Goal: Information Seeking & Learning: Learn about a topic

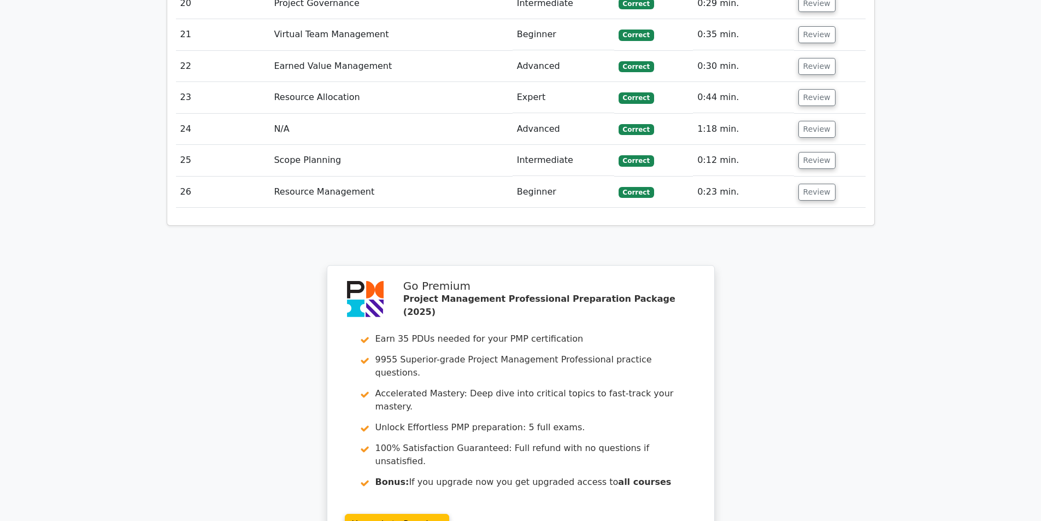
scroll to position [2634, 0]
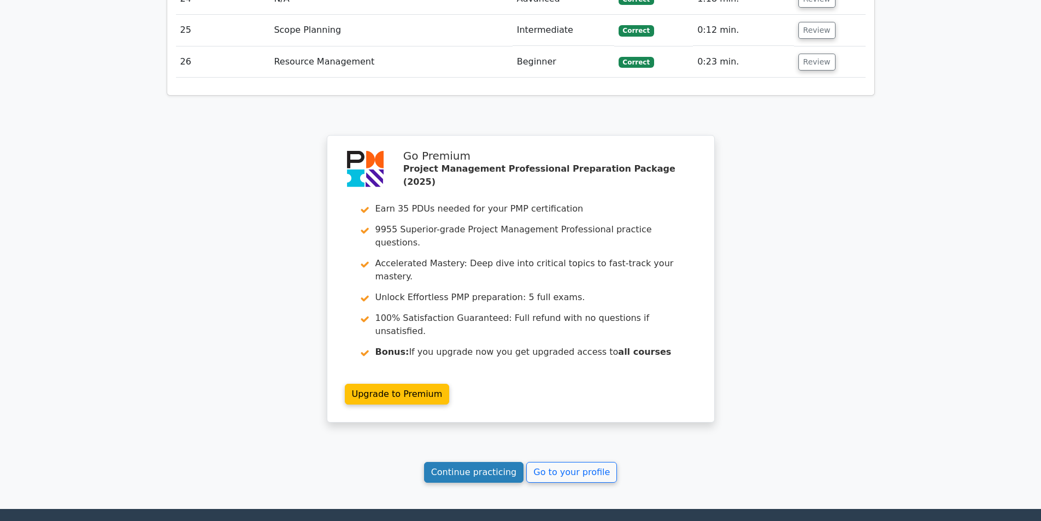
click at [494, 462] on link "Continue practicing" at bounding box center [474, 472] width 100 height 21
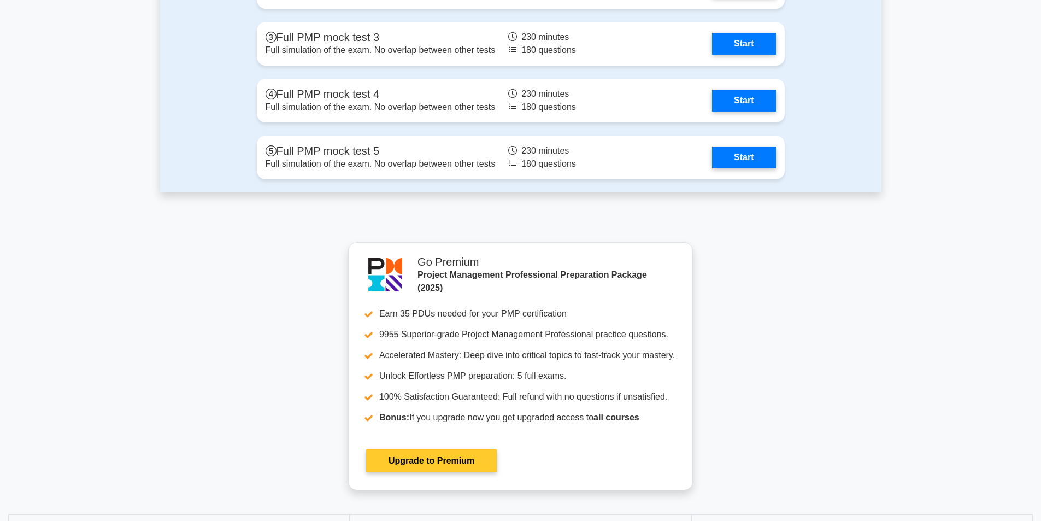
scroll to position [4343, 0]
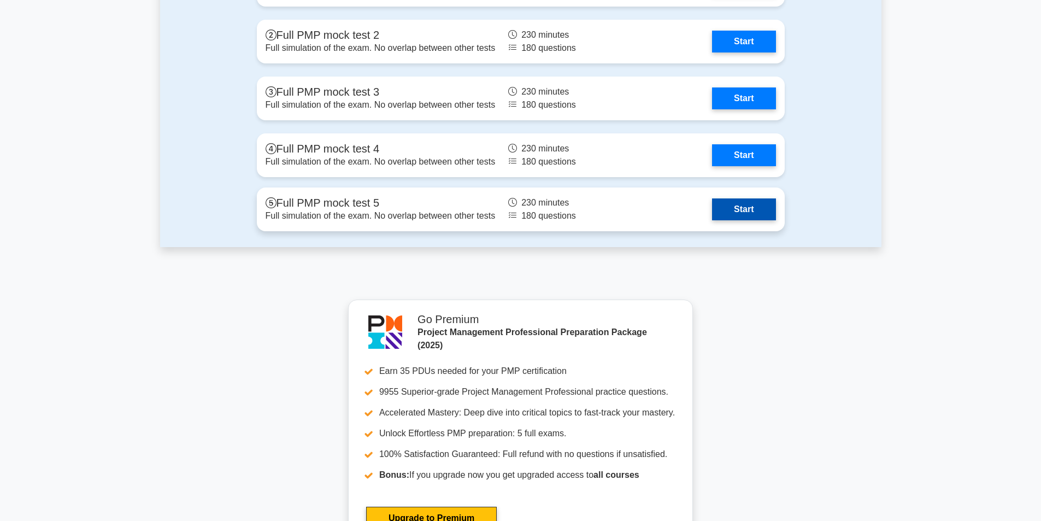
click at [736, 201] on link "Start" at bounding box center [743, 209] width 63 height 22
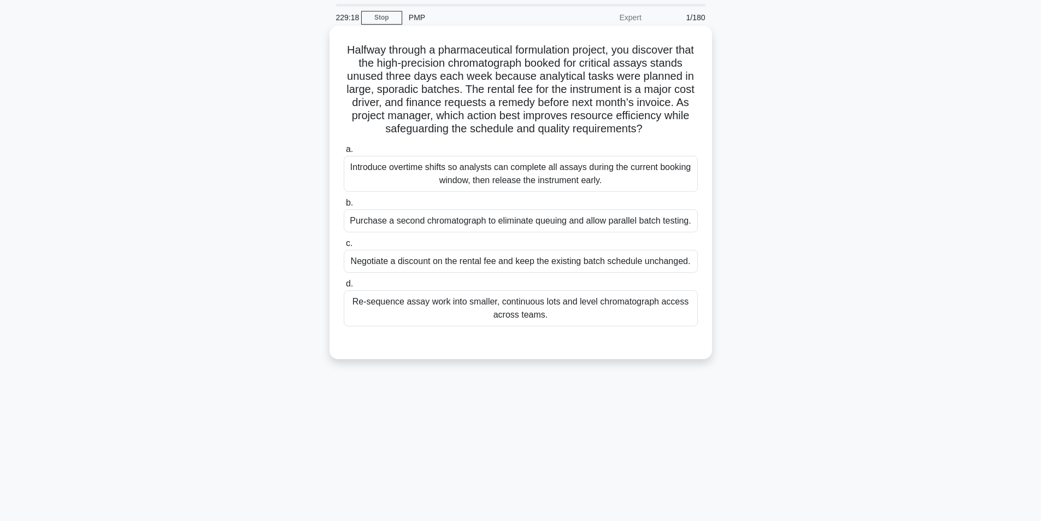
scroll to position [55, 0]
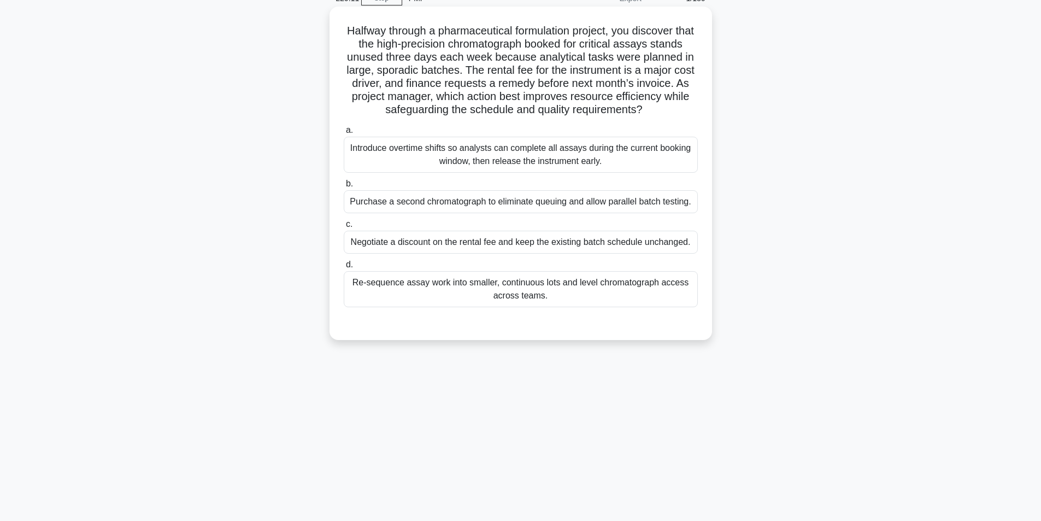
click at [467, 286] on div "Re-sequence assay work into smaller, continuous lots and level chromatograph ac…" at bounding box center [521, 289] width 354 height 36
click at [344, 268] on input "d. Re-sequence assay work into smaller, continuous lots and level chromatograph…" at bounding box center [344, 264] width 0 height 7
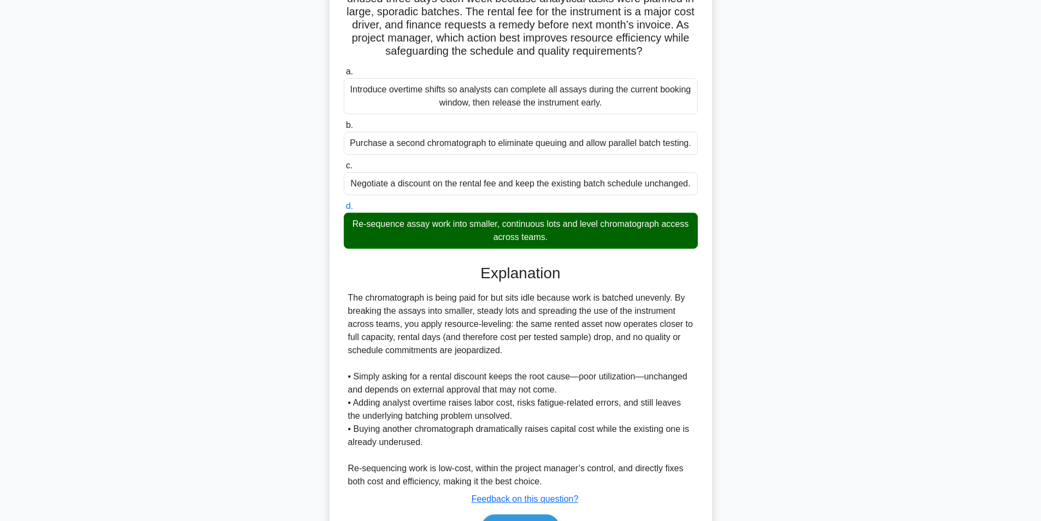
scroll to position [180, 0]
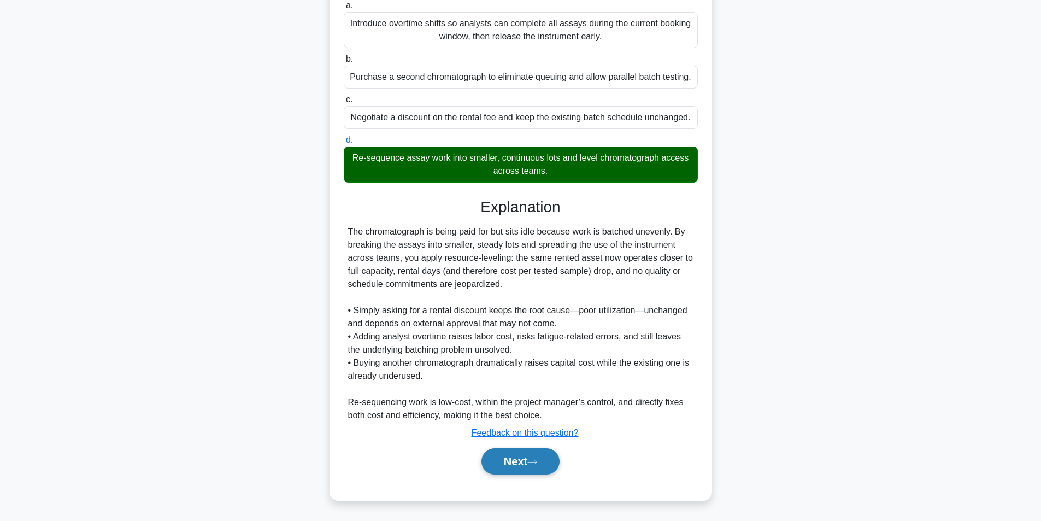
click at [523, 463] on button "Next" at bounding box center [520, 461] width 78 height 26
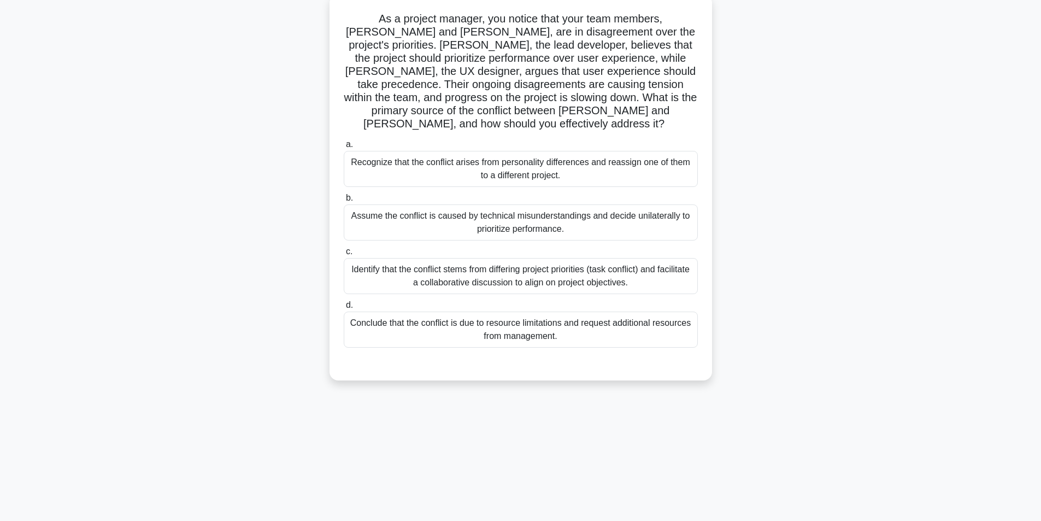
scroll to position [69, 0]
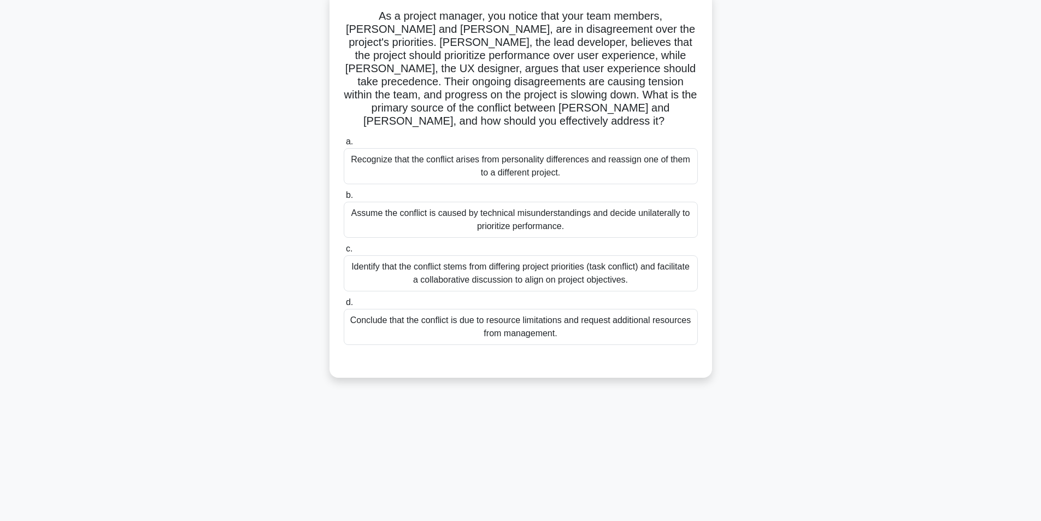
click at [477, 259] on div "Identify that the conflict stems from differing project priorities (task confli…" at bounding box center [521, 273] width 354 height 36
click at [344, 252] on input "c. Identify that the conflict stems from differing project priorities (task con…" at bounding box center [344, 248] width 0 height 7
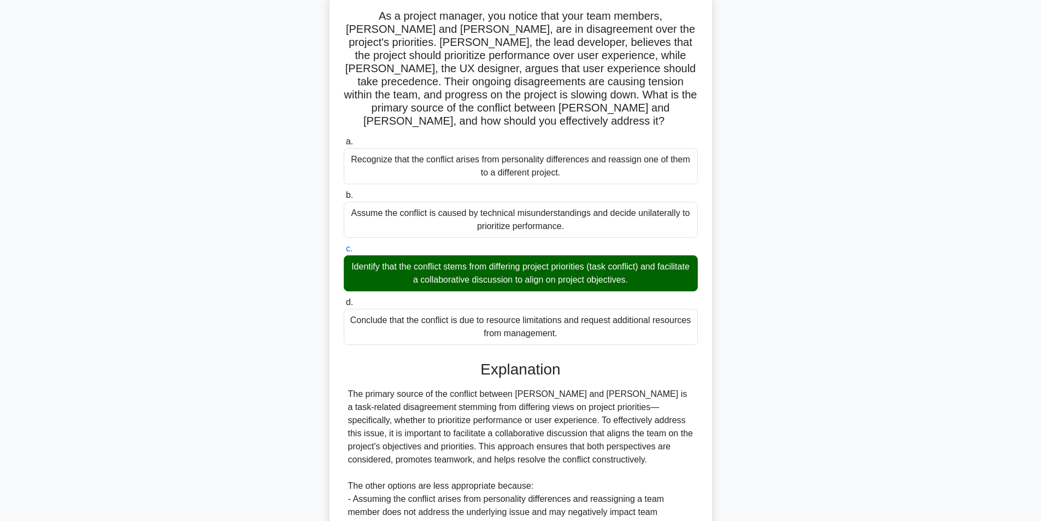
scroll to position [219, 0]
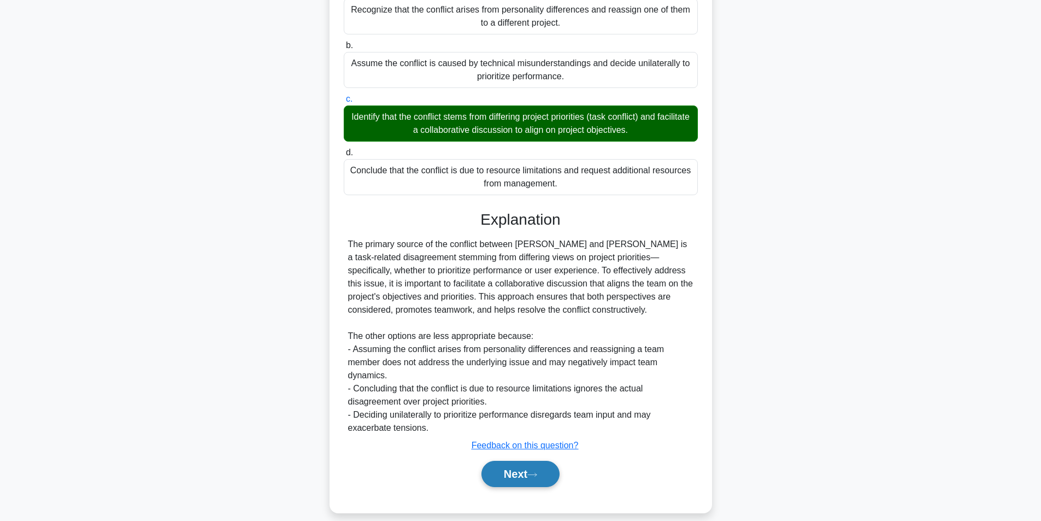
click at [531, 460] on button "Next" at bounding box center [520, 473] width 78 height 26
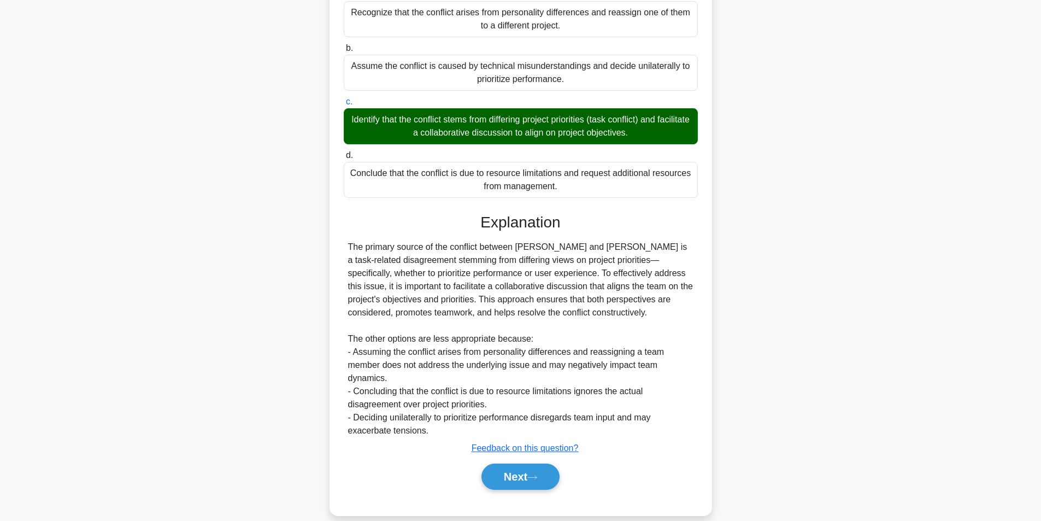
scroll to position [69, 0]
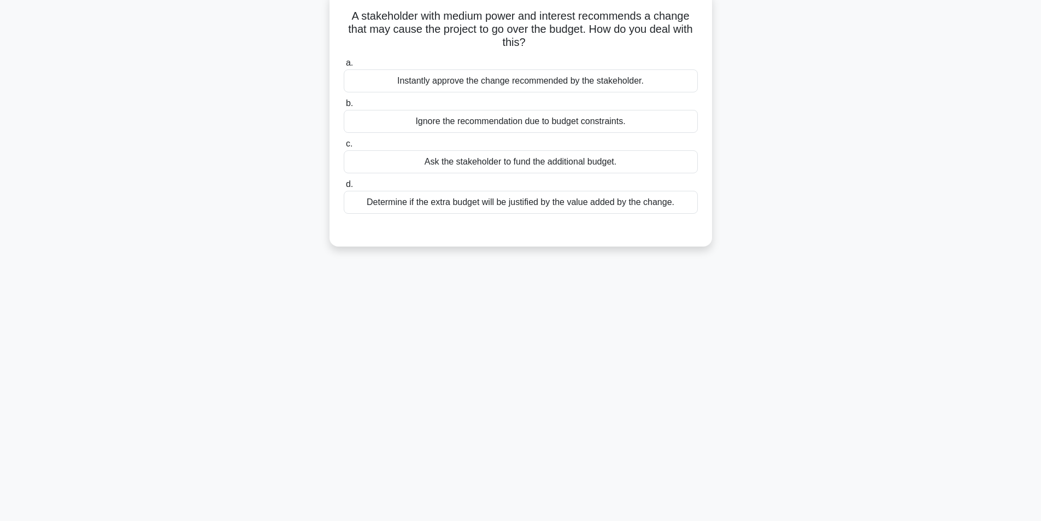
click at [474, 202] on div "Determine if the extra budget will be justified by the value added by the chang…" at bounding box center [521, 202] width 354 height 23
click at [344, 188] on input "d. Determine if the extra budget will be justified by the value added by the ch…" at bounding box center [344, 184] width 0 height 7
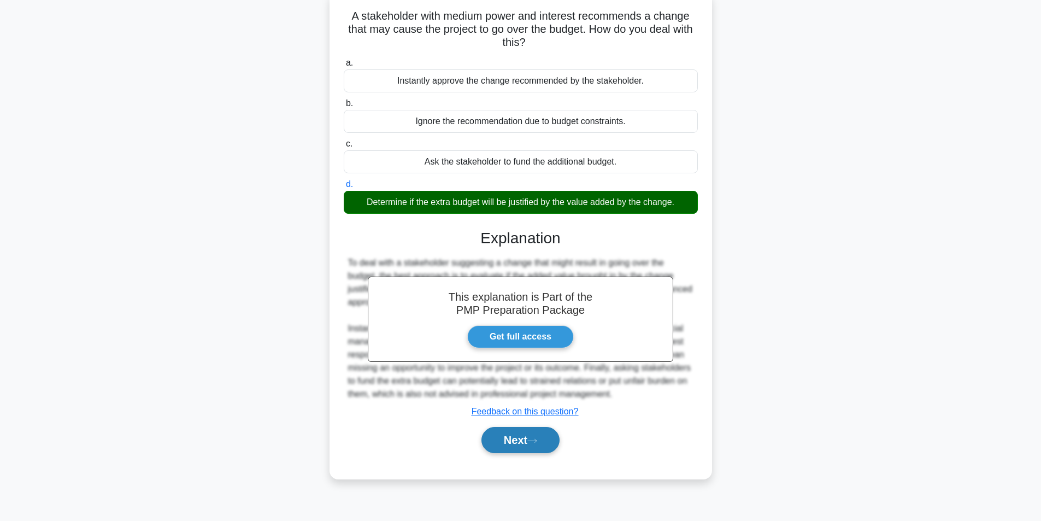
click at [510, 433] on button "Next" at bounding box center [520, 440] width 78 height 26
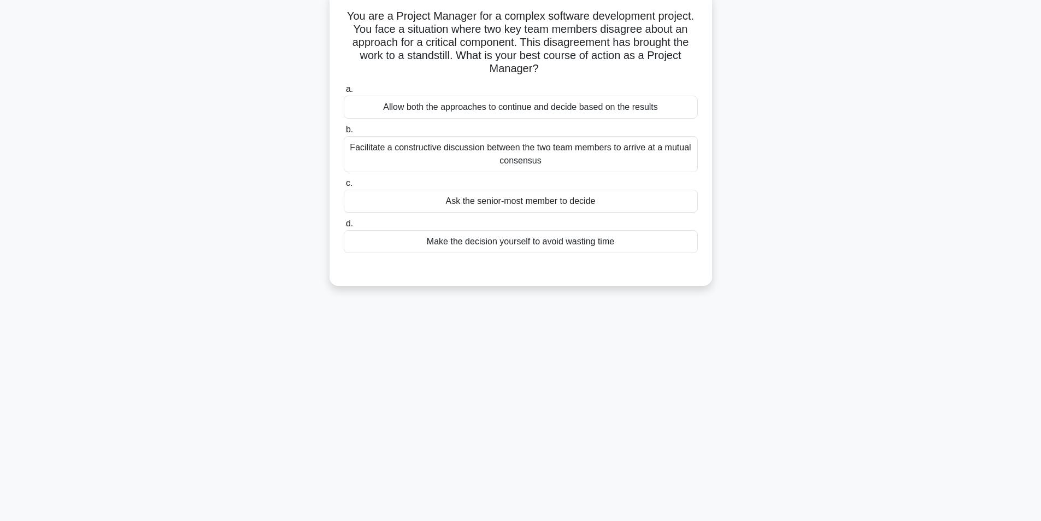
click at [473, 153] on div "Facilitate a constructive discussion between the two team members to arrive at …" at bounding box center [521, 154] width 354 height 36
click at [344, 133] on input "b. Facilitate a constructive discussion between the two team members to arrive …" at bounding box center [344, 129] width 0 height 7
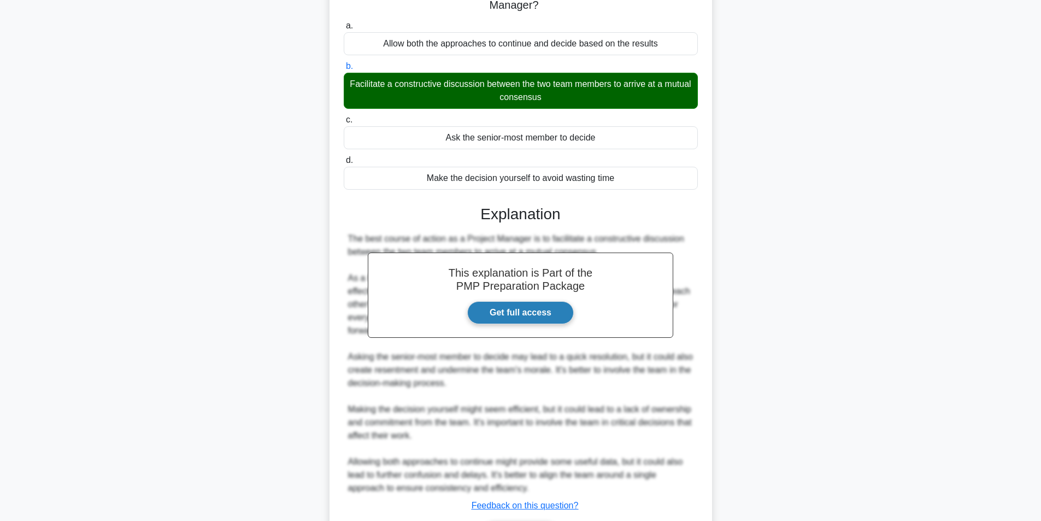
scroll to position [206, 0]
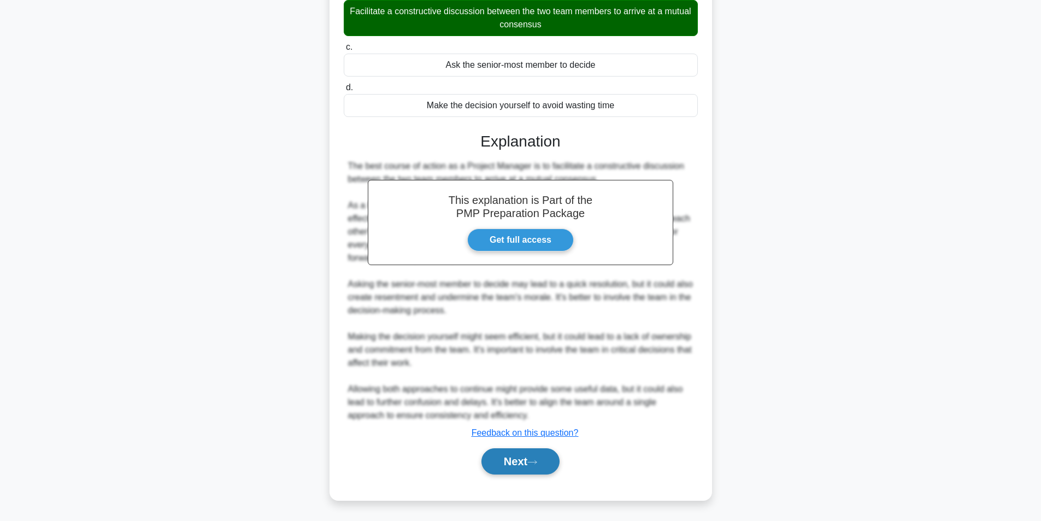
click at [499, 457] on button "Next" at bounding box center [520, 461] width 78 height 26
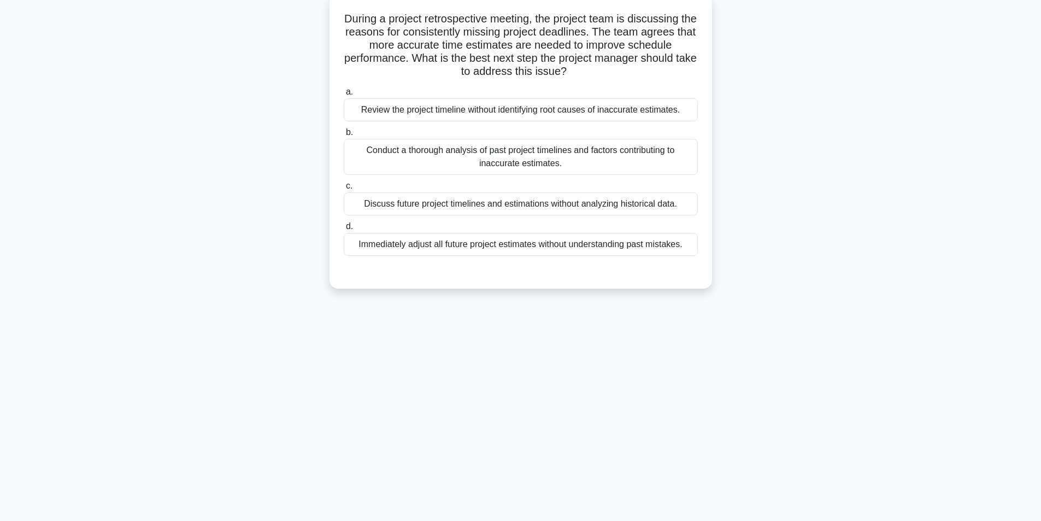
scroll to position [69, 0]
click at [469, 153] on div "Conduct a thorough analysis of past project timelines and factors contributing …" at bounding box center [521, 154] width 354 height 36
click at [344, 133] on input "b. Conduct a thorough analysis of past project timelines and factors contributi…" at bounding box center [344, 129] width 0 height 7
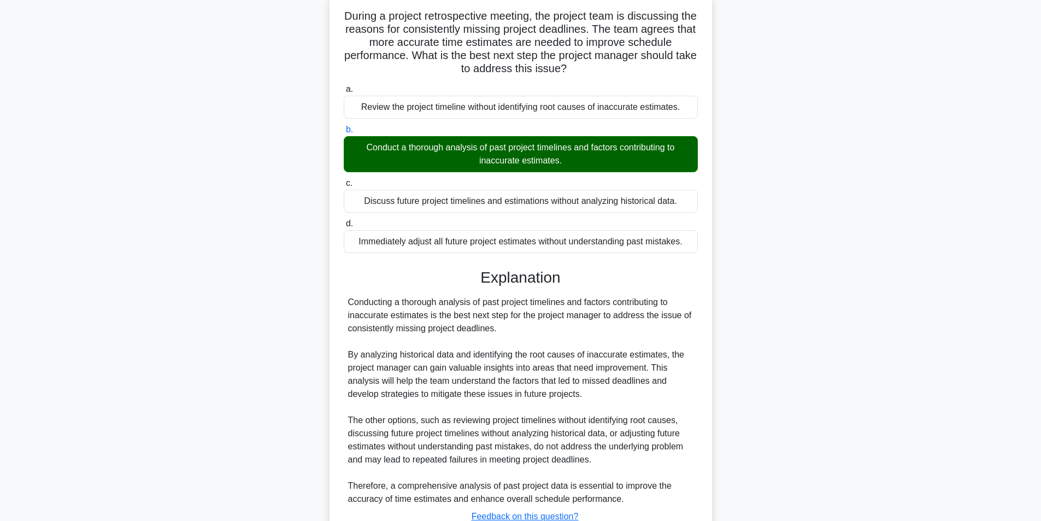
scroll to position [153, 0]
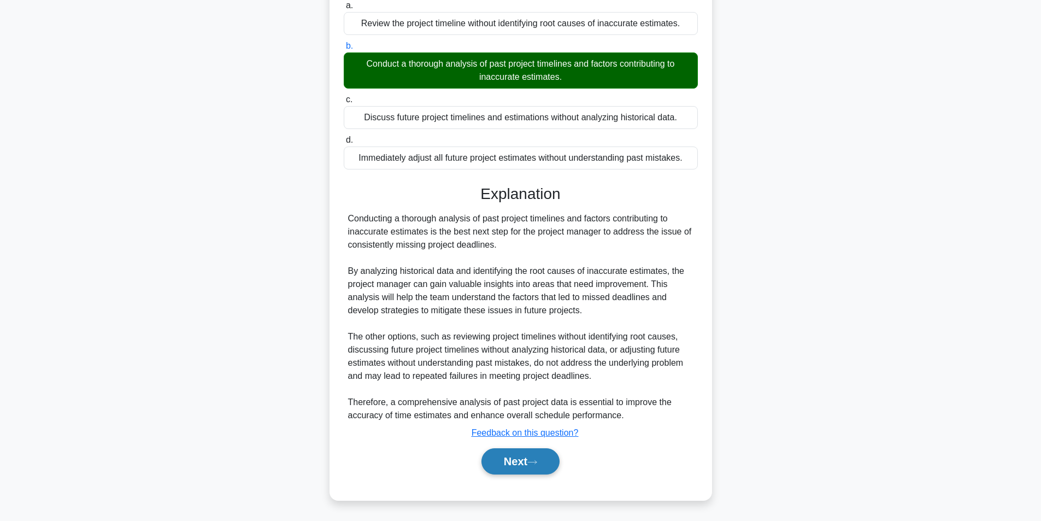
click at [481, 462] on button "Next" at bounding box center [520, 461] width 78 height 26
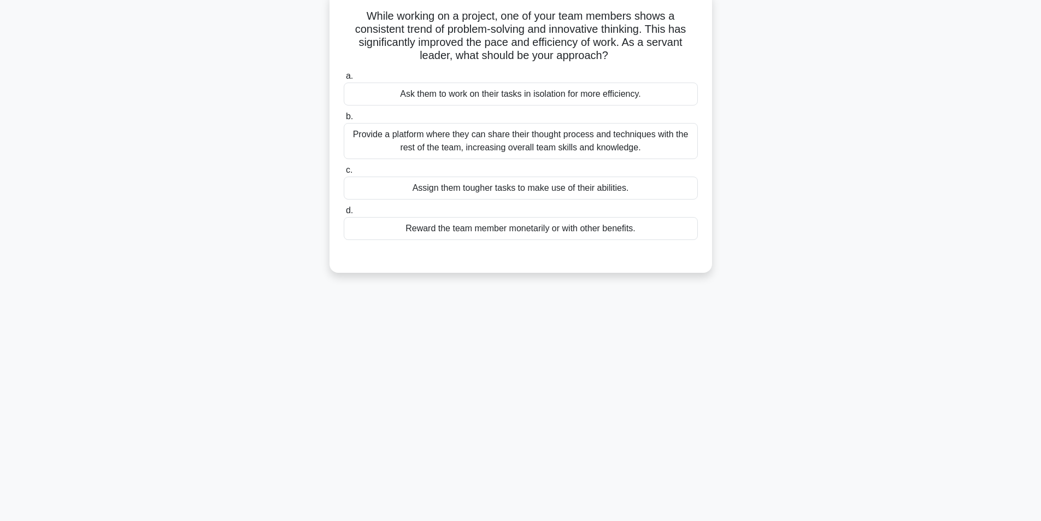
click at [506, 146] on div "Provide a platform where they can share their thought process and techniques wi…" at bounding box center [521, 141] width 354 height 36
click at [344, 120] on input "b. Provide a platform where they can share their thought process and techniques…" at bounding box center [344, 116] width 0 height 7
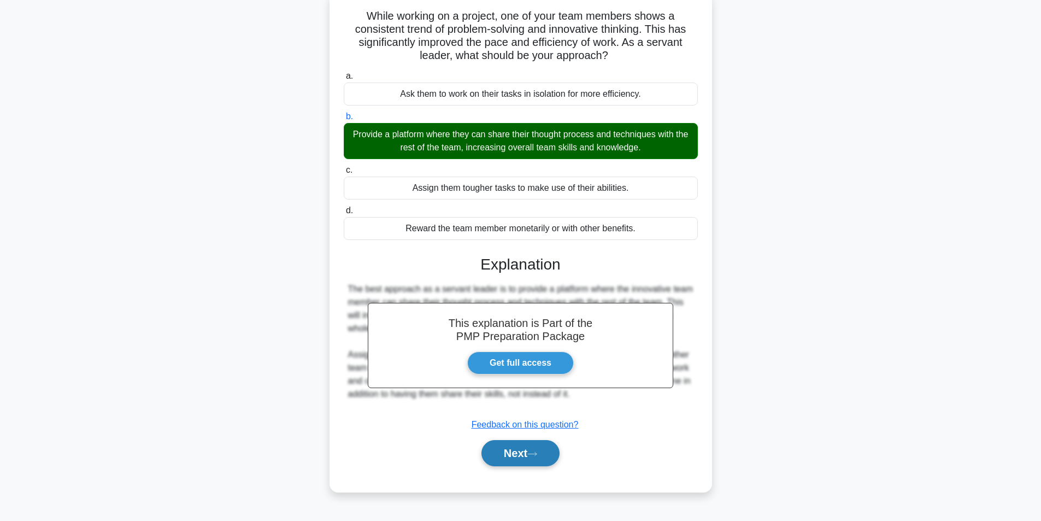
click at [508, 460] on button "Next" at bounding box center [520, 453] width 78 height 26
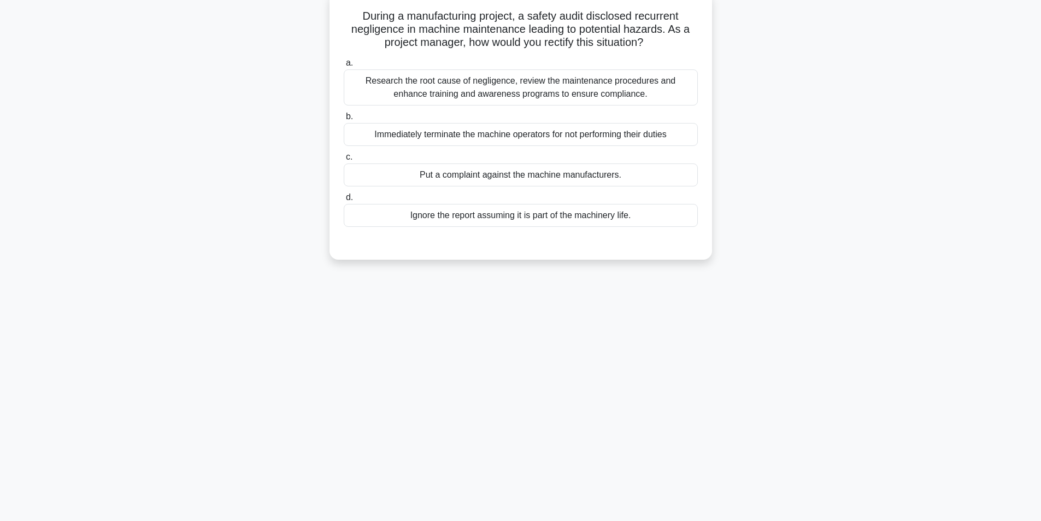
click at [486, 88] on div "Research the root cause of negligence, review the maintenance procedures and en…" at bounding box center [521, 87] width 354 height 36
click at [344, 67] on input "a. Research the root cause of negligence, review the maintenance procedures and…" at bounding box center [344, 63] width 0 height 7
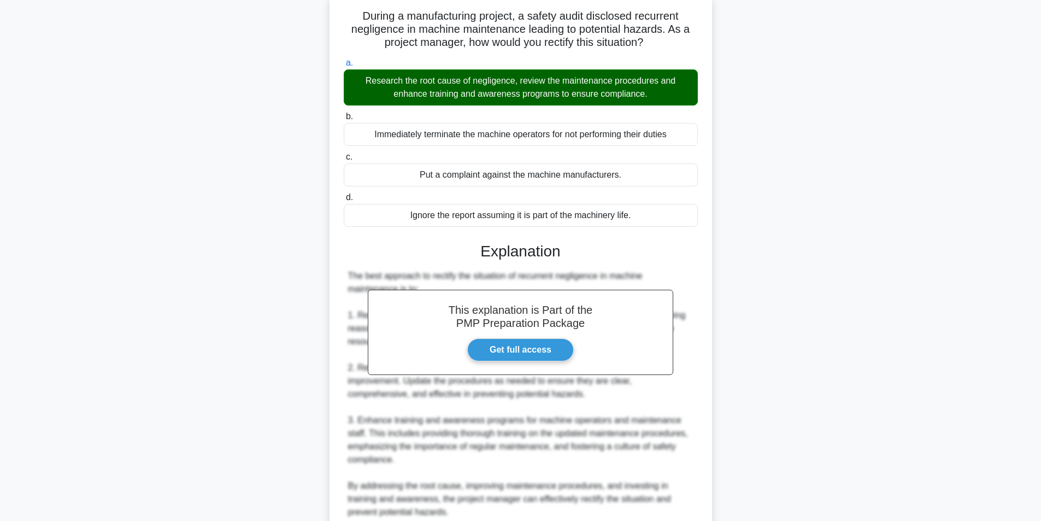
scroll to position [271, 0]
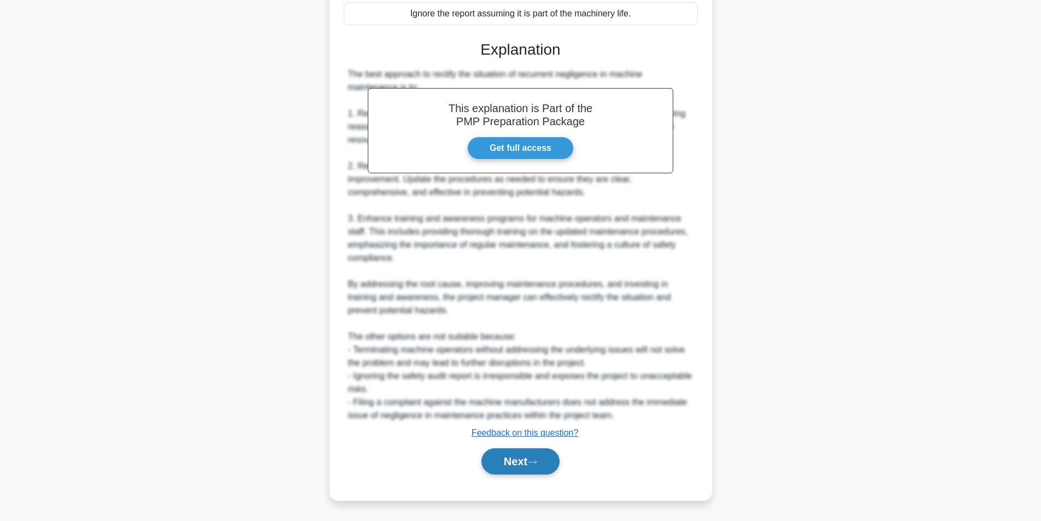
click at [510, 462] on button "Next" at bounding box center [520, 461] width 78 height 26
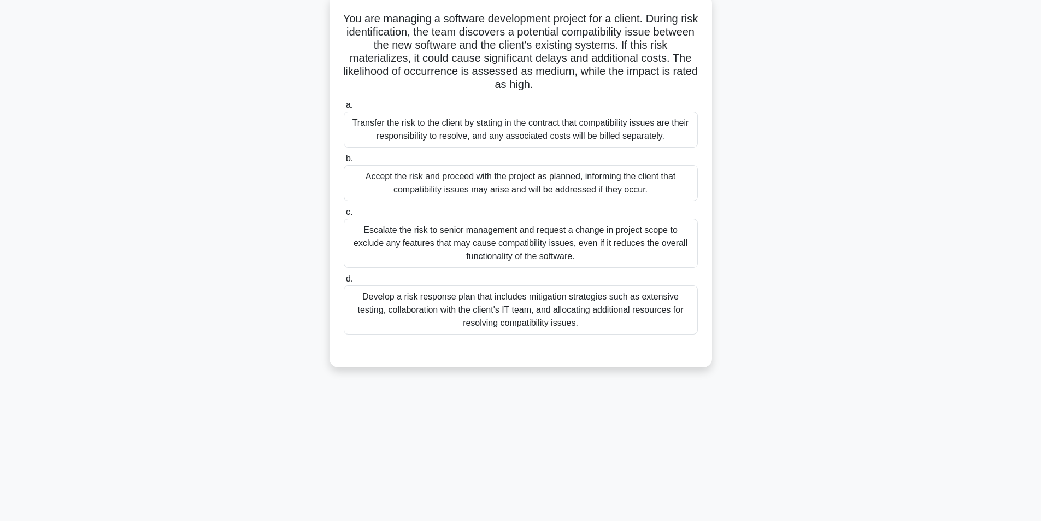
scroll to position [69, 0]
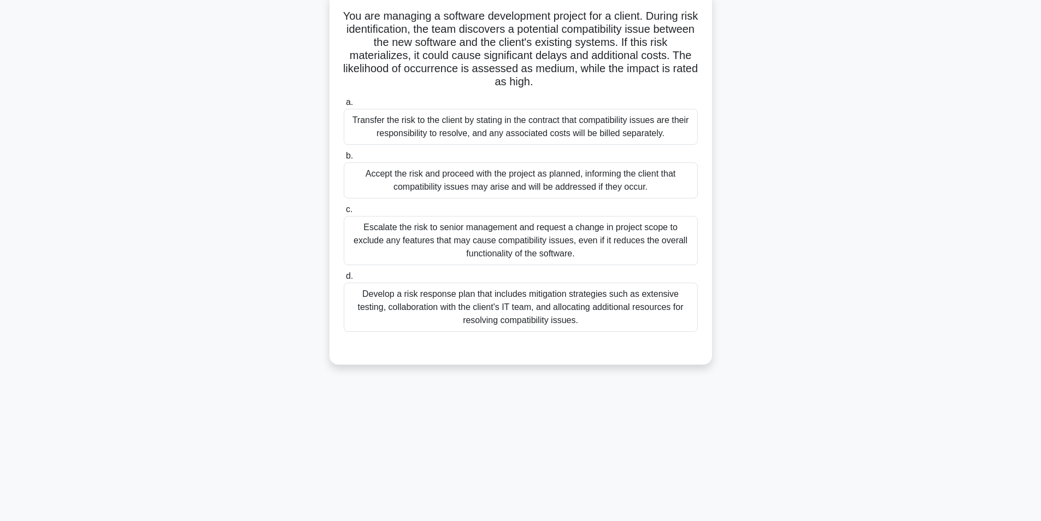
click at [496, 308] on div "Develop a risk response plan that includes mitigation strategies such as extens…" at bounding box center [521, 306] width 354 height 49
click at [344, 280] on input "d. Develop a risk response plan that includes mitigation strategies such as ext…" at bounding box center [344, 276] width 0 height 7
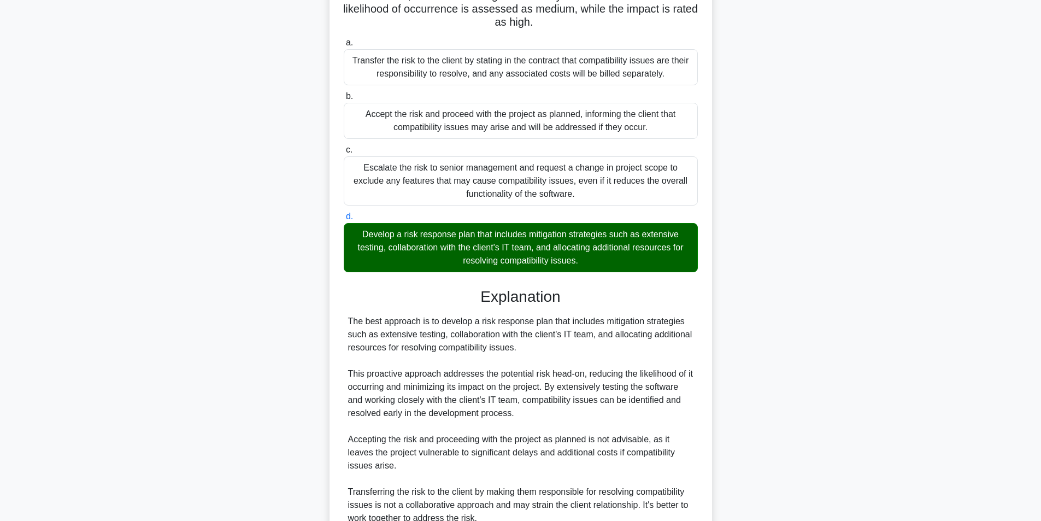
scroll to position [298, 0]
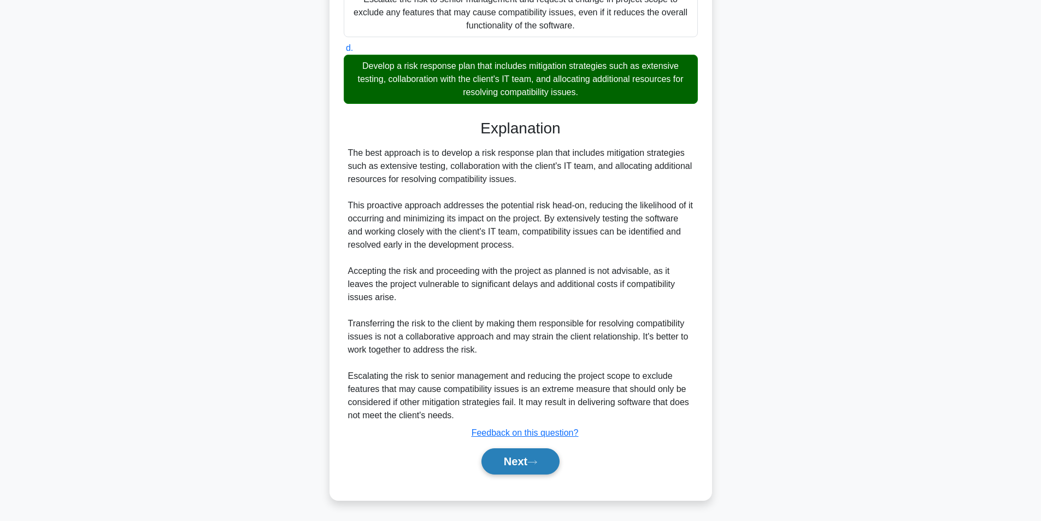
click at [518, 469] on button "Next" at bounding box center [520, 461] width 78 height 26
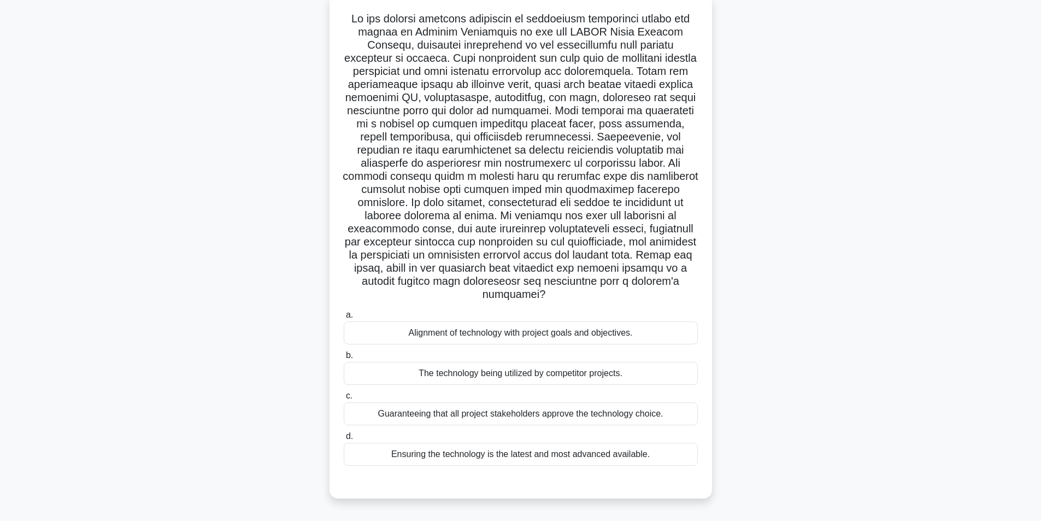
scroll to position [69, 0]
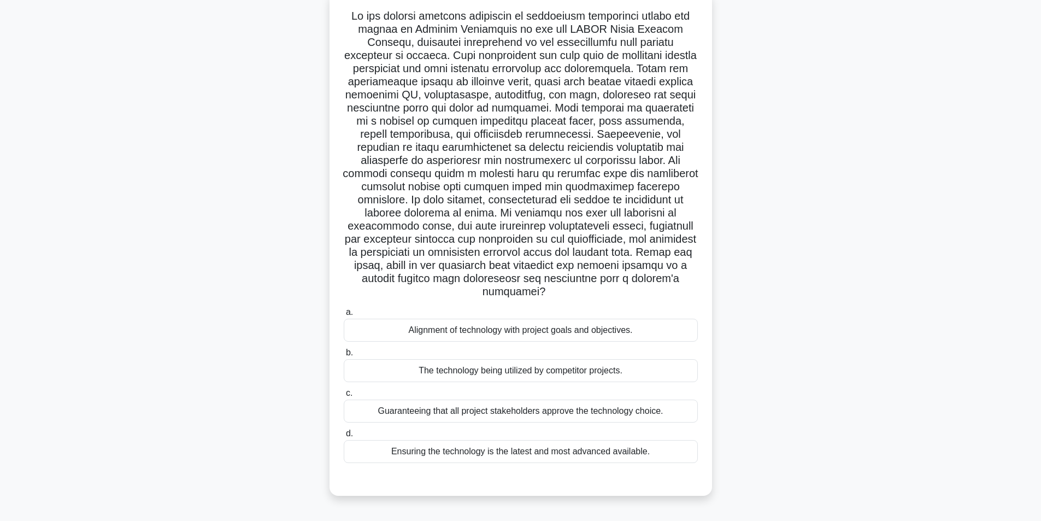
click at [514, 318] on div "Alignment of technology with project goals and objectives." at bounding box center [521, 329] width 354 height 23
click at [344, 312] on input "a. Alignment of technology with project goals and objectives." at bounding box center [344, 312] width 0 height 7
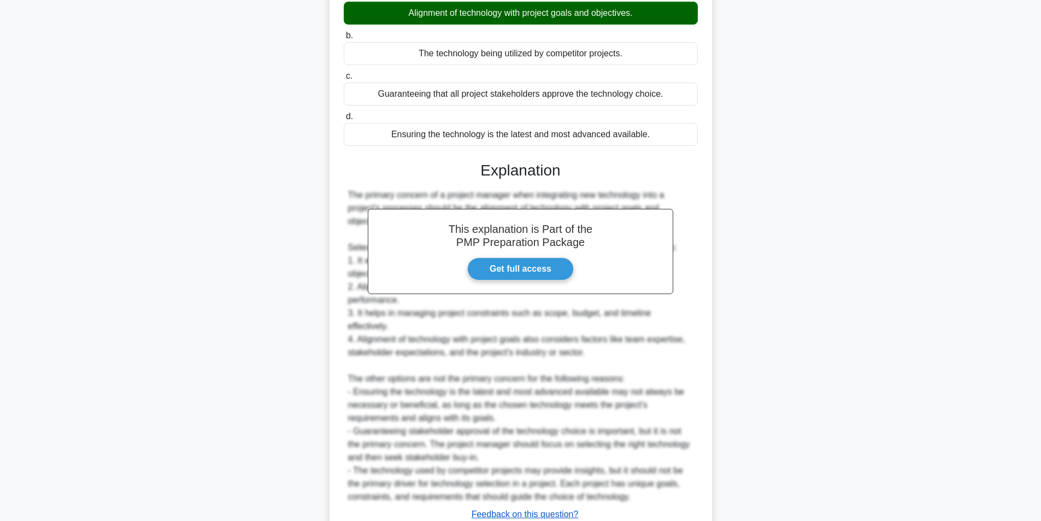
scroll to position [442, 0]
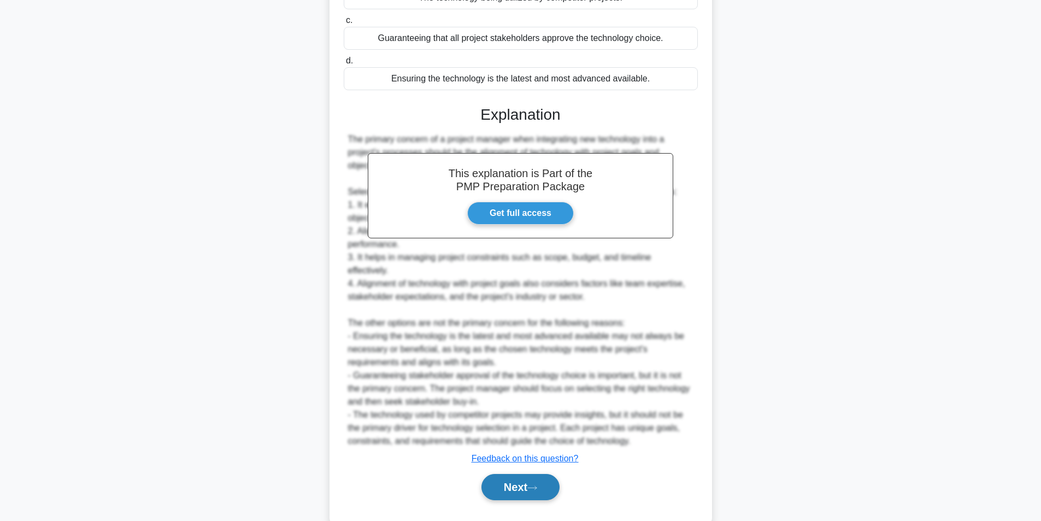
click at [512, 474] on button "Next" at bounding box center [520, 487] width 78 height 26
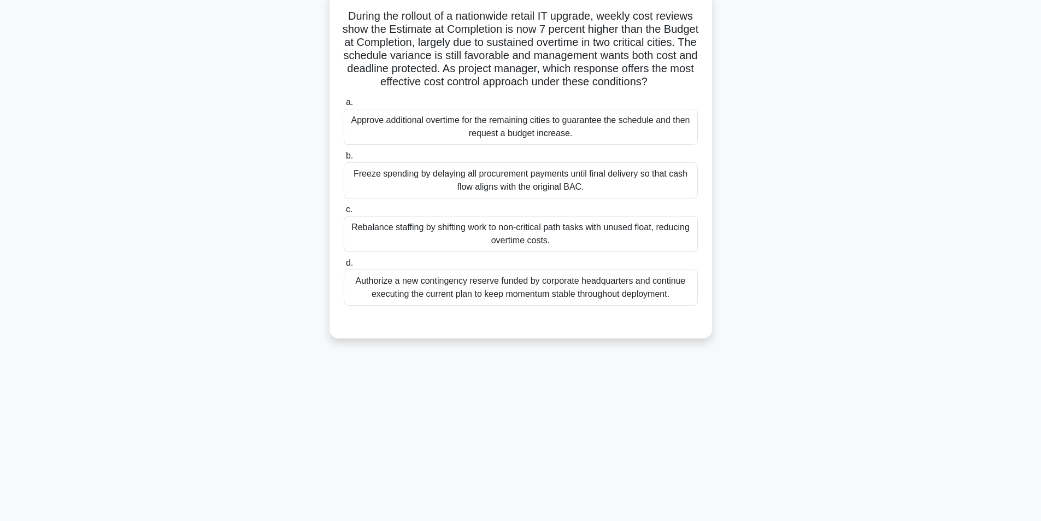
click at [575, 247] on div "Rebalance staffing by shifting work to non-critical path tasks with unused floa…" at bounding box center [521, 234] width 354 height 36
click at [344, 213] on input "c. Rebalance staffing by shifting work to non-critical path tasks with unused f…" at bounding box center [344, 209] width 0 height 7
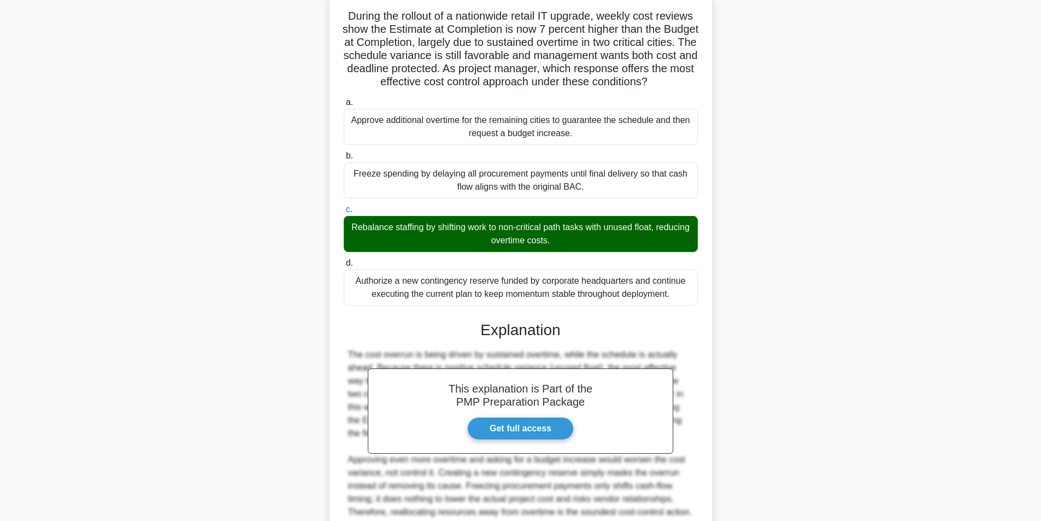
scroll to position [180, 0]
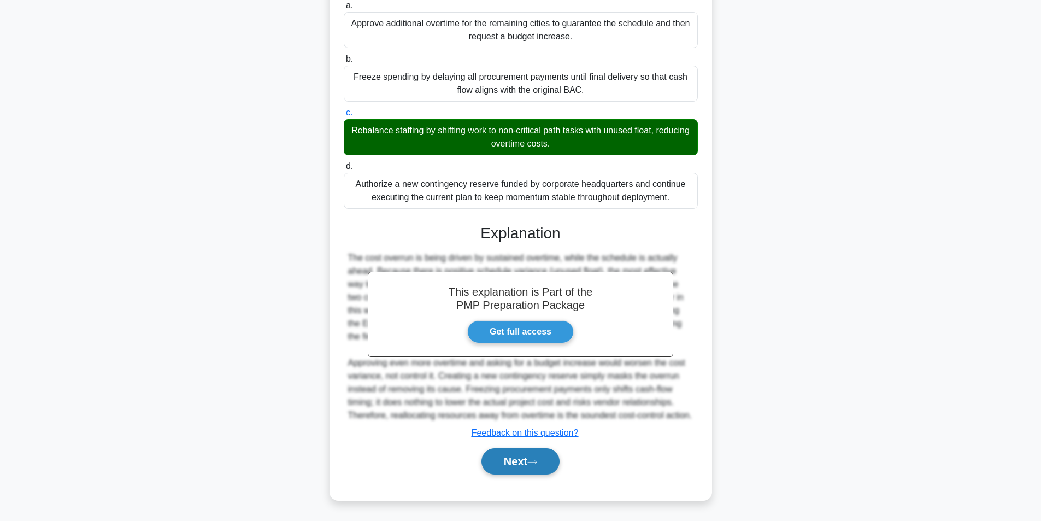
click at [529, 462] on button "Next" at bounding box center [520, 461] width 78 height 26
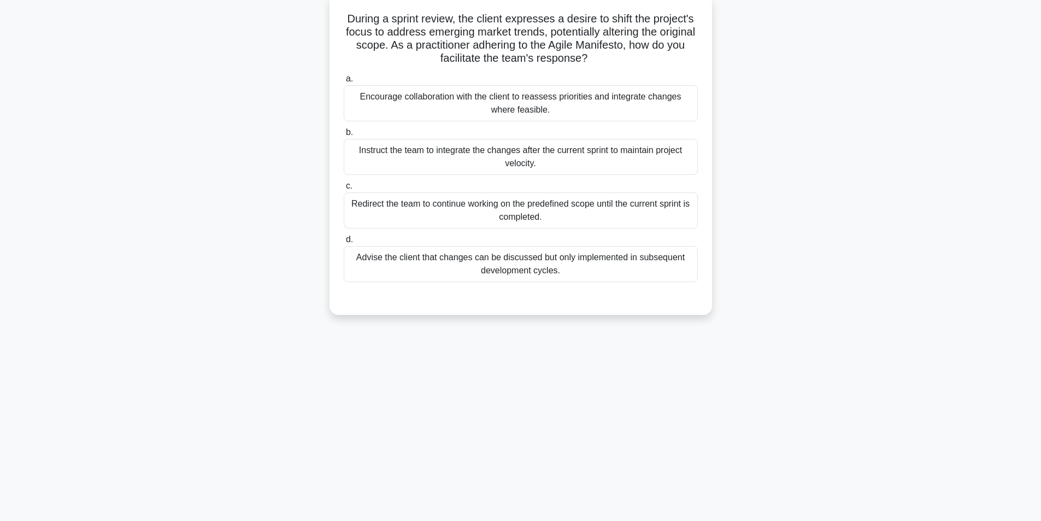
scroll to position [69, 0]
click at [598, 102] on div "Encourage collaboration with the client to reassess priorities and integrate ch…" at bounding box center [521, 100] width 354 height 36
click at [344, 80] on input "a. Encourage collaboration with the client to reassess priorities and integrate…" at bounding box center [344, 76] width 0 height 7
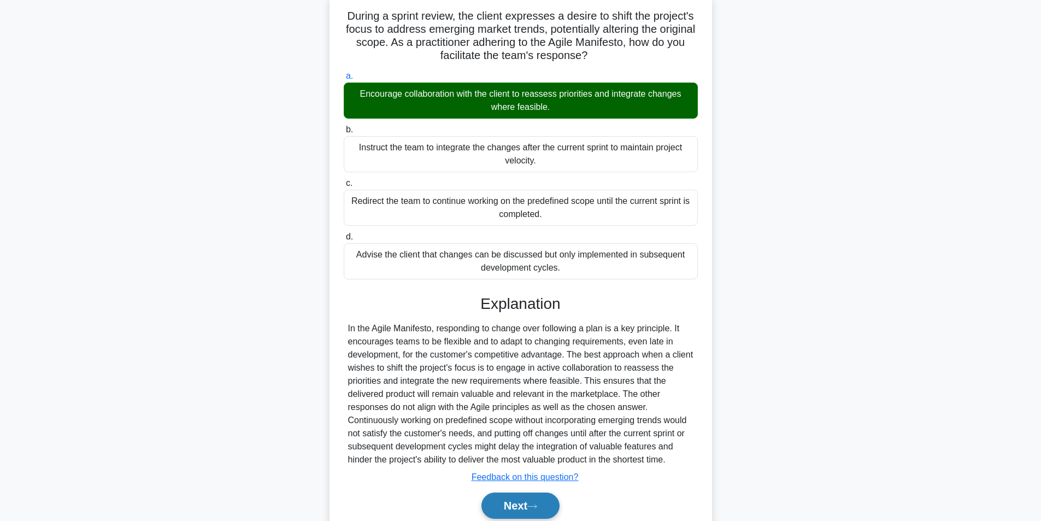
click at [521, 506] on button "Next" at bounding box center [520, 505] width 78 height 26
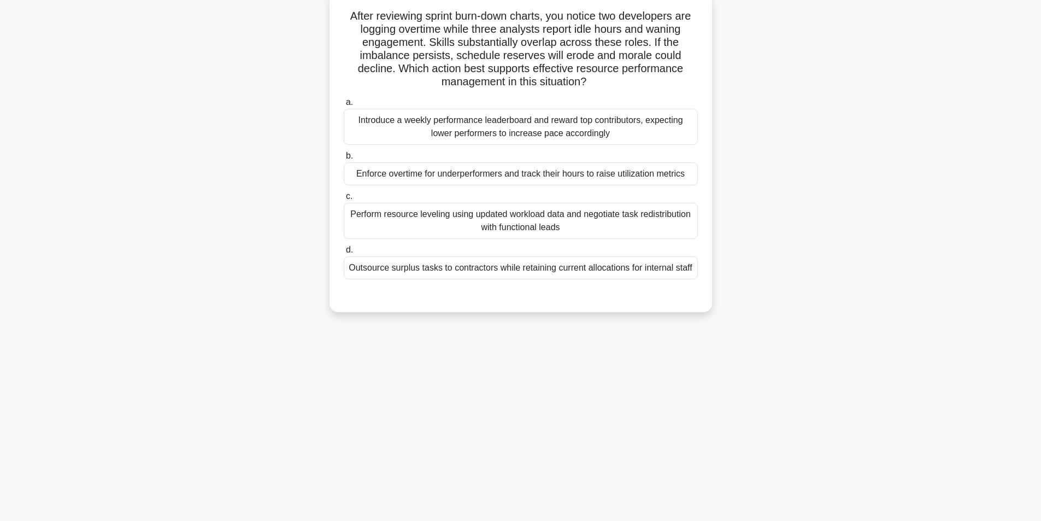
click at [495, 219] on div "Perform resource leveling using updated workload data and negotiate task redist…" at bounding box center [521, 221] width 354 height 36
click at [344, 200] on input "c. Perform resource leveling using updated workload data and negotiate task red…" at bounding box center [344, 196] width 0 height 7
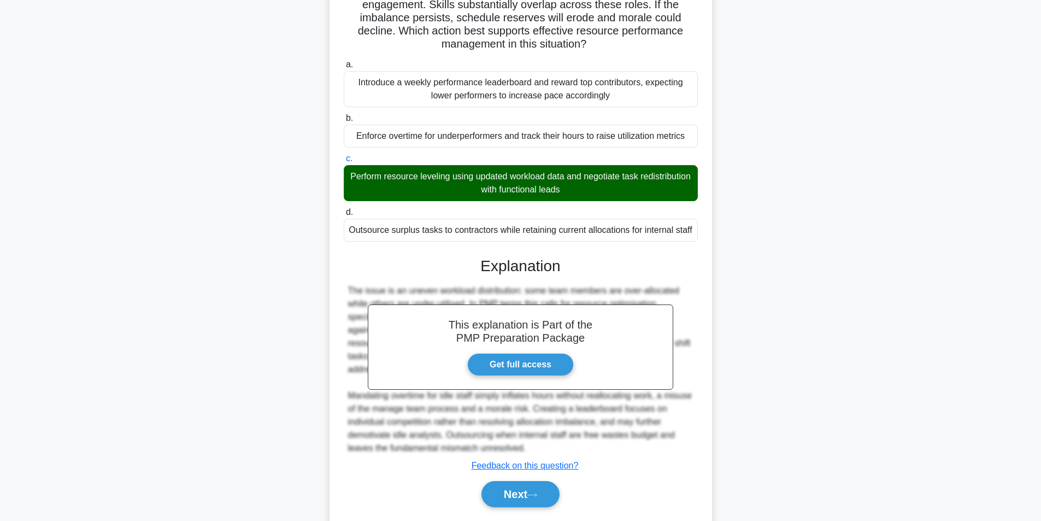
scroll to position [153, 0]
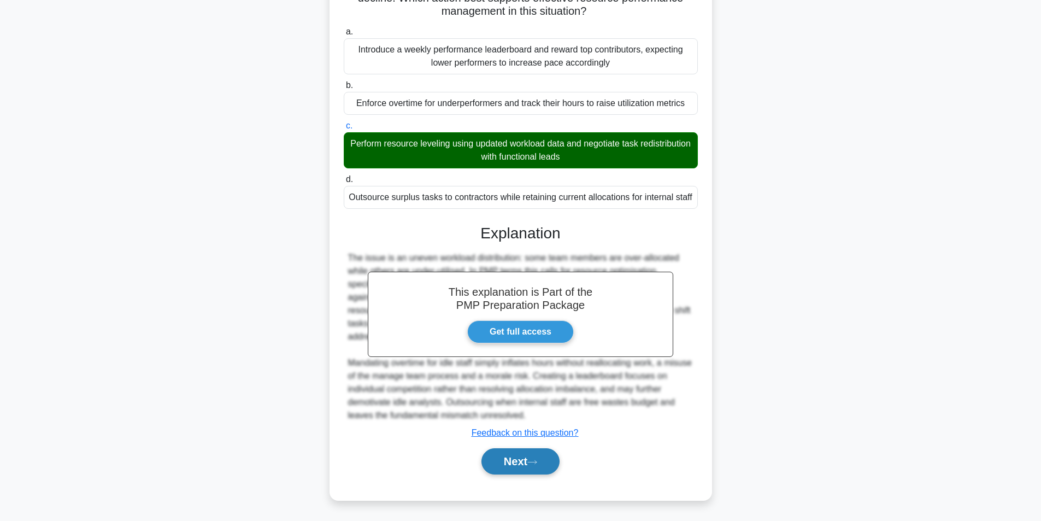
click at [536, 462] on icon at bounding box center [532, 462] width 10 height 6
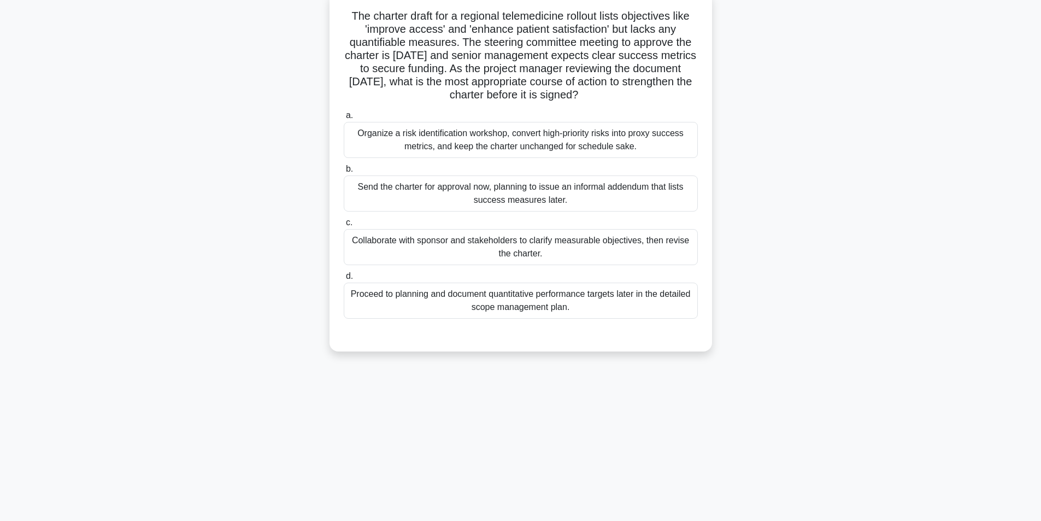
click at [476, 243] on div "Collaborate with sponsor and stakeholders to clarify measurable objectives, the…" at bounding box center [521, 247] width 354 height 36
click at [344, 226] on input "c. Collaborate with sponsor and stakeholders to clarify measurable objectives, …" at bounding box center [344, 222] width 0 height 7
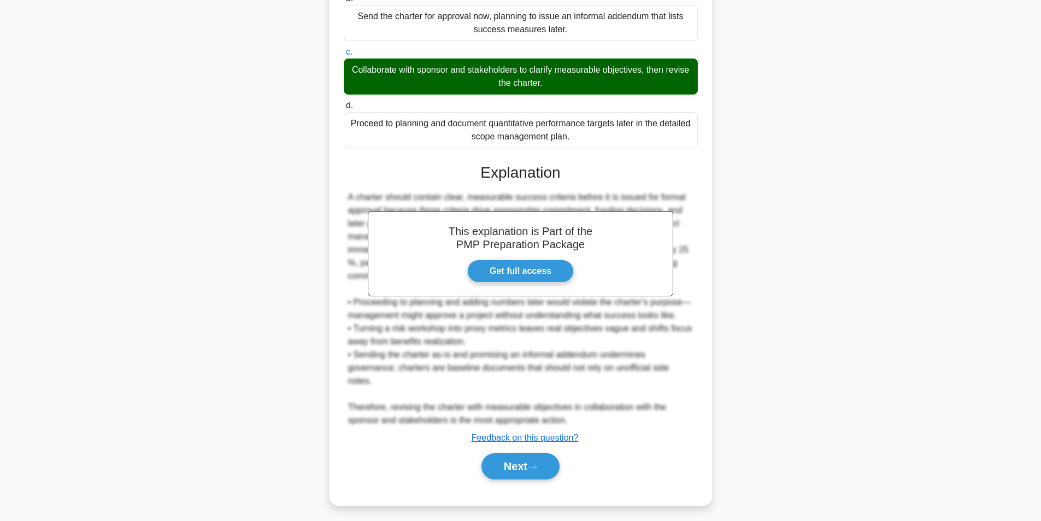
scroll to position [245, 0]
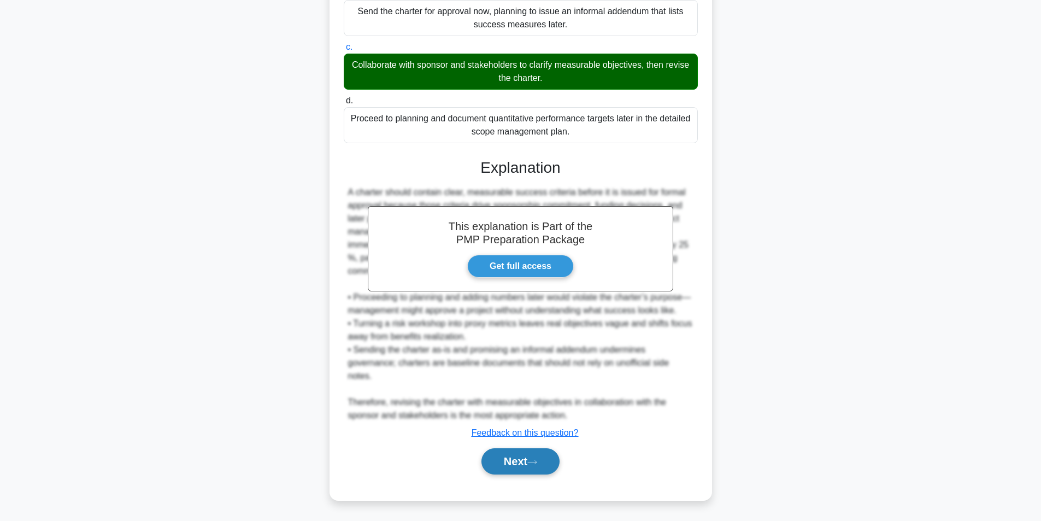
click at [534, 454] on button "Next" at bounding box center [520, 461] width 78 height 26
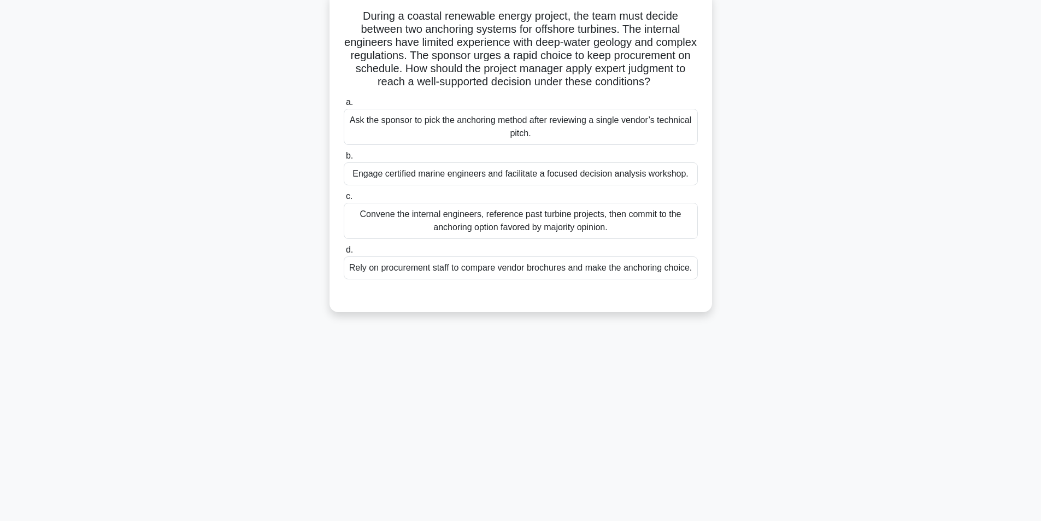
click at [469, 185] on div "Engage certified marine engineers and facilitate a focused decision analysis wo…" at bounding box center [521, 173] width 354 height 23
click at [344, 159] on input "b. Engage certified marine engineers and facilitate a focused decision analysis…" at bounding box center [344, 155] width 0 height 7
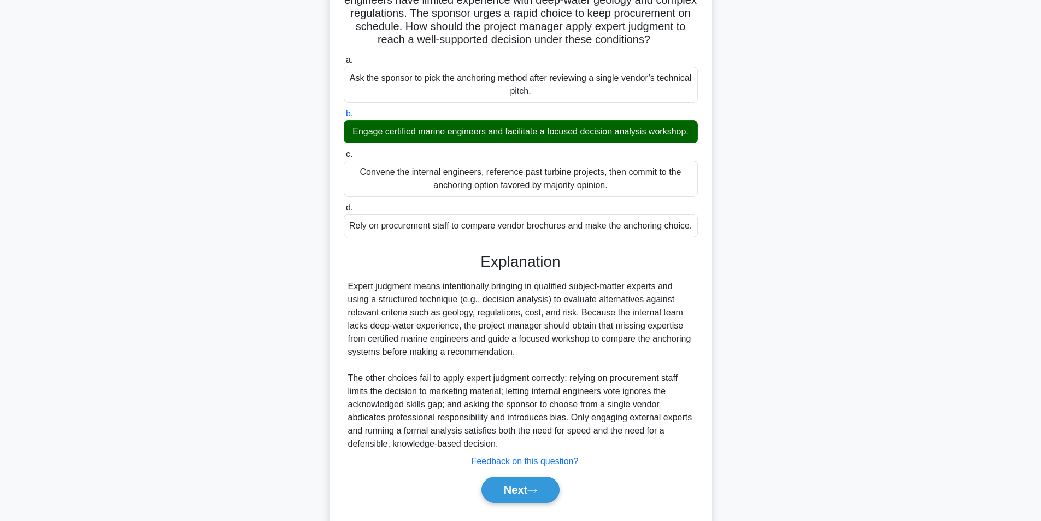
scroll to position [153, 0]
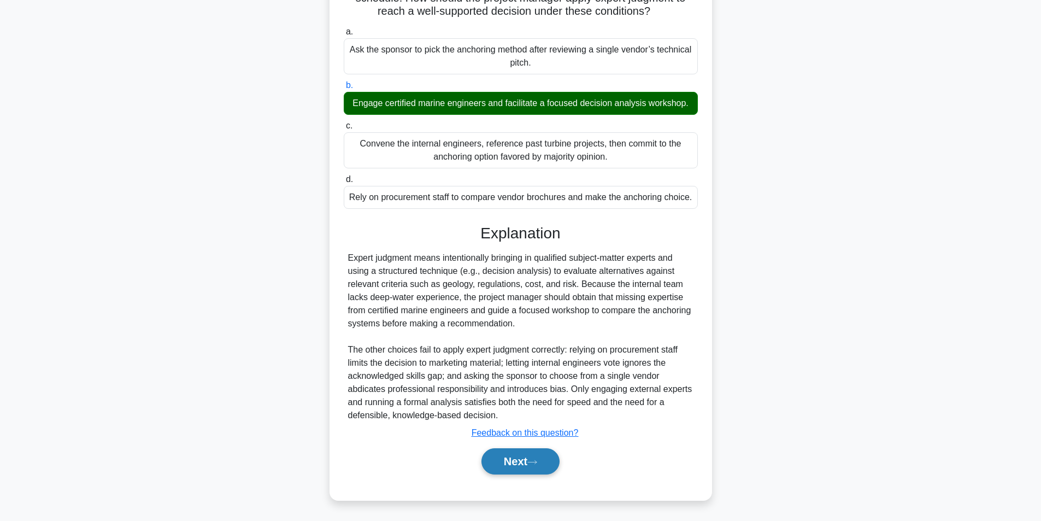
click at [510, 474] on button "Next" at bounding box center [520, 461] width 78 height 26
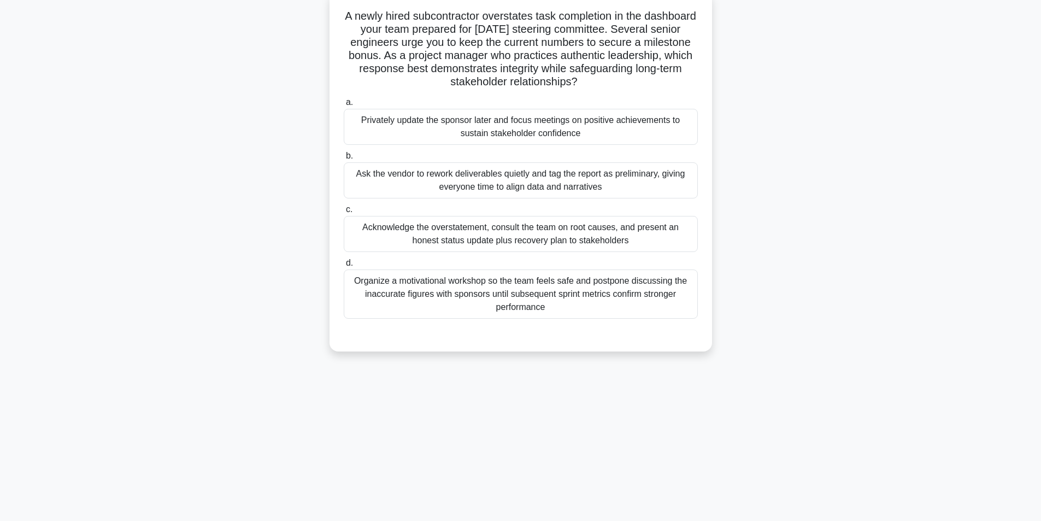
click at [506, 245] on div "Acknowledge the overstatement, consult the team on root causes, and present an …" at bounding box center [521, 234] width 354 height 36
click at [344, 213] on input "c. Acknowledge the overstatement, consult the team on root causes, and present …" at bounding box center [344, 209] width 0 height 7
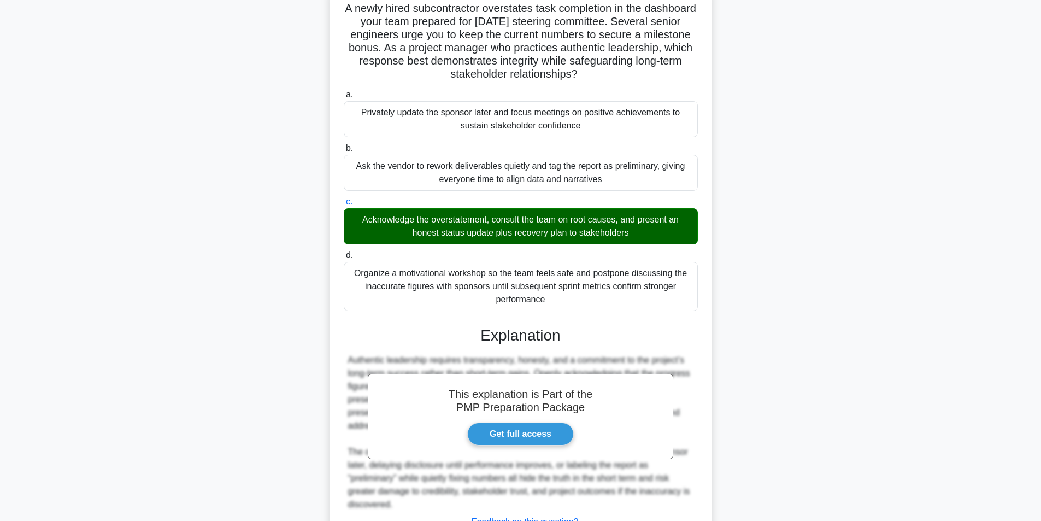
scroll to position [167, 0]
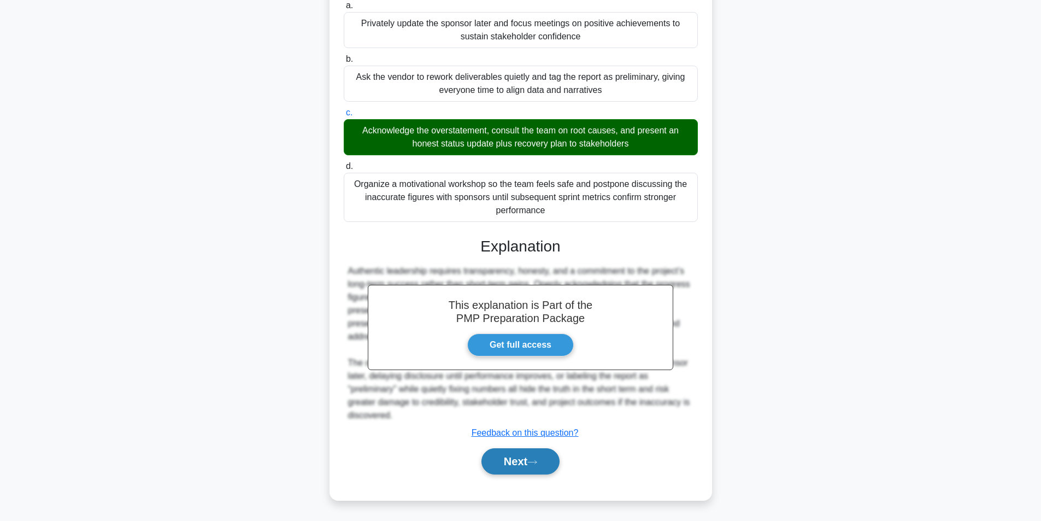
click at [537, 462] on icon at bounding box center [532, 462] width 10 height 6
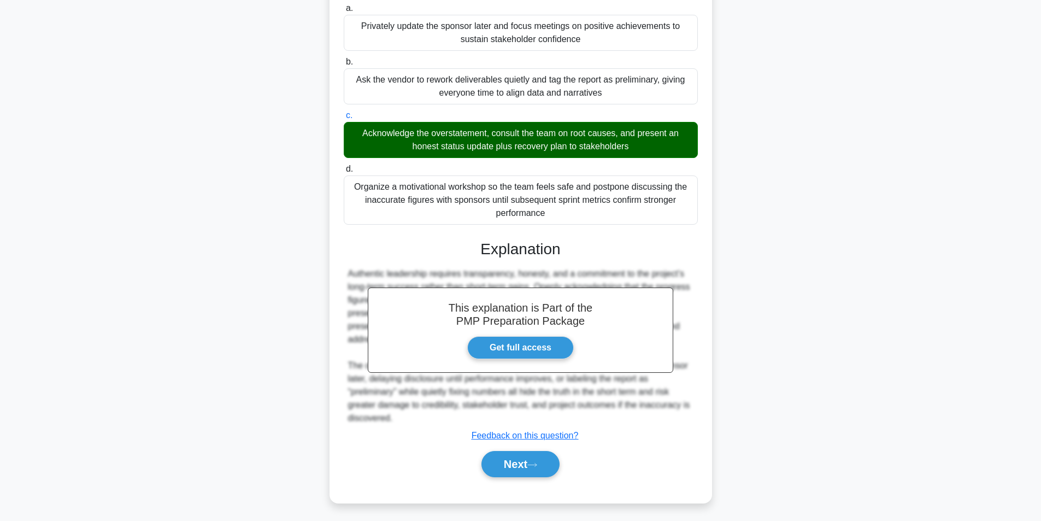
scroll to position [69, 0]
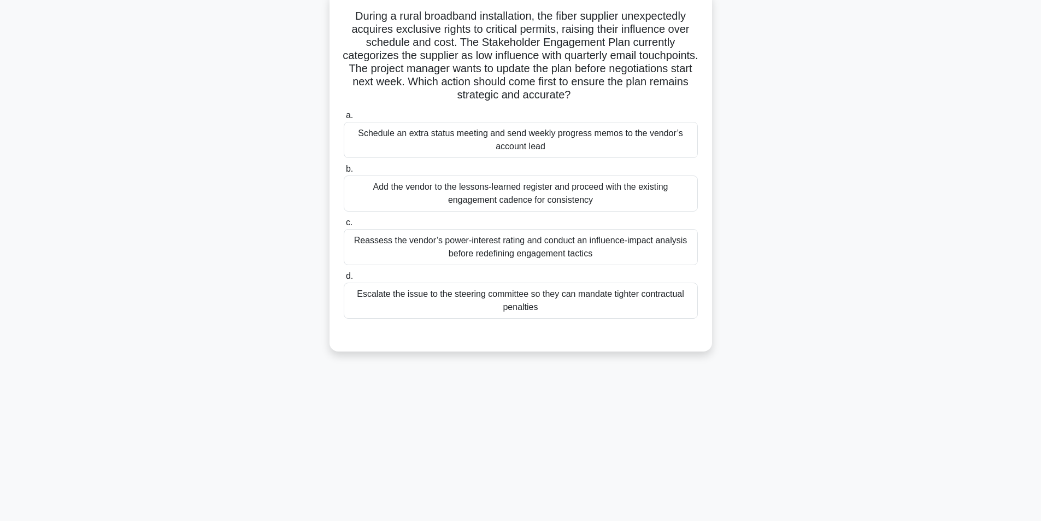
click at [477, 246] on div "Reassess the vendor’s power-interest rating and conduct an influence-impact ana…" at bounding box center [521, 247] width 354 height 36
click at [344, 226] on input "c. Reassess the vendor’s power-interest rating and conduct an influence-impact …" at bounding box center [344, 222] width 0 height 7
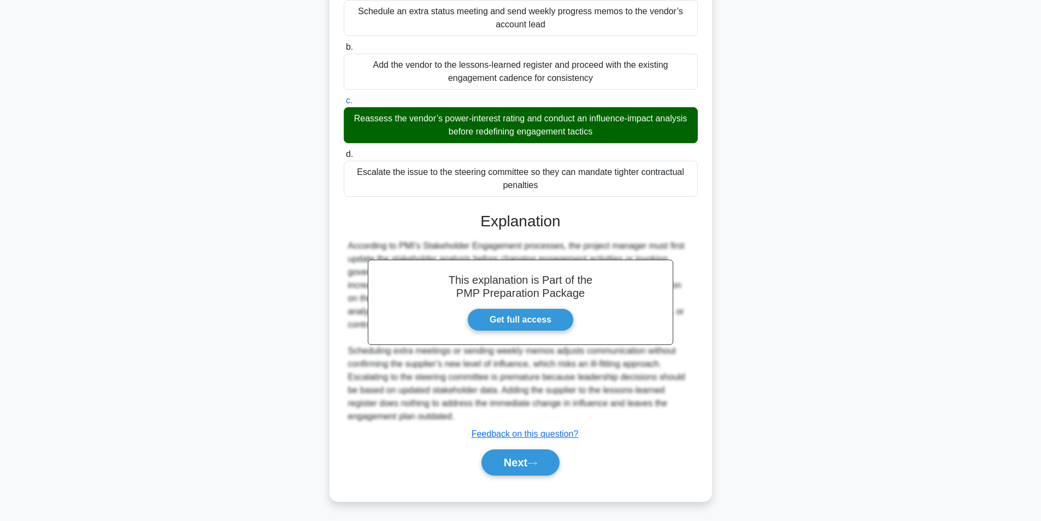
scroll to position [193, 0]
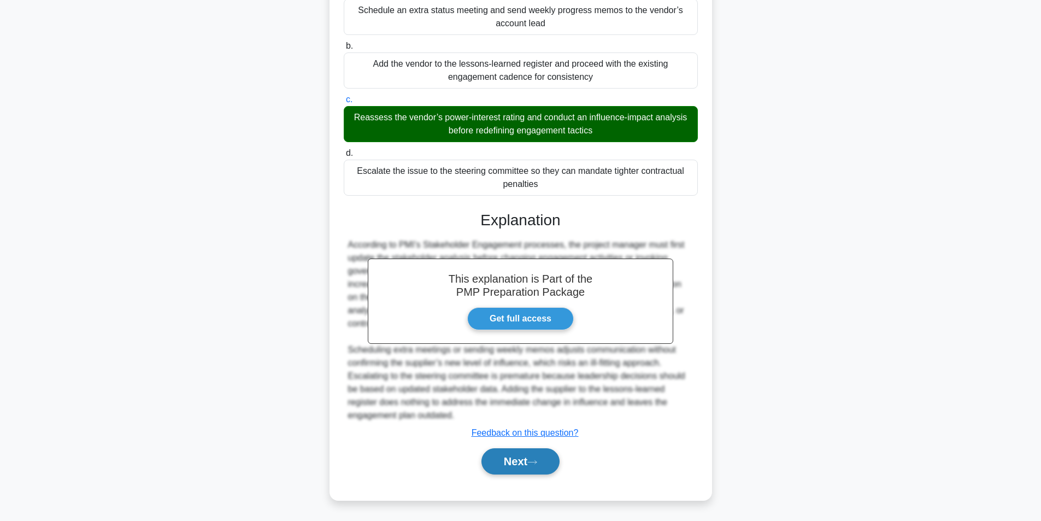
click at [517, 457] on button "Next" at bounding box center [520, 461] width 78 height 26
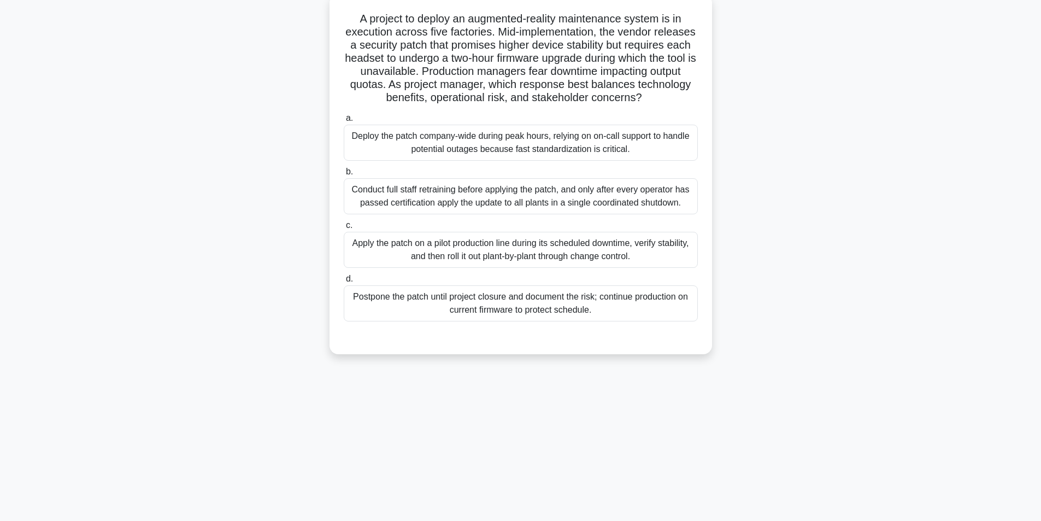
scroll to position [69, 0]
click at [493, 258] on div "Apply the patch on a pilot production line during its scheduled downtime, verif…" at bounding box center [521, 247] width 354 height 36
click at [344, 226] on input "c. Apply the patch on a pilot production line during its scheduled downtime, ve…" at bounding box center [344, 222] width 0 height 7
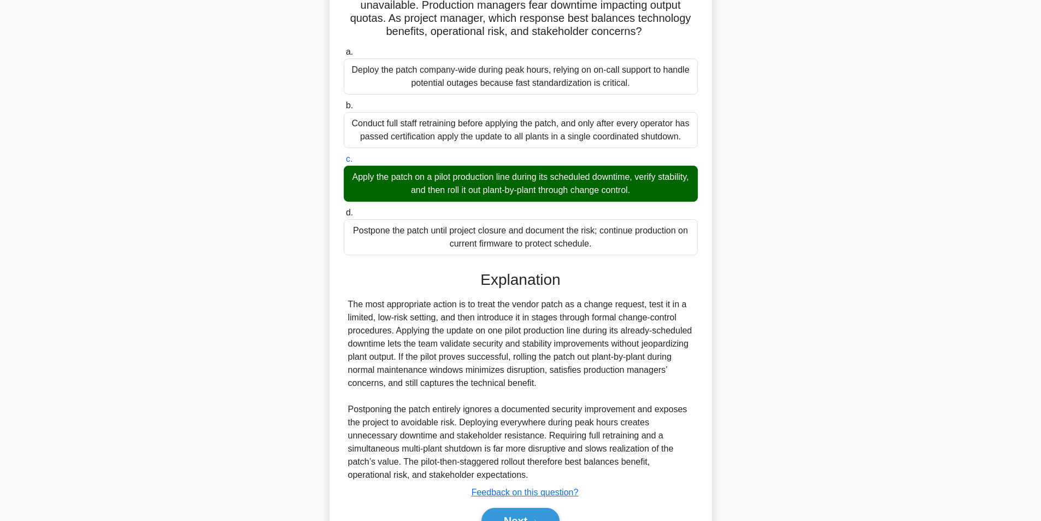
scroll to position [206, 0]
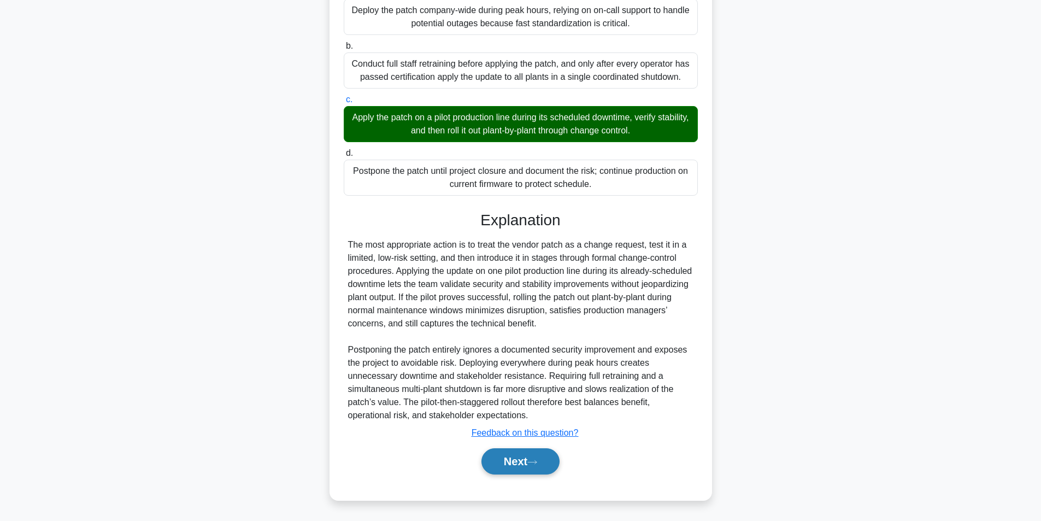
click at [527, 453] on button "Next" at bounding box center [520, 461] width 78 height 26
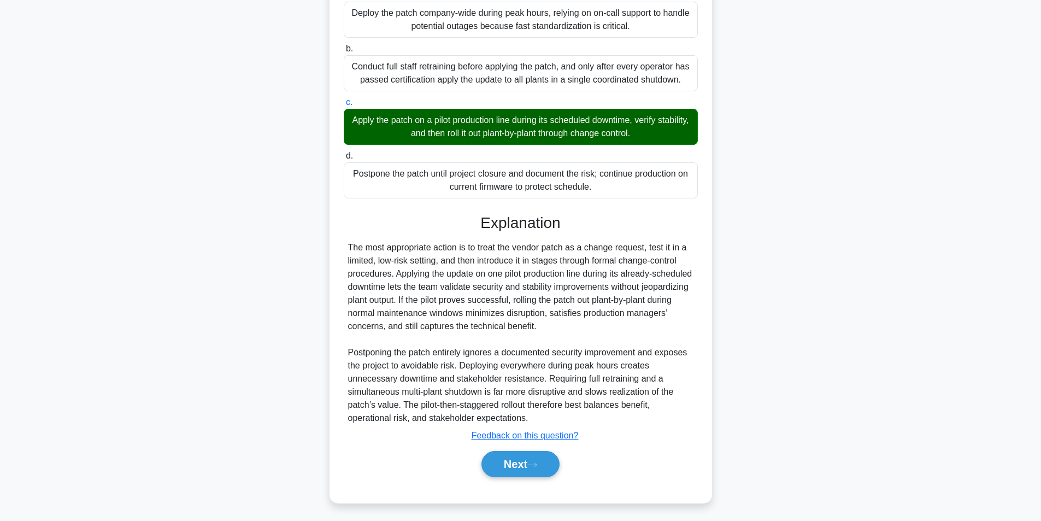
scroll to position [69, 0]
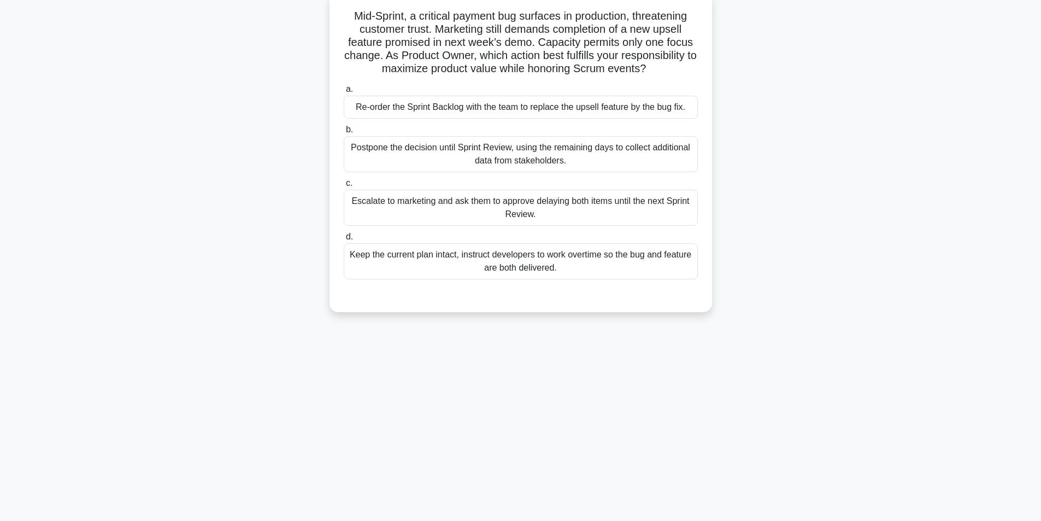
click at [436, 105] on div "Re-order the Sprint Backlog with the team to replace the upsell feature by the …" at bounding box center [521, 107] width 354 height 23
click at [344, 93] on input "a. Re-order the Sprint Backlog with the team to replace the upsell feature by t…" at bounding box center [344, 89] width 0 height 7
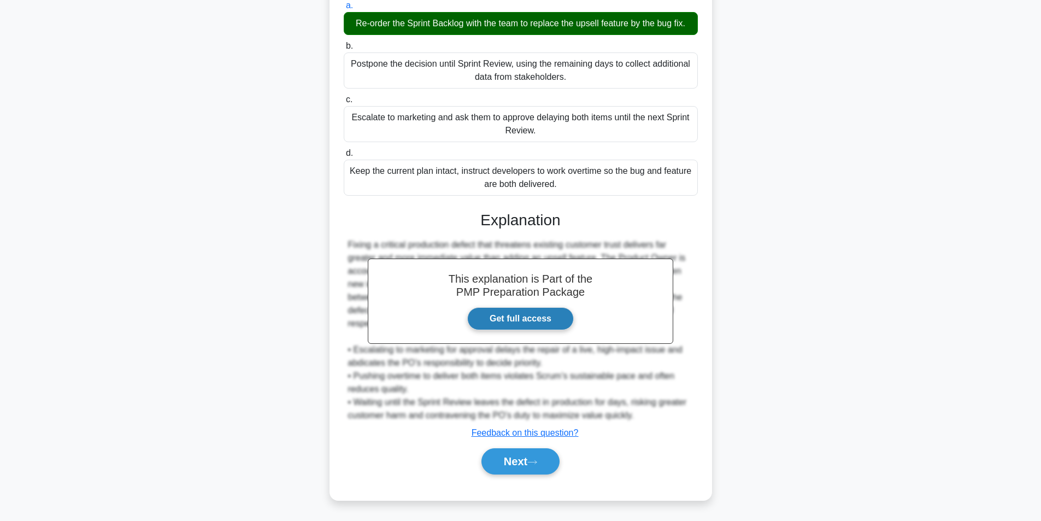
scroll to position [153, 0]
click at [515, 468] on button "Next" at bounding box center [520, 461] width 78 height 26
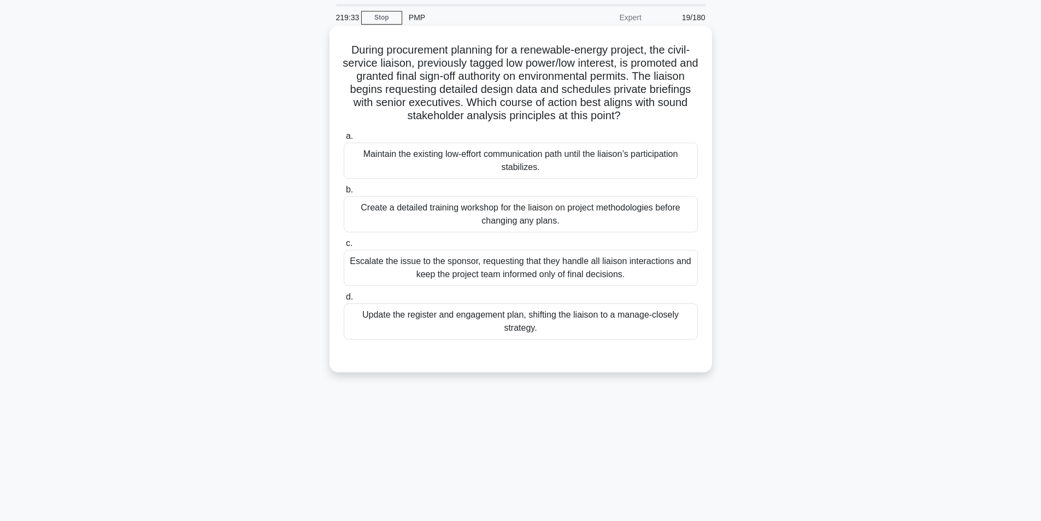
scroll to position [55, 0]
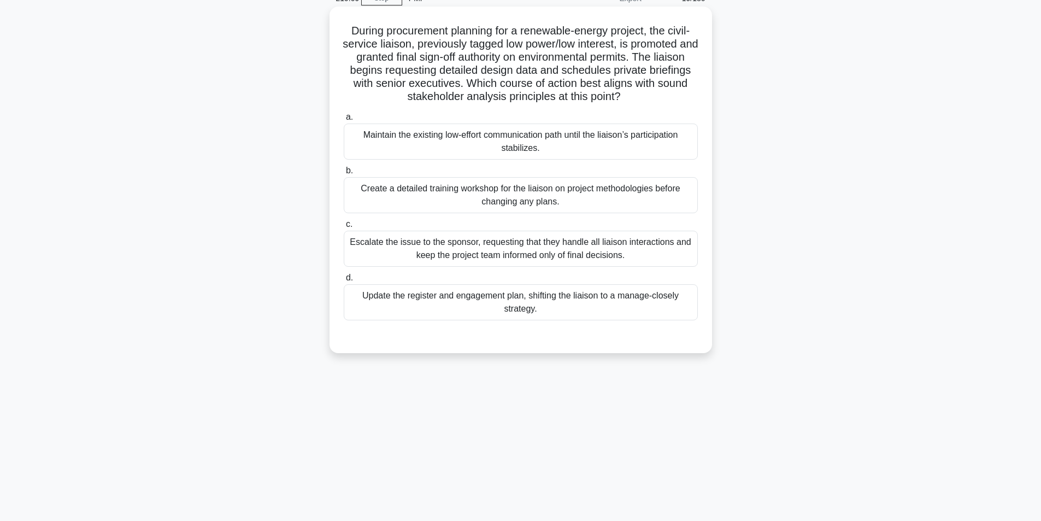
click at [499, 301] on div "Update the register and engagement plan, shifting the liaison to a manage-close…" at bounding box center [521, 302] width 354 height 36
click at [344, 281] on input "d. Update the register and engagement plan, shifting the liaison to a manage-cl…" at bounding box center [344, 277] width 0 height 7
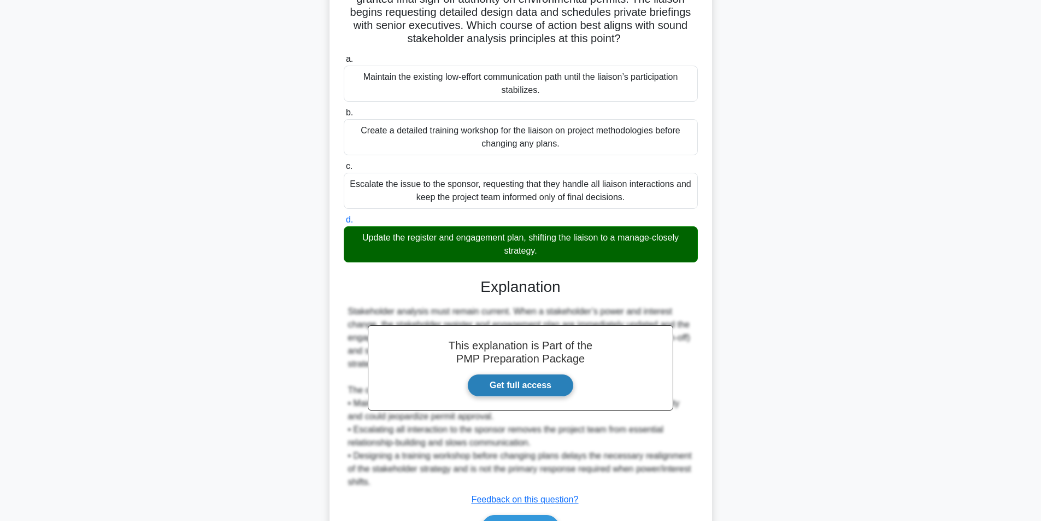
scroll to position [180, 0]
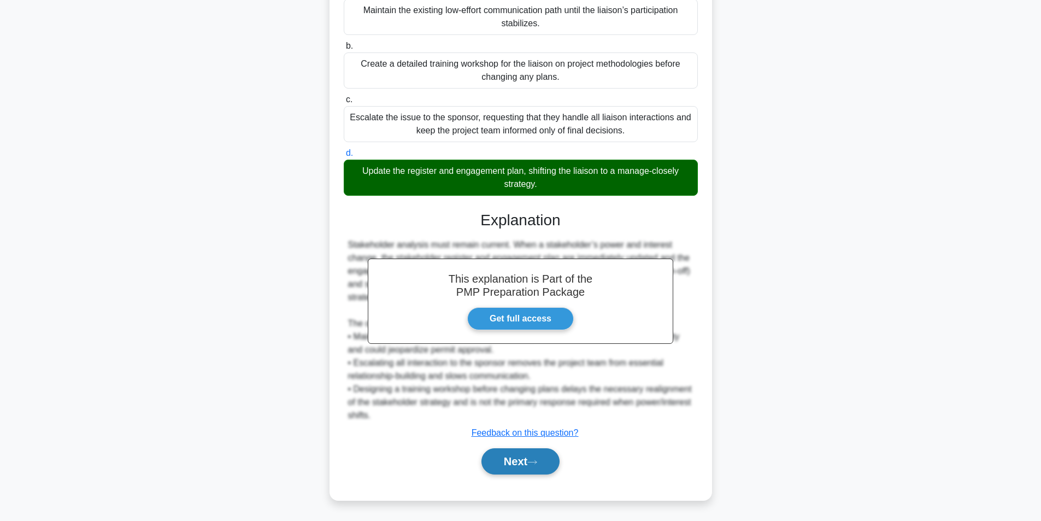
click at [505, 464] on button "Next" at bounding box center [520, 461] width 78 height 26
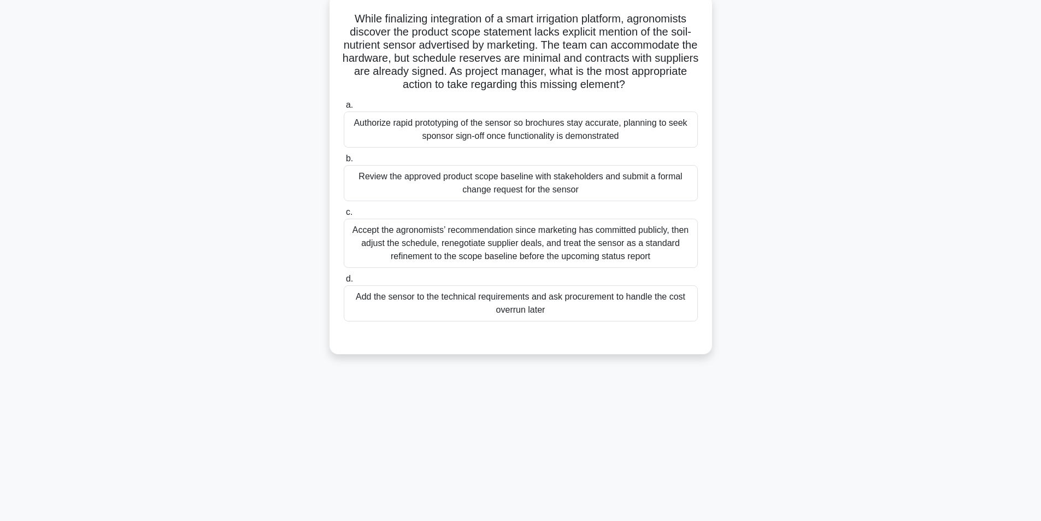
scroll to position [69, 0]
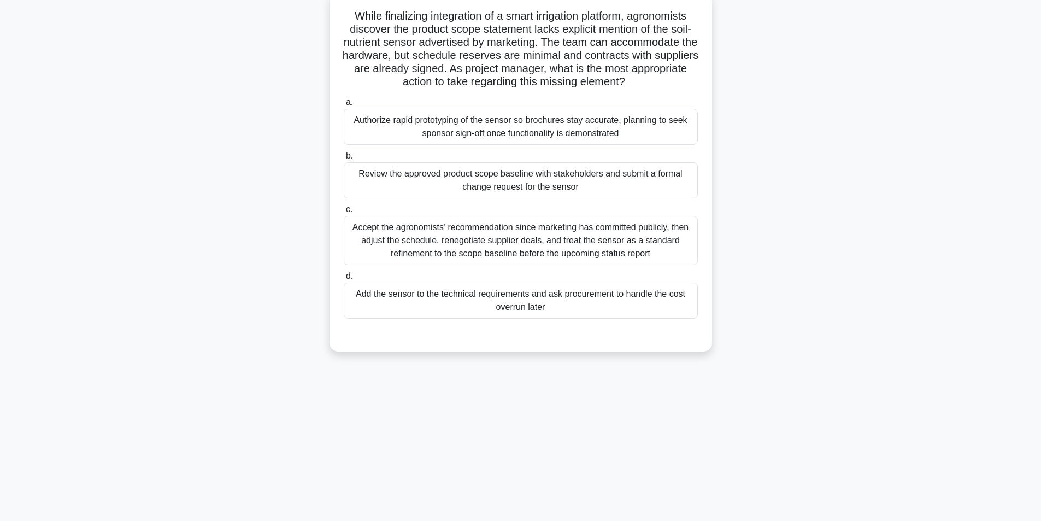
click at [502, 186] on div "Review the approved product scope baseline with stakeholders and submit a forma…" at bounding box center [521, 180] width 354 height 36
click at [344, 159] on input "b. Review the approved product scope baseline with stakeholders and submit a fo…" at bounding box center [344, 155] width 0 height 7
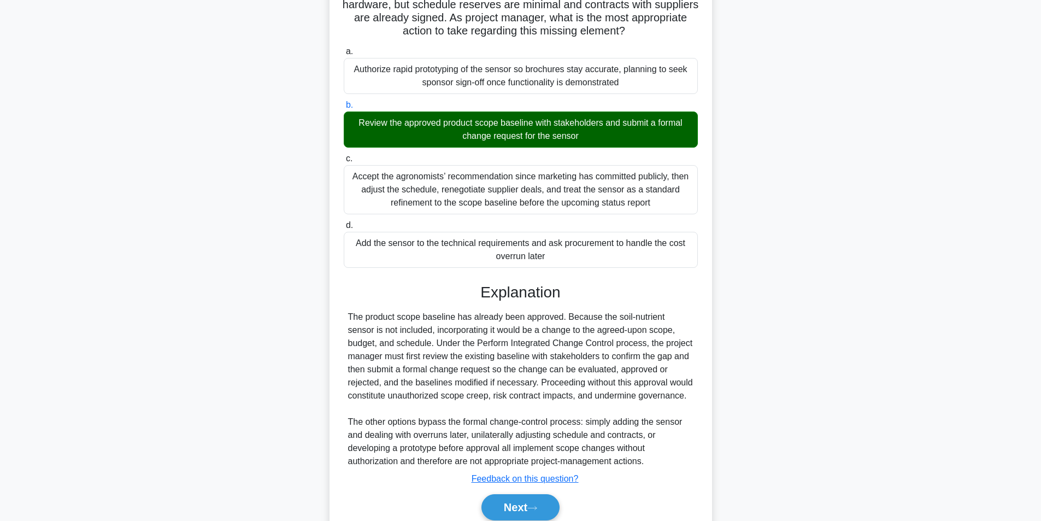
scroll to position [167, 0]
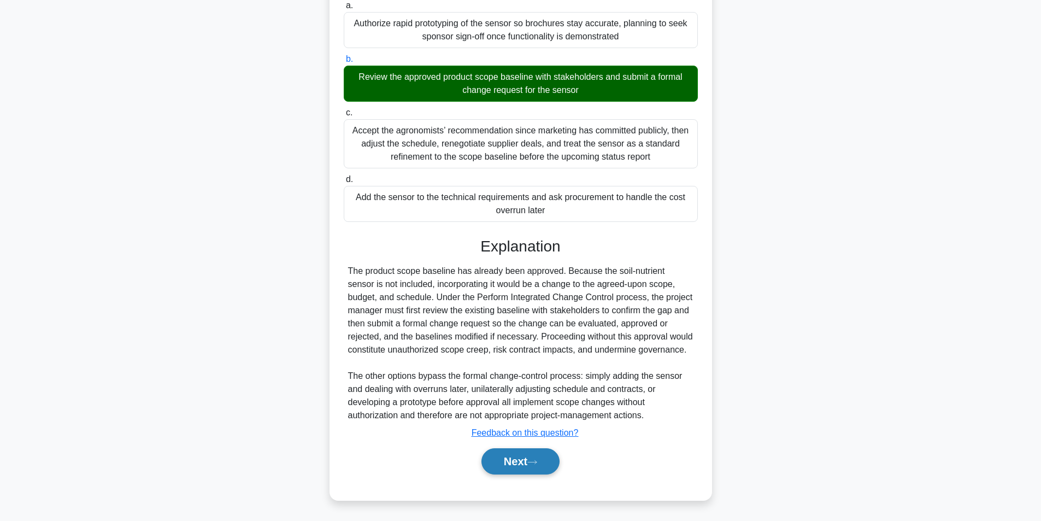
click at [492, 465] on button "Next" at bounding box center [520, 461] width 78 height 26
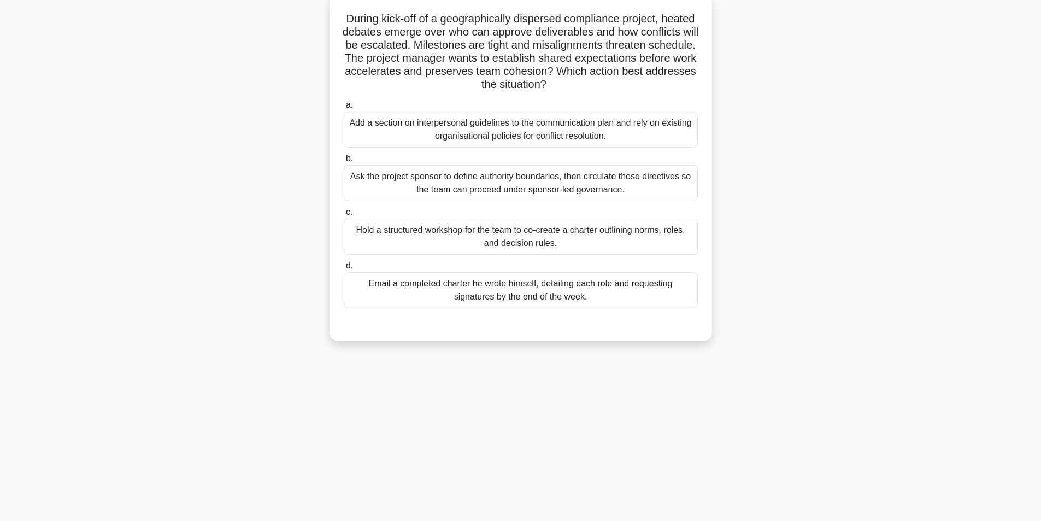
scroll to position [69, 0]
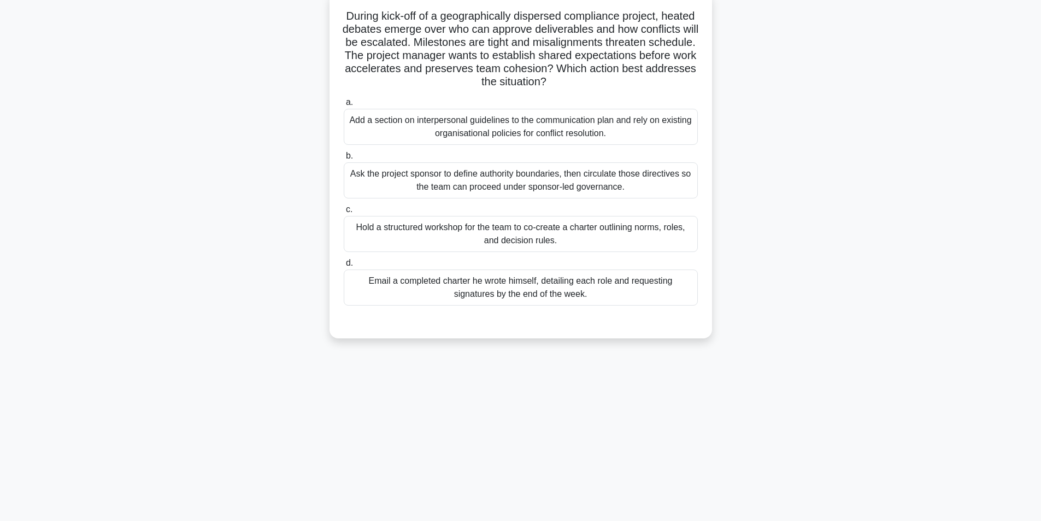
click at [559, 217] on div "Hold a structured workshop for the team to co-create a charter outlining norms,…" at bounding box center [521, 234] width 354 height 36
click at [344, 213] on input "c. Hold a structured workshop for the team to co-create a charter outlining nor…" at bounding box center [344, 209] width 0 height 7
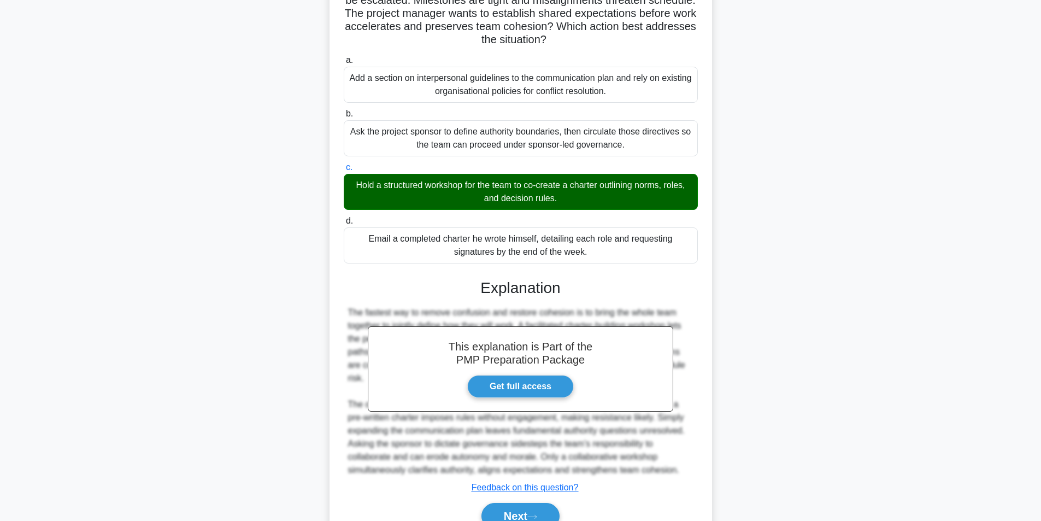
scroll to position [153, 0]
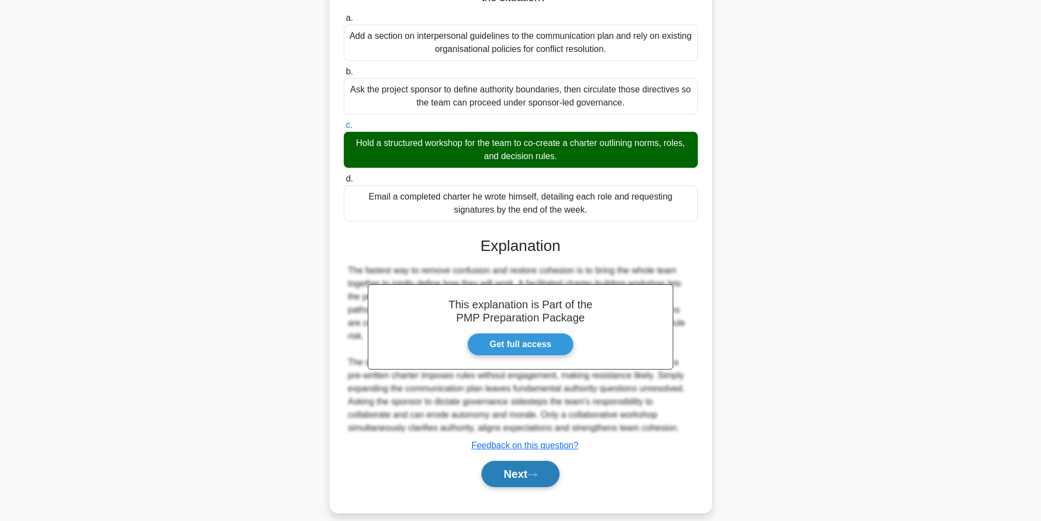
click at [503, 460] on button "Next" at bounding box center [520, 473] width 78 height 26
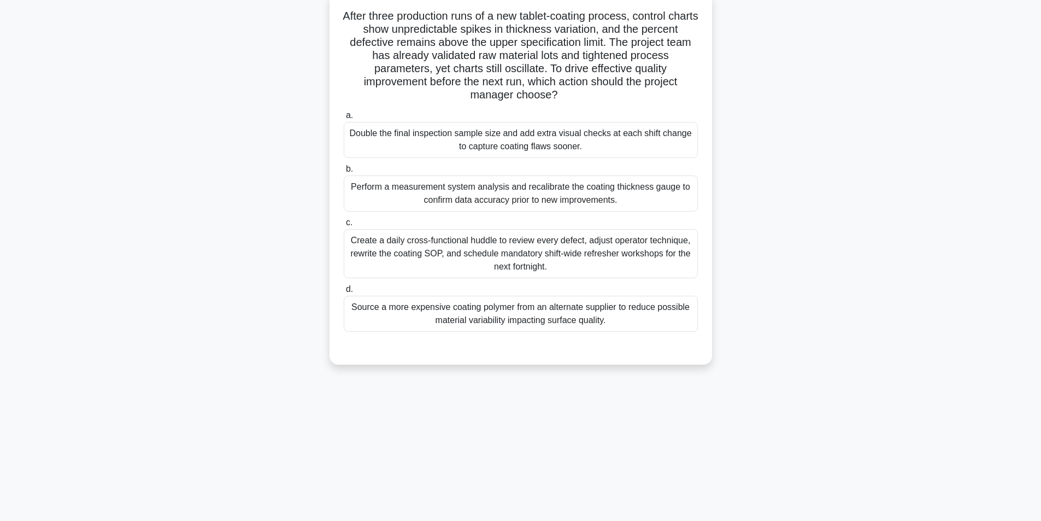
scroll to position [69, 0]
click at [492, 193] on div "Perform a measurement system analysis and recalibrate the coating thickness gau…" at bounding box center [521, 193] width 354 height 36
click at [344, 173] on input "b. Perform a measurement system analysis and recalibrate the coating thickness …" at bounding box center [344, 168] width 0 height 7
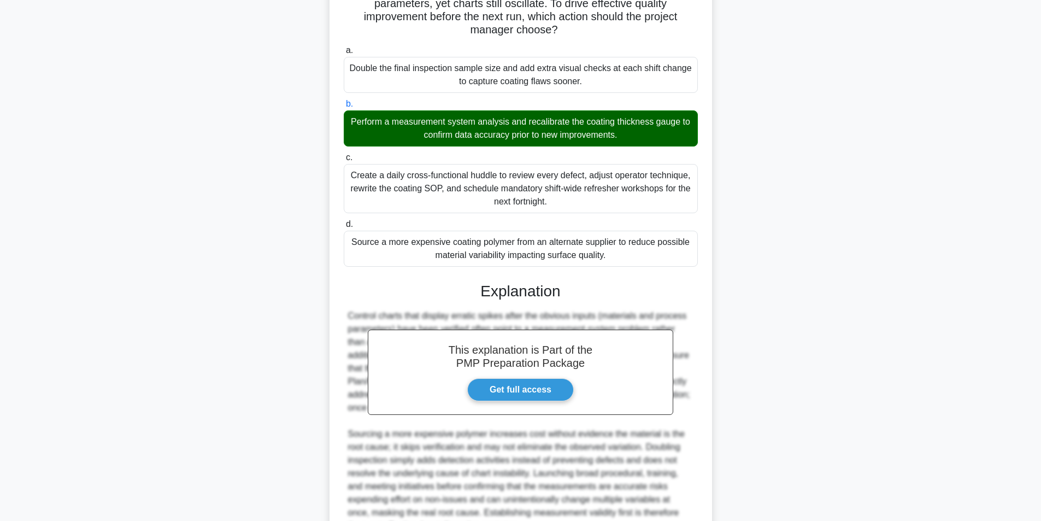
scroll to position [245, 0]
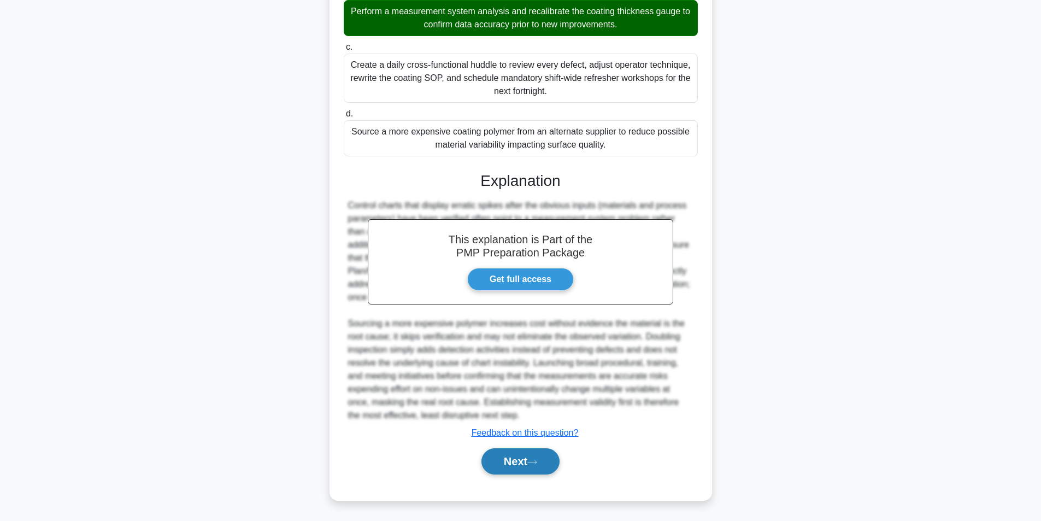
click at [504, 456] on button "Next" at bounding box center [520, 461] width 78 height 26
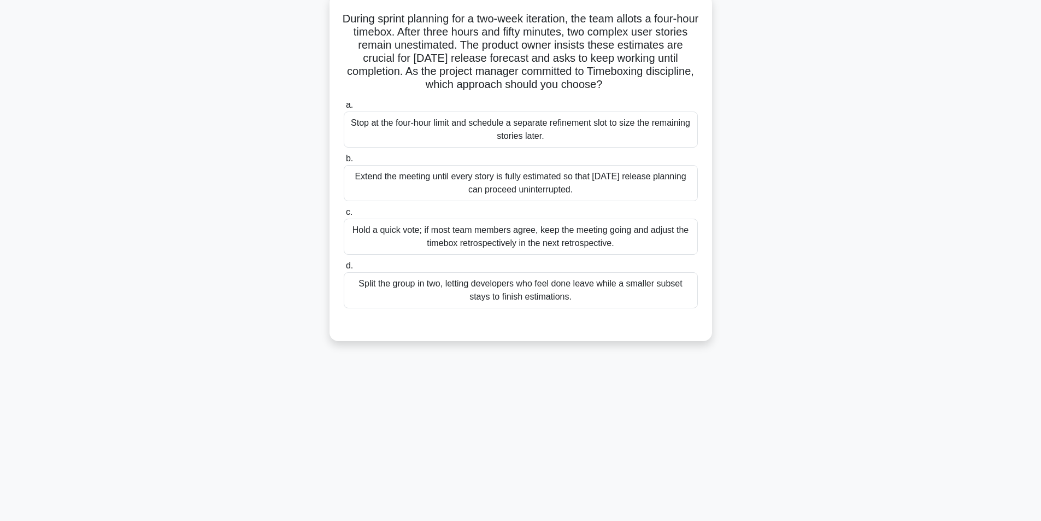
scroll to position [69, 0]
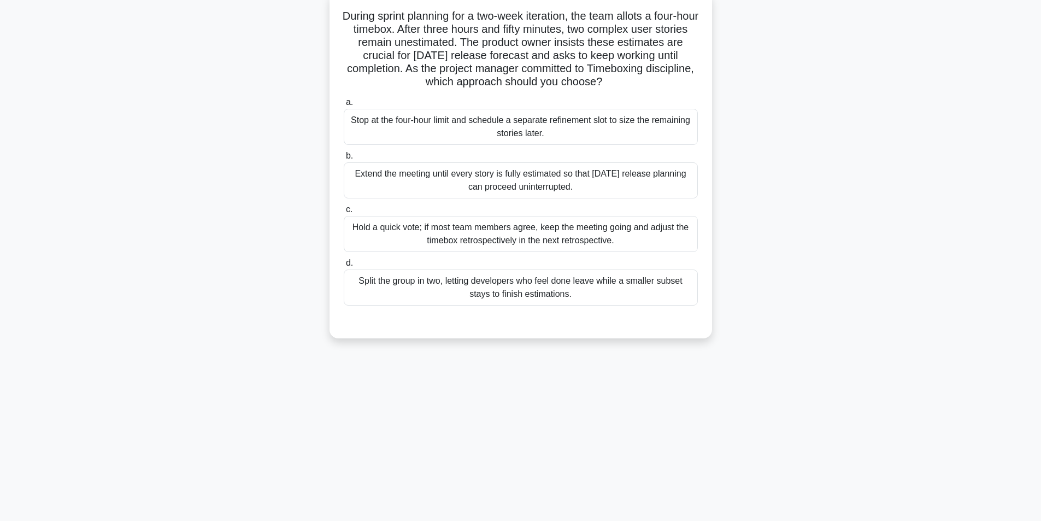
click at [489, 129] on div "Stop at the four-hour limit and schedule a separate refinement slot to size the…" at bounding box center [521, 127] width 354 height 36
click at [344, 106] on input "a. Stop at the four-hour limit and schedule a separate refinement slot to size …" at bounding box center [344, 102] width 0 height 7
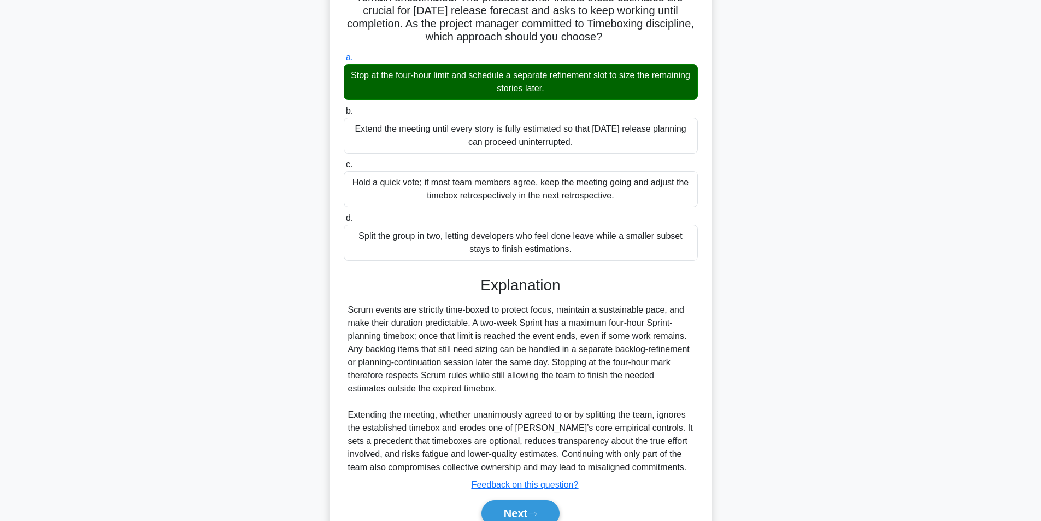
scroll to position [167, 0]
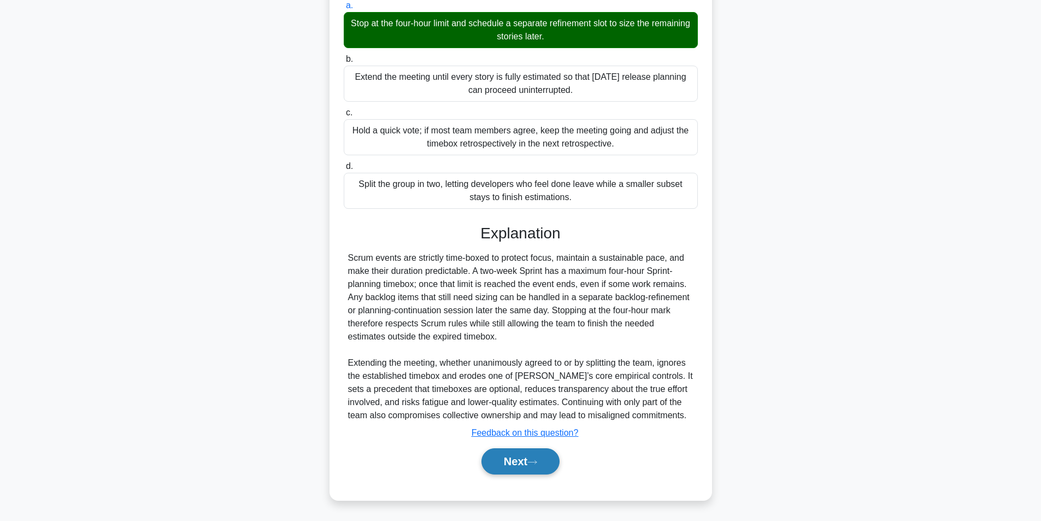
click at [521, 458] on button "Next" at bounding box center [520, 461] width 78 height 26
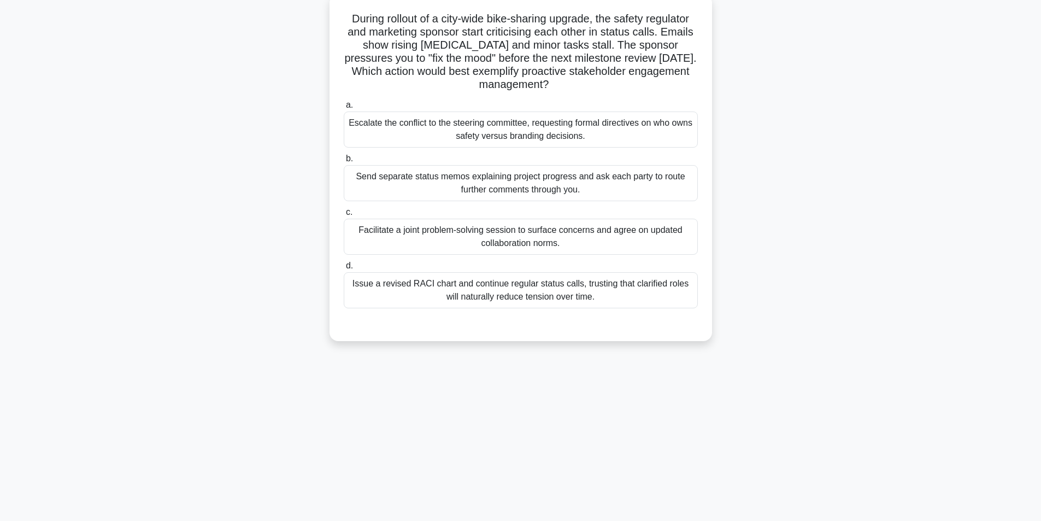
scroll to position [69, 0]
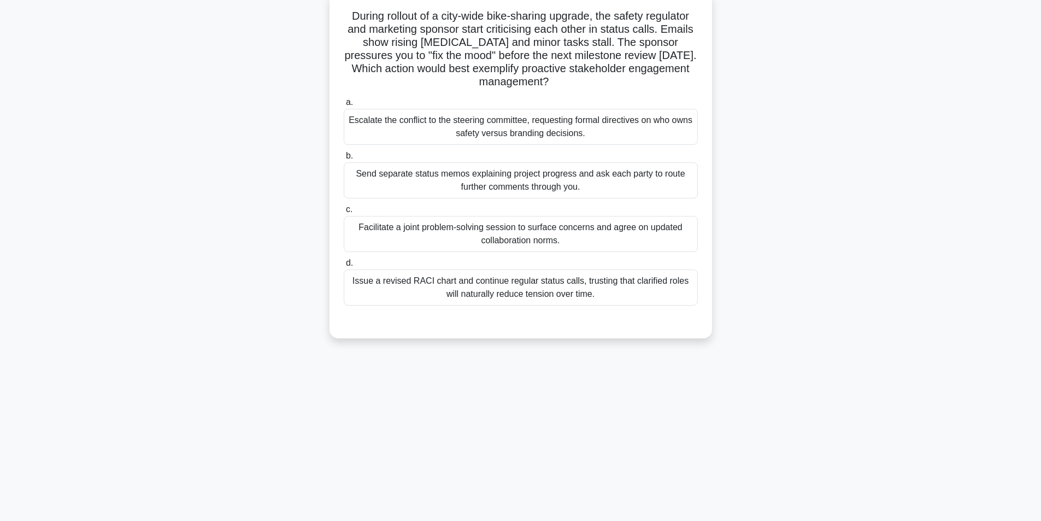
click at [469, 227] on div "Facilitate a joint problem-solving session to surface concerns and agree on upd…" at bounding box center [521, 234] width 354 height 36
click at [344, 213] on input "c. Facilitate a joint problem-solving session to surface concerns and agree on …" at bounding box center [344, 209] width 0 height 7
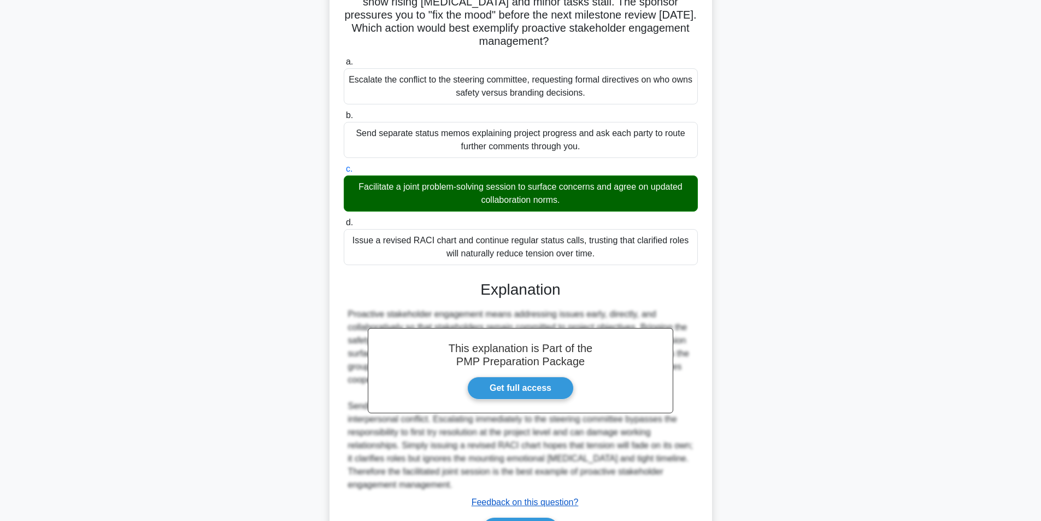
scroll to position [180, 0]
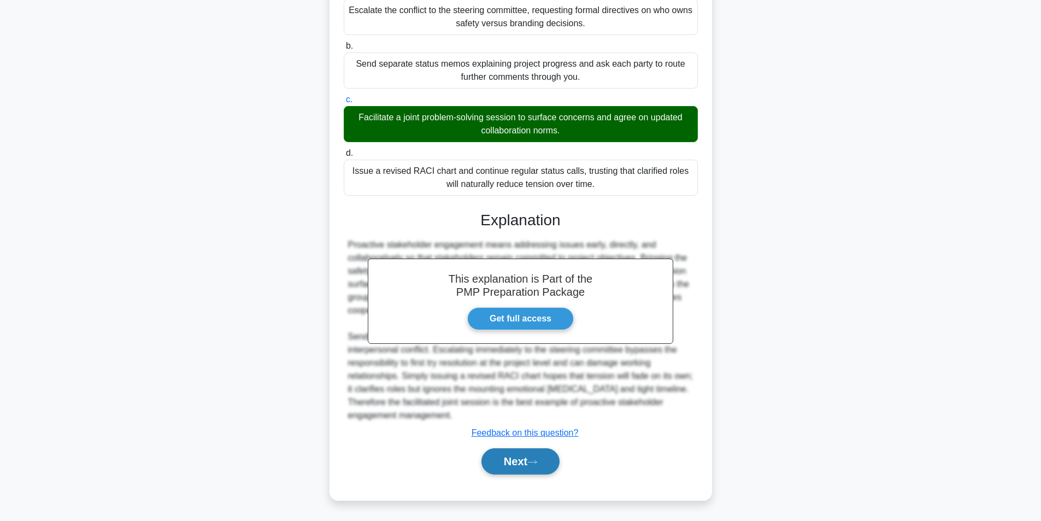
click at [503, 458] on button "Next" at bounding box center [520, 461] width 78 height 26
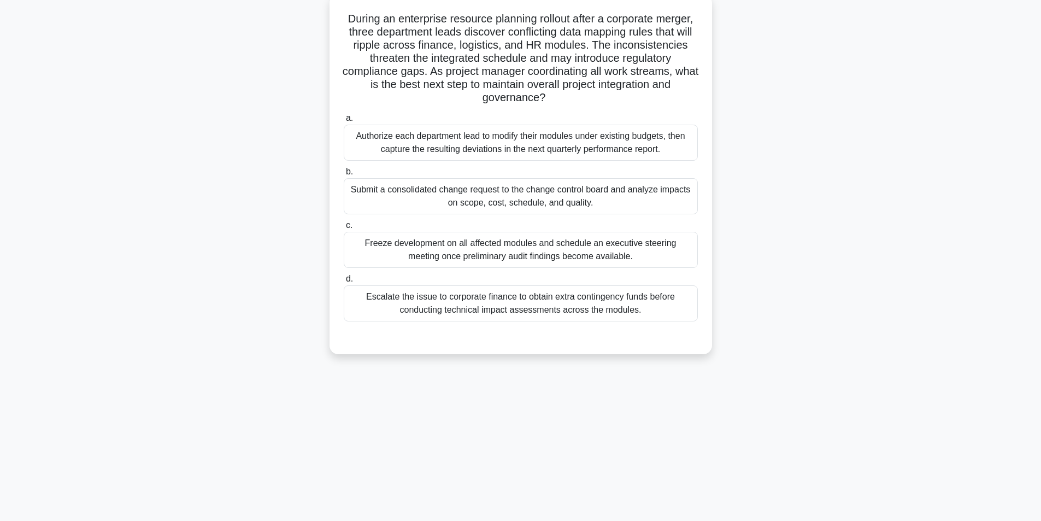
scroll to position [69, 0]
click at [465, 190] on div "Submit a consolidated change request to the change control board and analyze im…" at bounding box center [521, 193] width 354 height 36
click at [344, 173] on input "b. Submit a consolidated change request to the change control board and analyze…" at bounding box center [344, 168] width 0 height 7
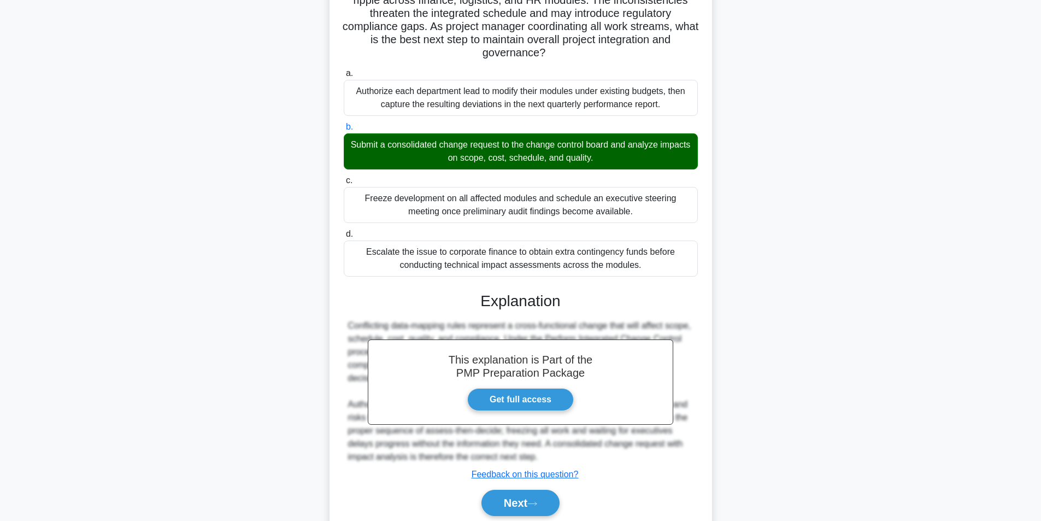
scroll to position [153, 0]
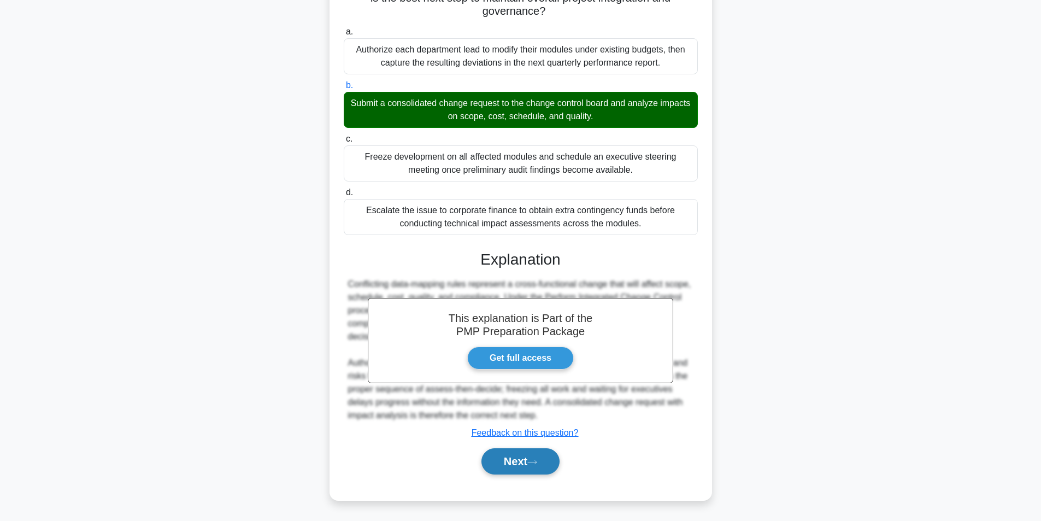
click at [522, 460] on button "Next" at bounding box center [520, 461] width 78 height 26
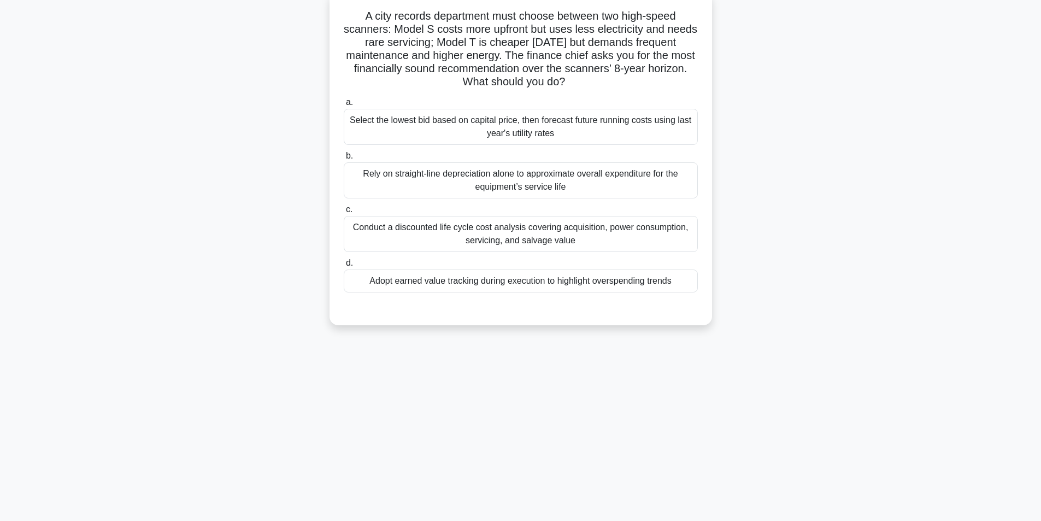
click at [479, 235] on div "Conduct a discounted life cycle cost analysis covering acquisition, power consu…" at bounding box center [521, 234] width 354 height 36
click at [344, 213] on input "c. Conduct a discounted life cycle cost analysis covering acquisition, power co…" at bounding box center [344, 209] width 0 height 7
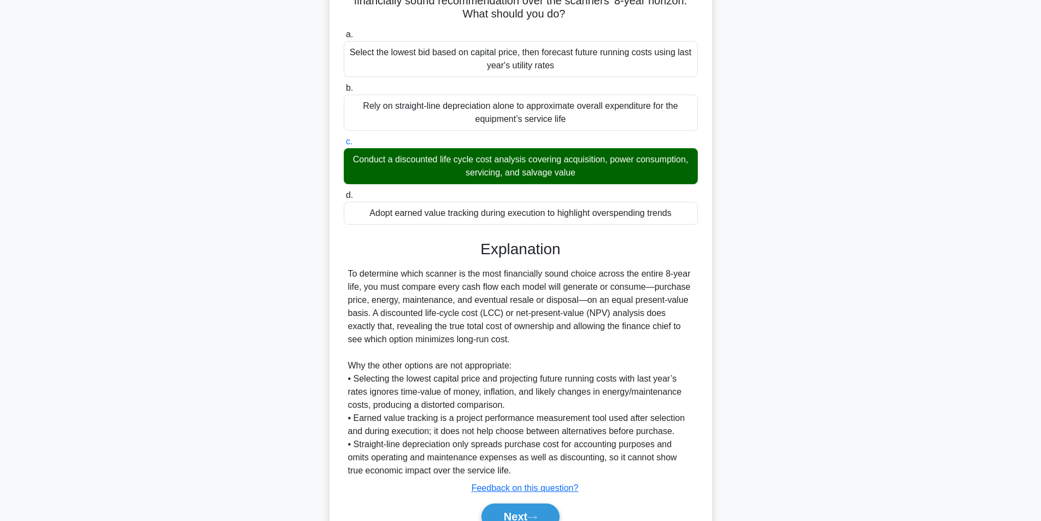
scroll to position [193, 0]
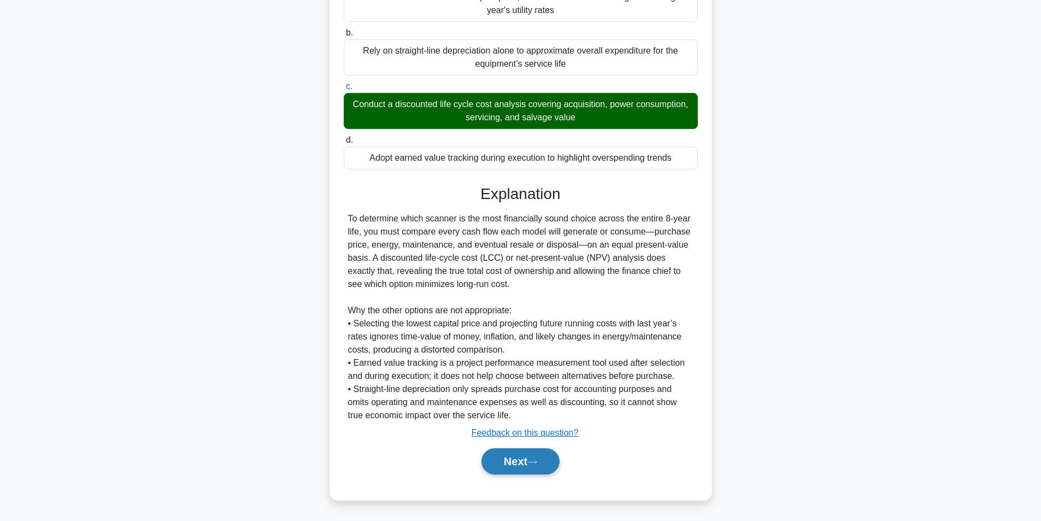
click at [519, 462] on button "Next" at bounding box center [520, 461] width 78 height 26
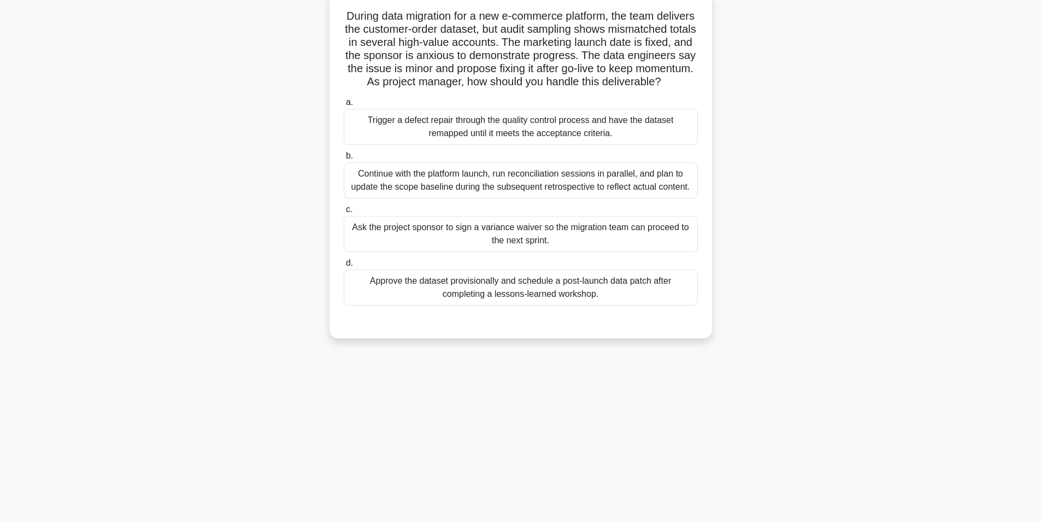
click at [641, 137] on div "Trigger a defect repair through the quality control process and have the datase…" at bounding box center [521, 127] width 354 height 36
click at [344, 106] on input "a. Trigger a defect repair through the quality control process and have the dat…" at bounding box center [344, 102] width 0 height 7
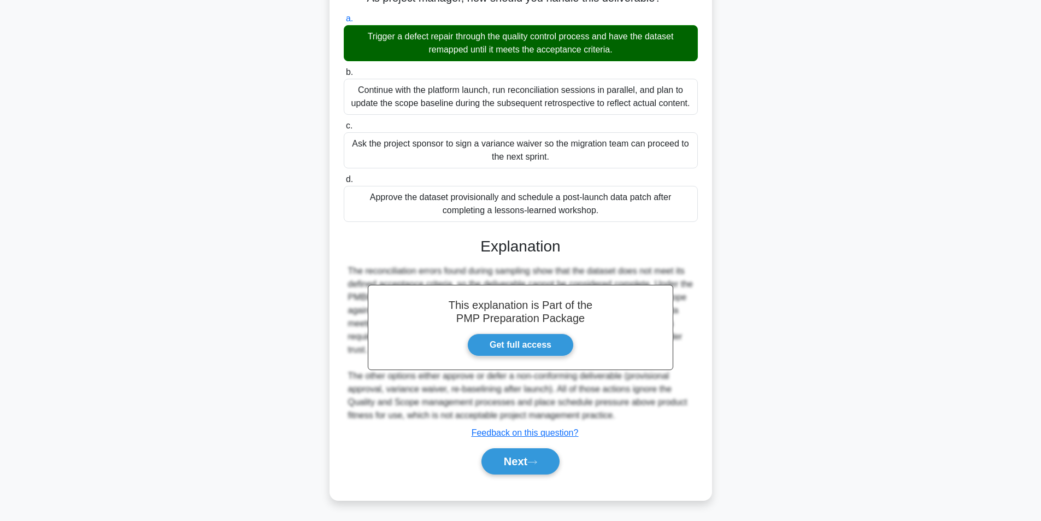
scroll to position [167, 0]
click at [535, 469] on button "Next" at bounding box center [520, 461] width 78 height 26
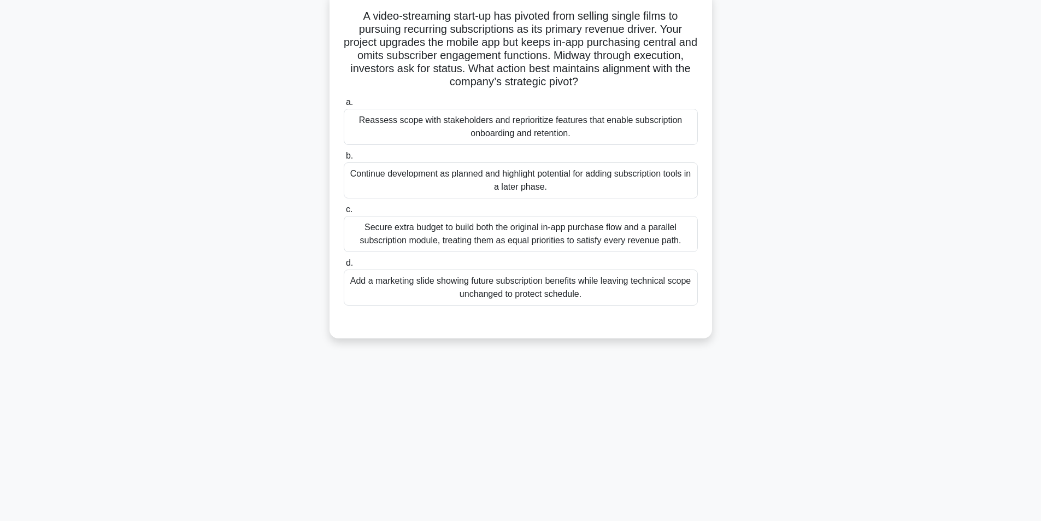
click at [598, 123] on div "Reassess scope with stakeholders and reprioritize features that enable subscrip…" at bounding box center [521, 127] width 354 height 36
click at [344, 106] on input "a. Reassess scope with stakeholders and reprioritize features that enable subsc…" at bounding box center [344, 102] width 0 height 7
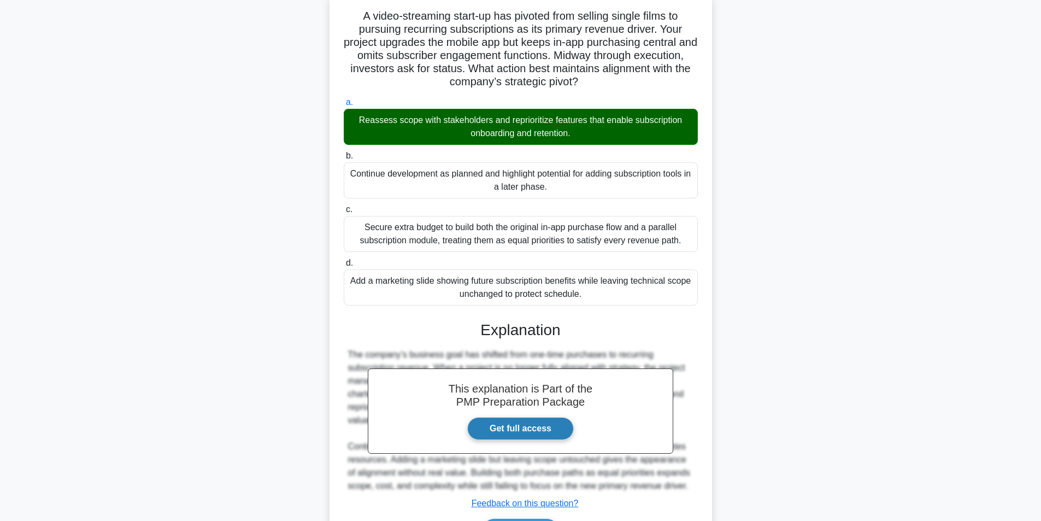
scroll to position [140, 0]
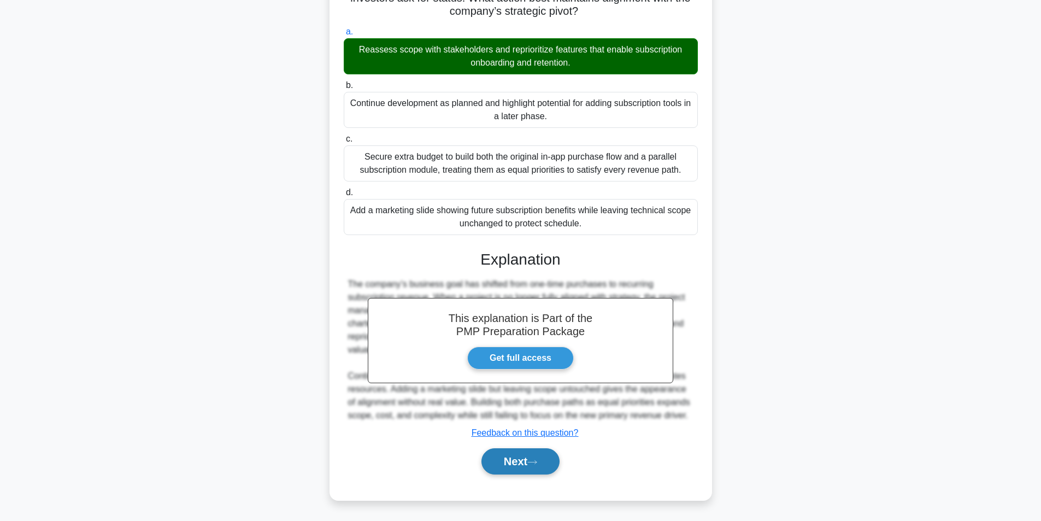
click at [518, 455] on button "Next" at bounding box center [520, 461] width 78 height 26
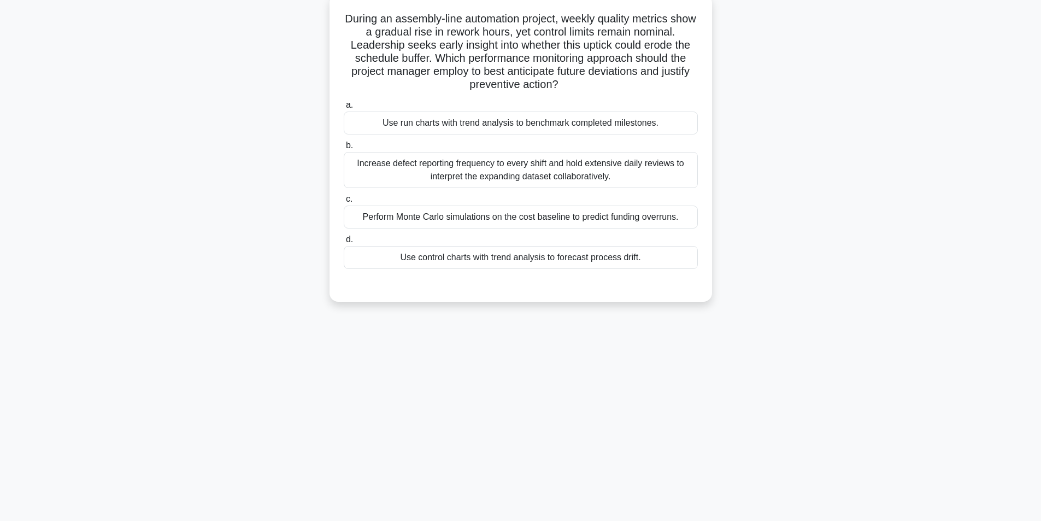
scroll to position [69, 0]
click at [484, 220] on div "Perform Monte Carlo simulations on the cost baseline to predict funding overrun…" at bounding box center [521, 214] width 354 height 23
click at [344, 200] on input "c. Perform Monte Carlo simulations on the cost baseline to predict funding over…" at bounding box center [344, 196] width 0 height 7
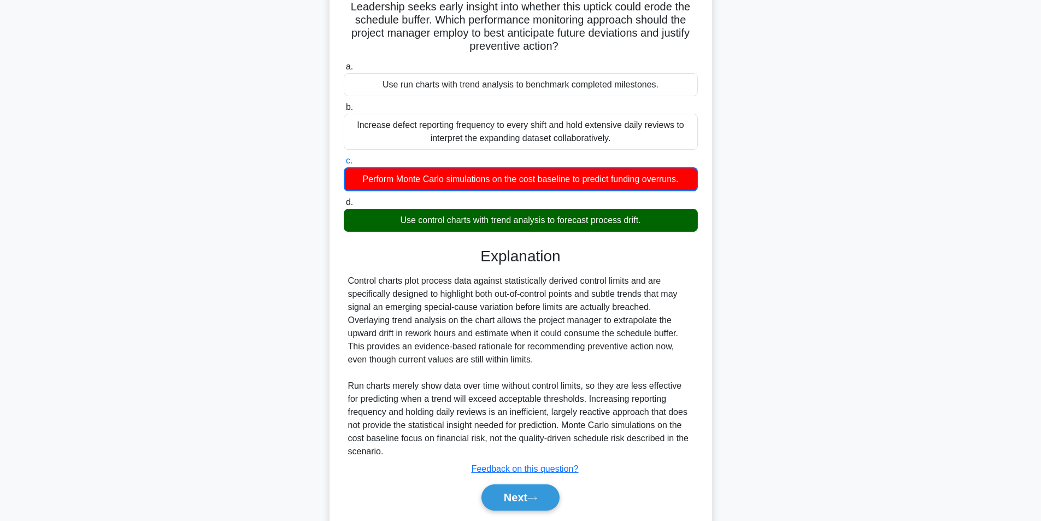
scroll to position [141, 0]
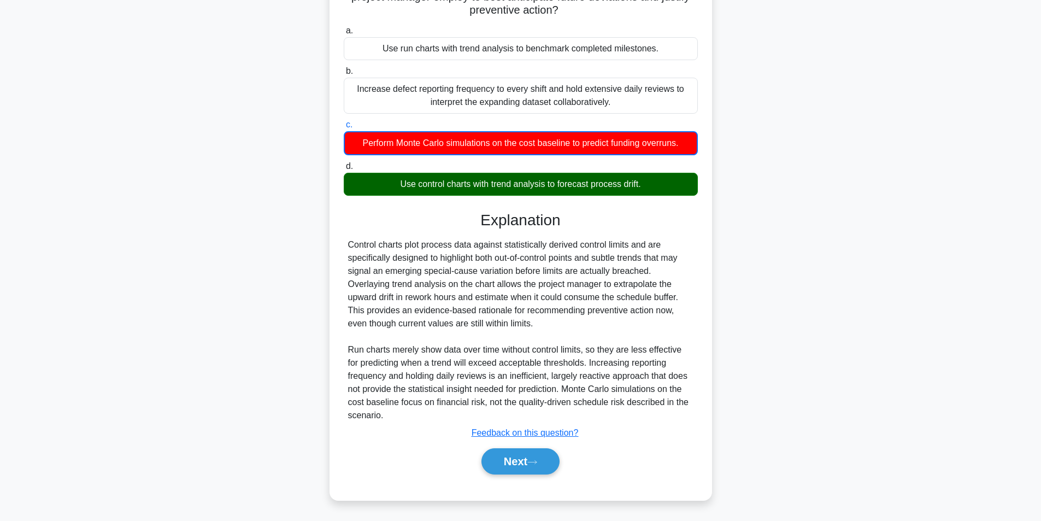
click at [517, 185] on div "Use control charts with trend analysis to forecast process drift." at bounding box center [521, 184] width 354 height 23
click at [344, 170] on input "d. Use control charts with trend analysis to forecast process drift." at bounding box center [344, 166] width 0 height 7
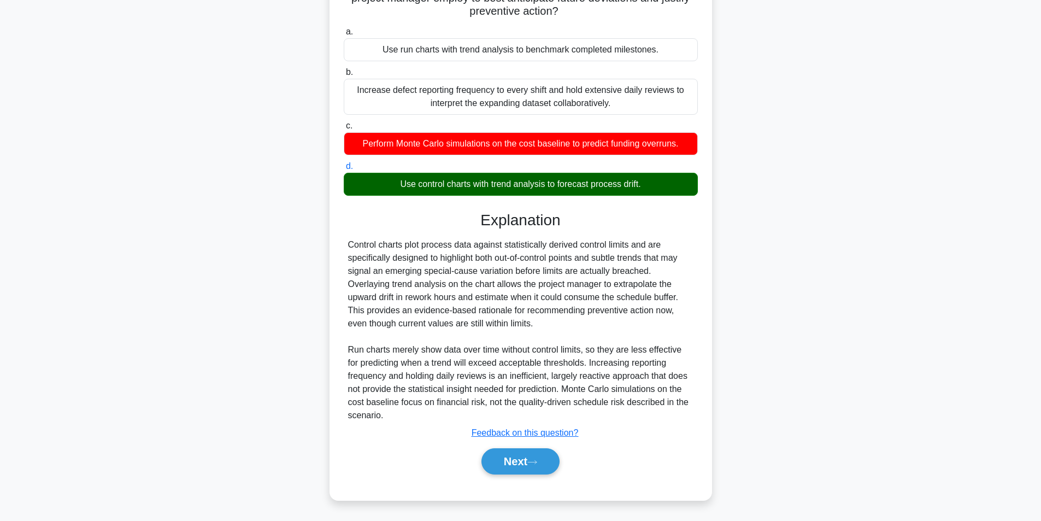
scroll to position [140, 0]
click at [517, 185] on div "Use control charts with trend analysis to forecast process drift." at bounding box center [521, 184] width 354 height 23
click at [344, 170] on input "d. Use control charts with trend analysis to forecast process drift." at bounding box center [344, 166] width 0 height 7
click at [517, 186] on div "Use control charts with trend analysis to forecast process drift." at bounding box center [521, 184] width 354 height 23
click at [344, 170] on input "d. Use control charts with trend analysis to forecast process drift." at bounding box center [344, 166] width 0 height 7
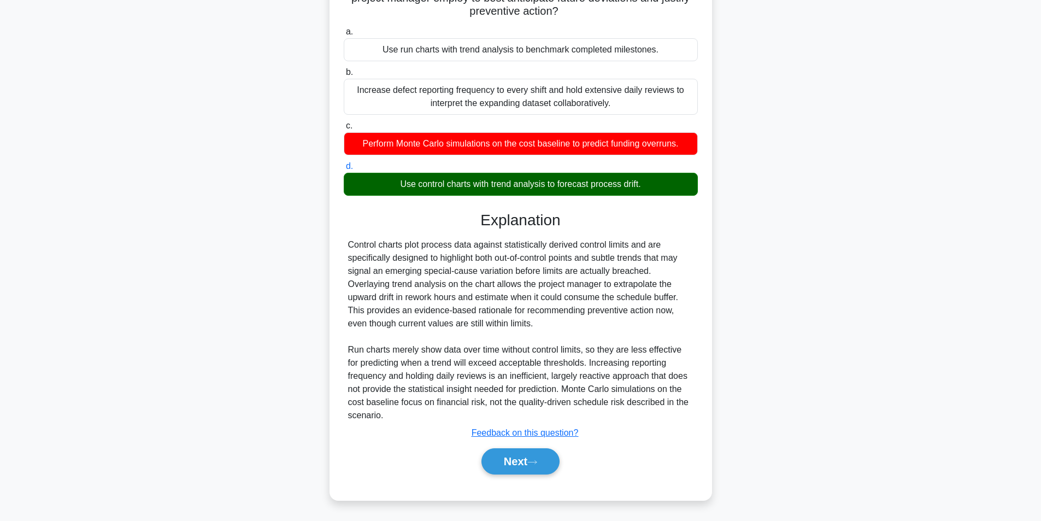
click at [516, 186] on div "Use control charts with trend analysis to forecast process drift." at bounding box center [521, 184] width 354 height 23
click at [344, 170] on input "d. Use control charts with trend analysis to forecast process drift." at bounding box center [344, 166] width 0 height 7
click at [517, 188] on div "Use control charts with trend analysis to forecast process drift." at bounding box center [521, 184] width 354 height 23
click at [344, 170] on input "d. Use control charts with trend analysis to forecast process drift." at bounding box center [344, 166] width 0 height 7
click at [517, 465] on button "Next" at bounding box center [520, 461] width 78 height 26
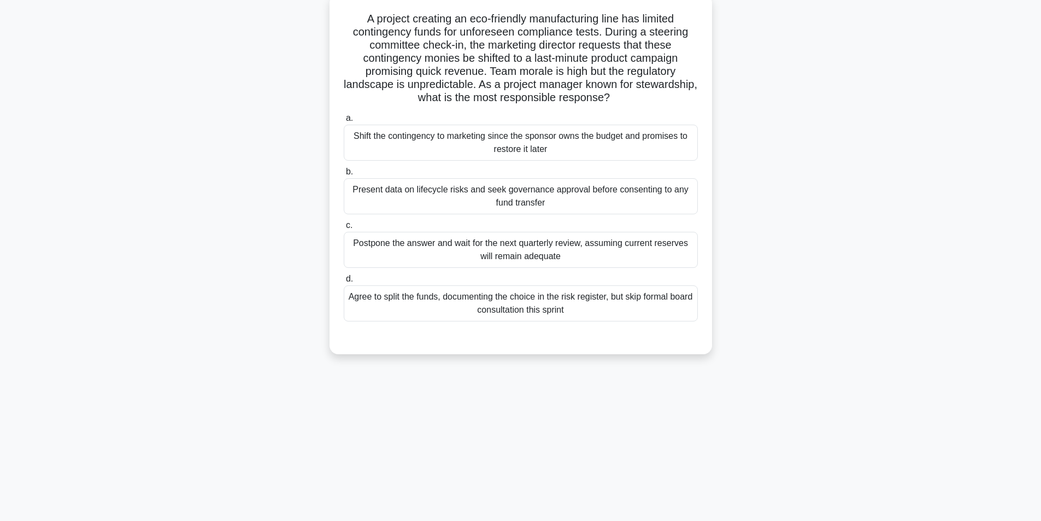
scroll to position [69, 0]
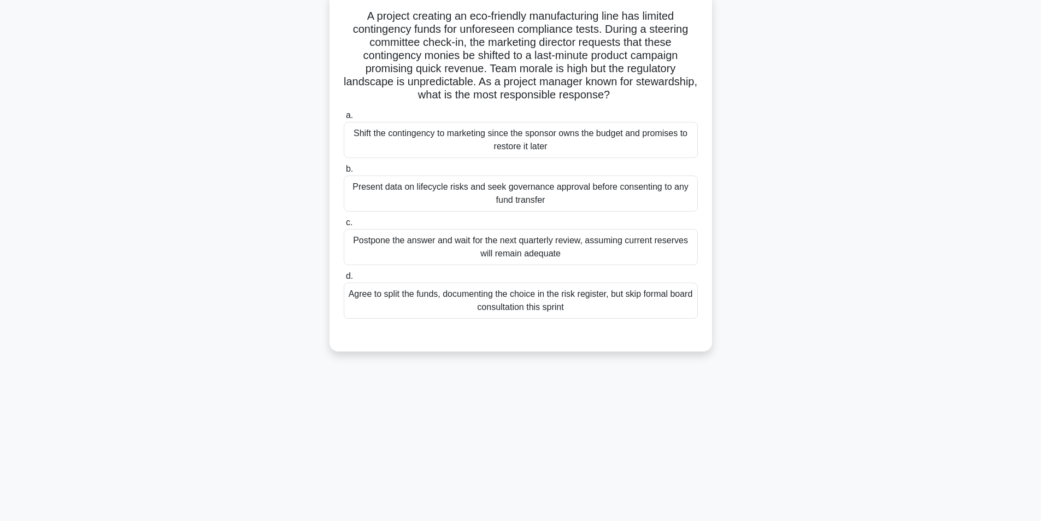
click at [517, 199] on div "Present data on lifecycle risks and seek governance approval before consenting …" at bounding box center [521, 193] width 354 height 36
click at [344, 173] on input "b. Present data on lifecycle risks and seek governance approval before consenti…" at bounding box center [344, 168] width 0 height 7
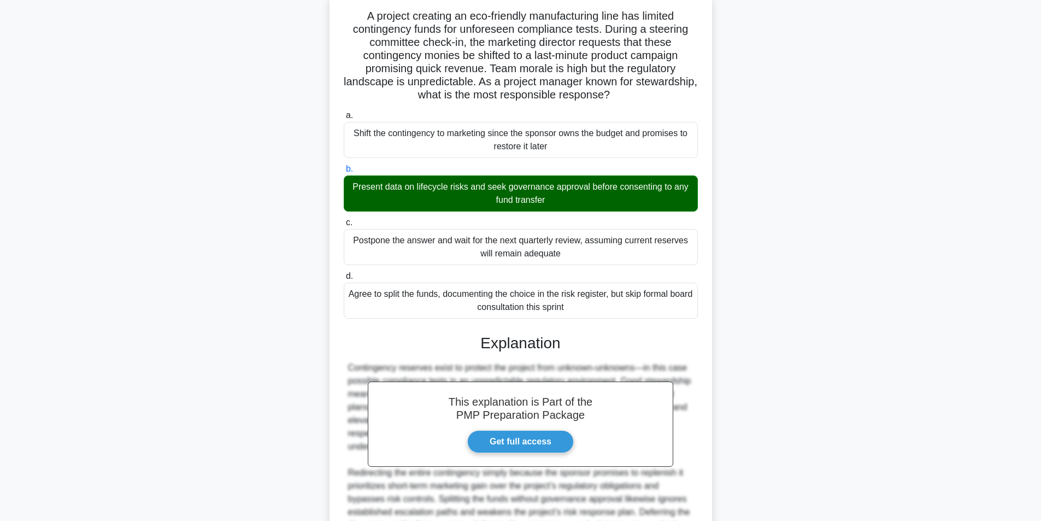
scroll to position [193, 0]
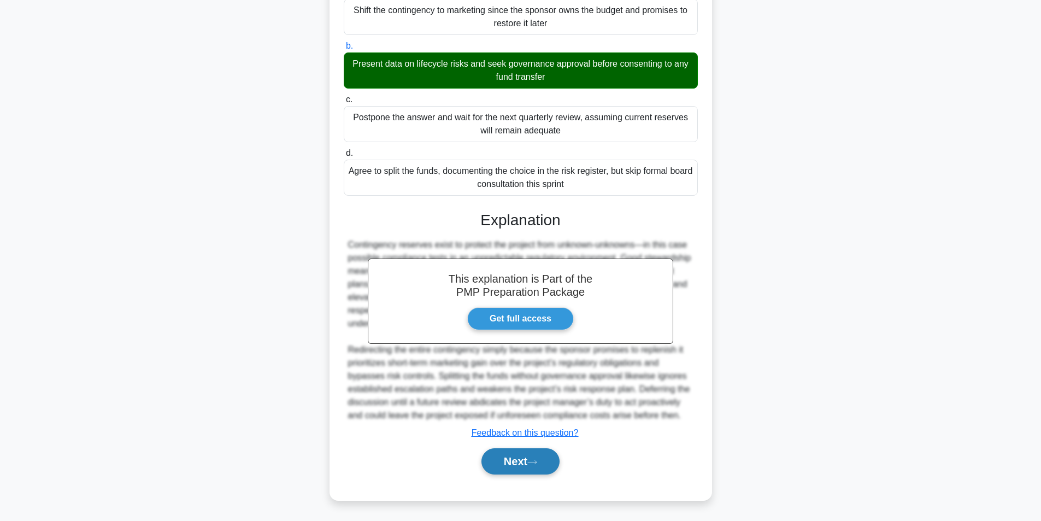
click at [525, 461] on button "Next" at bounding box center [520, 461] width 78 height 26
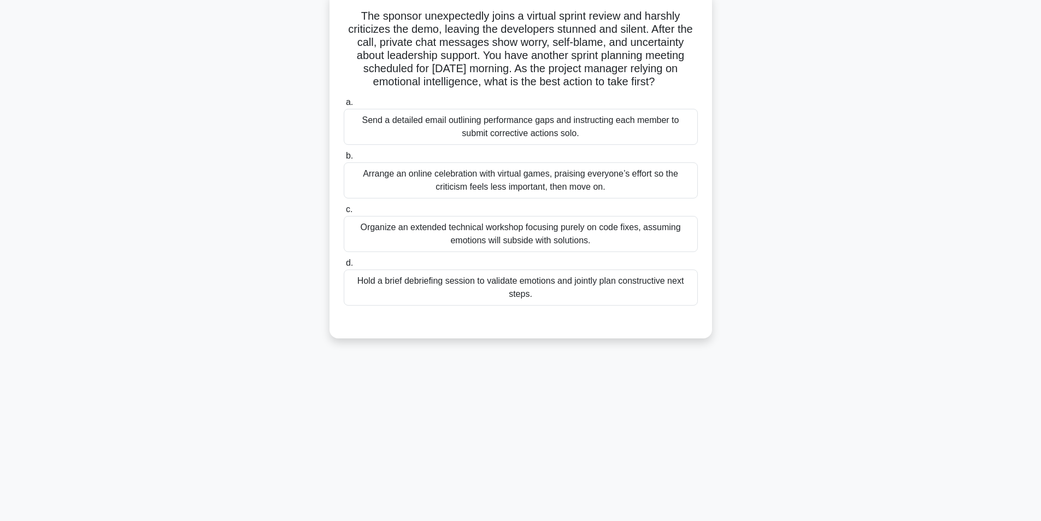
click at [513, 287] on div "Hold a brief debriefing session to validate emotions and jointly plan construct…" at bounding box center [521, 287] width 354 height 36
click at [344, 267] on input "d. Hold a brief debriefing session to validate emotions and jointly plan constr…" at bounding box center [344, 262] width 0 height 7
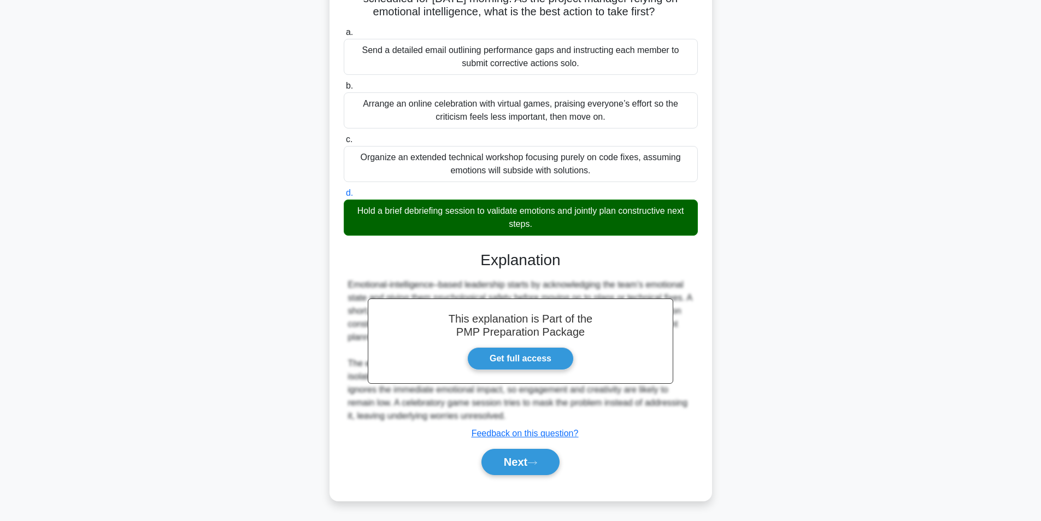
scroll to position [140, 0]
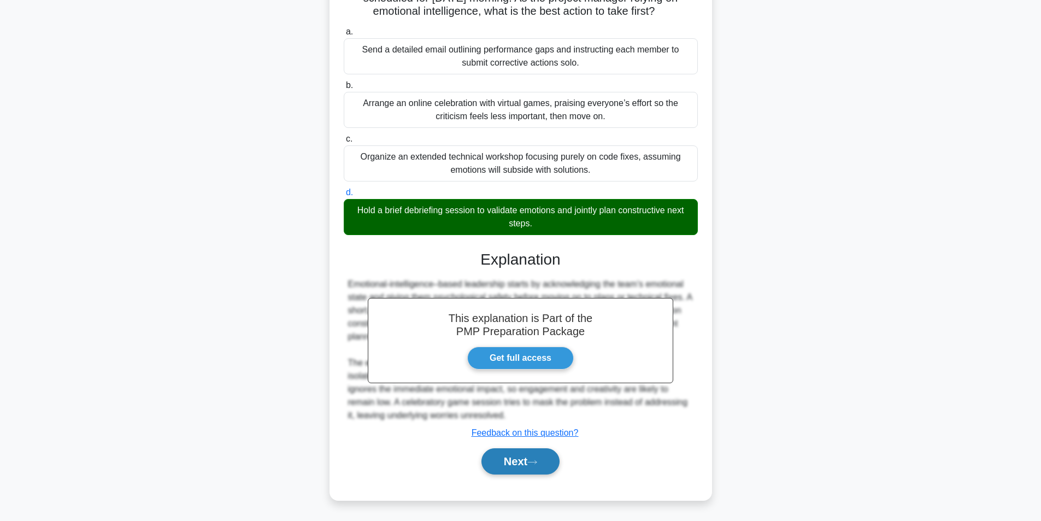
click at [533, 455] on button "Next" at bounding box center [520, 461] width 78 height 26
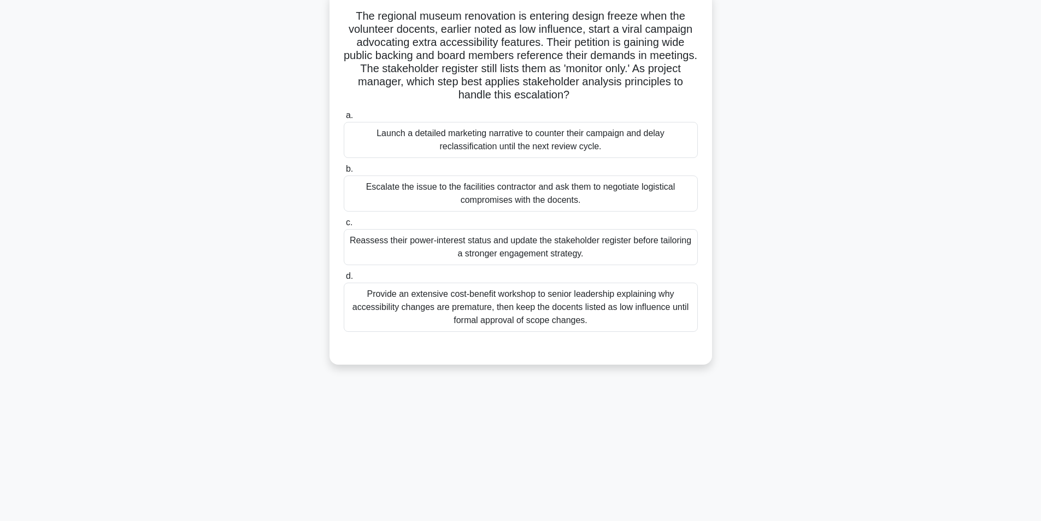
click at [489, 251] on div "Reassess their power-interest status and update the stakeholder register before…" at bounding box center [521, 247] width 354 height 36
click at [344, 226] on input "c. Reassess their power-interest status and update the stakeholder register bef…" at bounding box center [344, 222] width 0 height 7
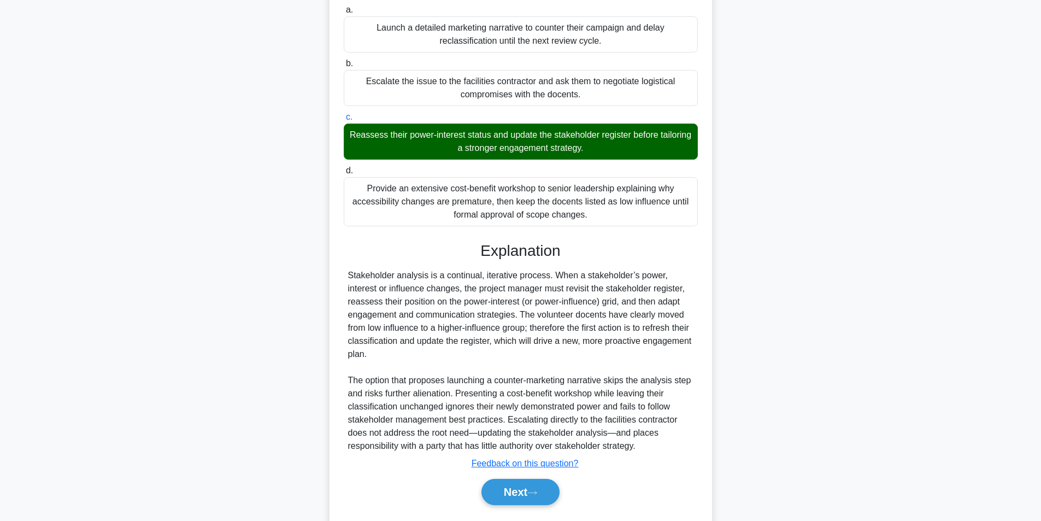
scroll to position [206, 0]
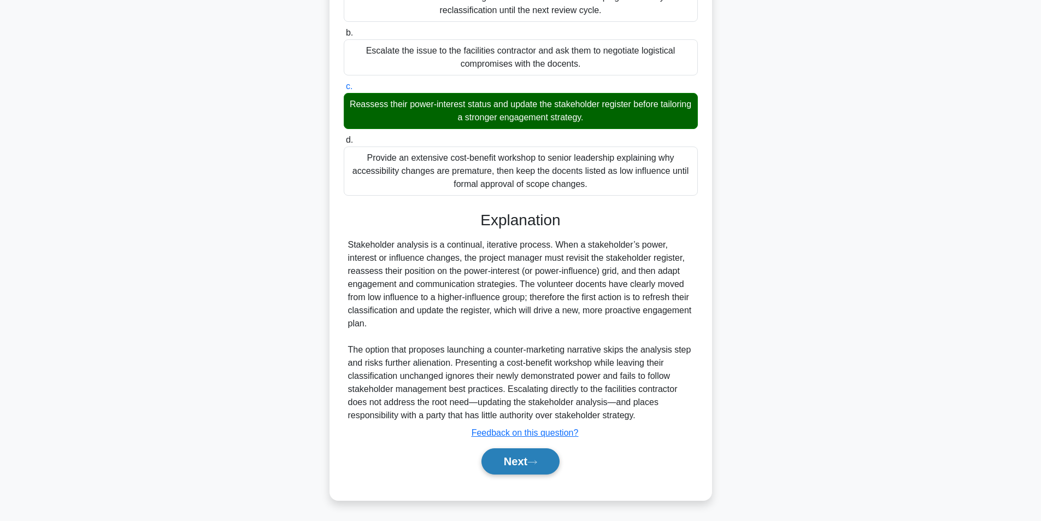
click at [501, 467] on button "Next" at bounding box center [520, 461] width 78 height 26
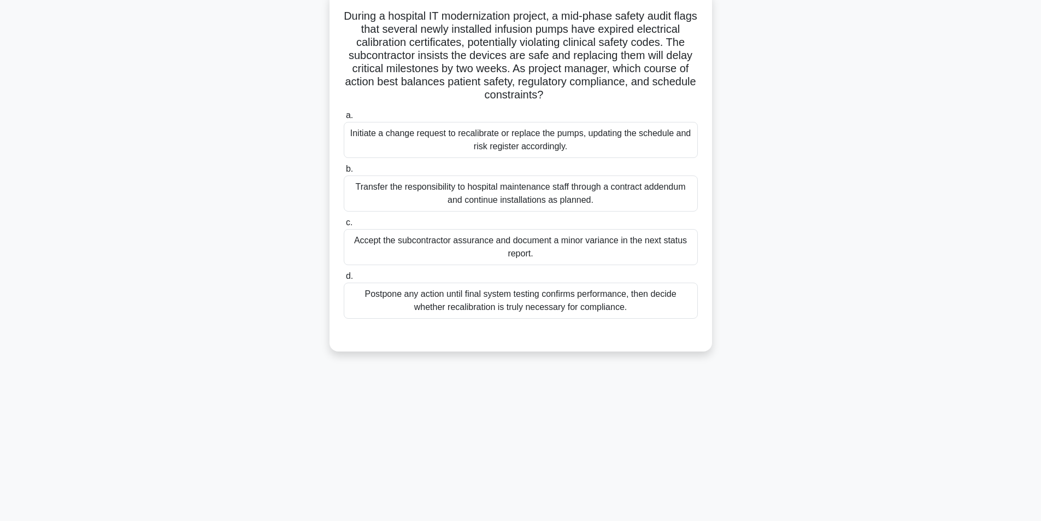
click at [505, 138] on div "Initiate a change request to recalibrate or replace the pumps, updating the sch…" at bounding box center [521, 140] width 354 height 36
click at [344, 119] on input "a. Initiate a change request to recalibrate or replace the pumps, updating the …" at bounding box center [344, 115] width 0 height 7
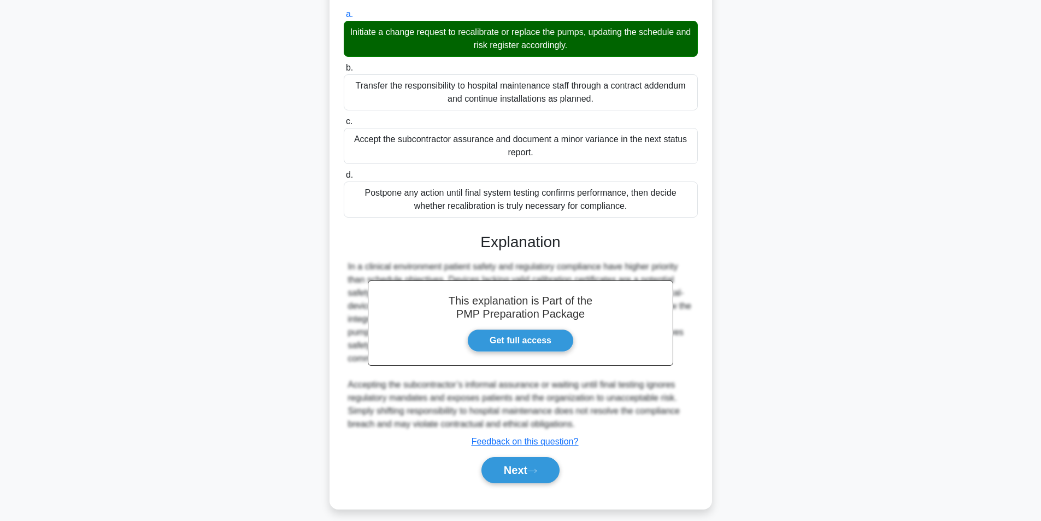
scroll to position [180, 0]
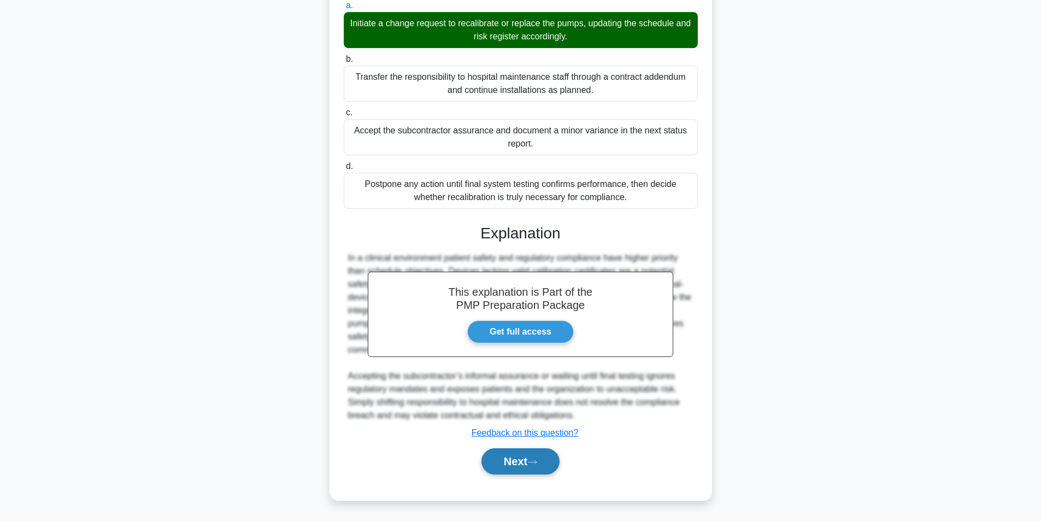
click at [547, 455] on button "Next" at bounding box center [520, 461] width 78 height 26
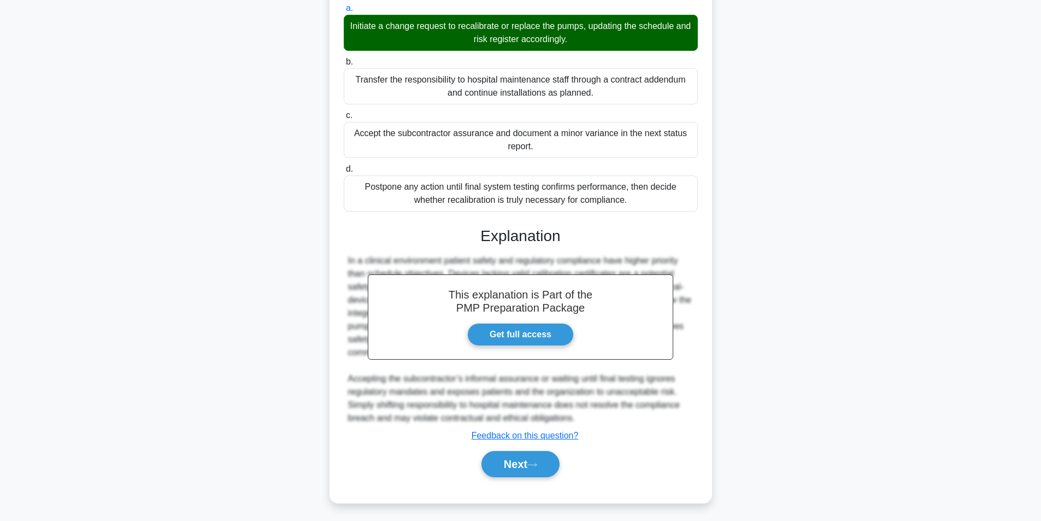
scroll to position [69, 0]
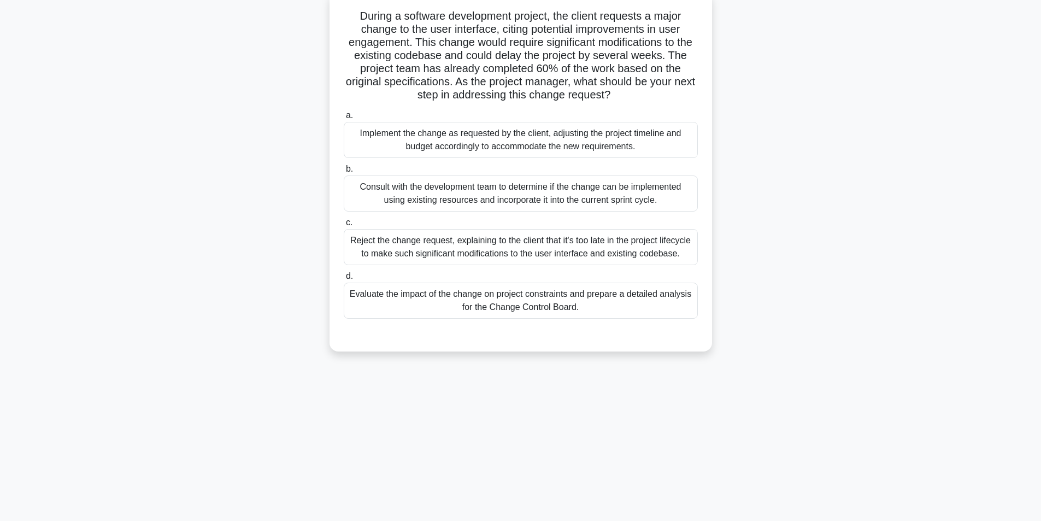
click at [416, 296] on div "Evaluate the impact of the change on project constraints and prepare a detailed…" at bounding box center [521, 300] width 354 height 36
click at [344, 280] on input "d. Evaluate the impact of the change on project constraints and prepare a detai…" at bounding box center [344, 276] width 0 height 7
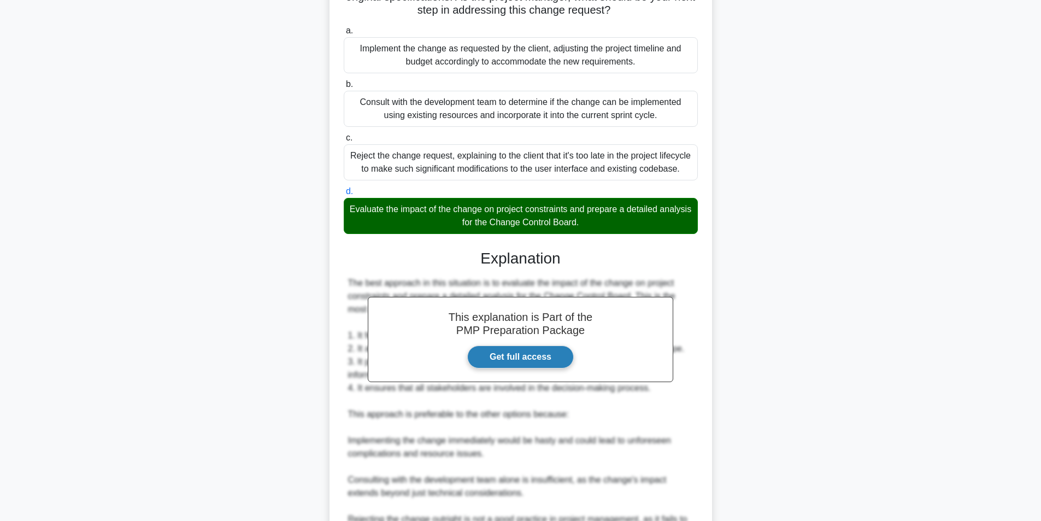
scroll to position [324, 0]
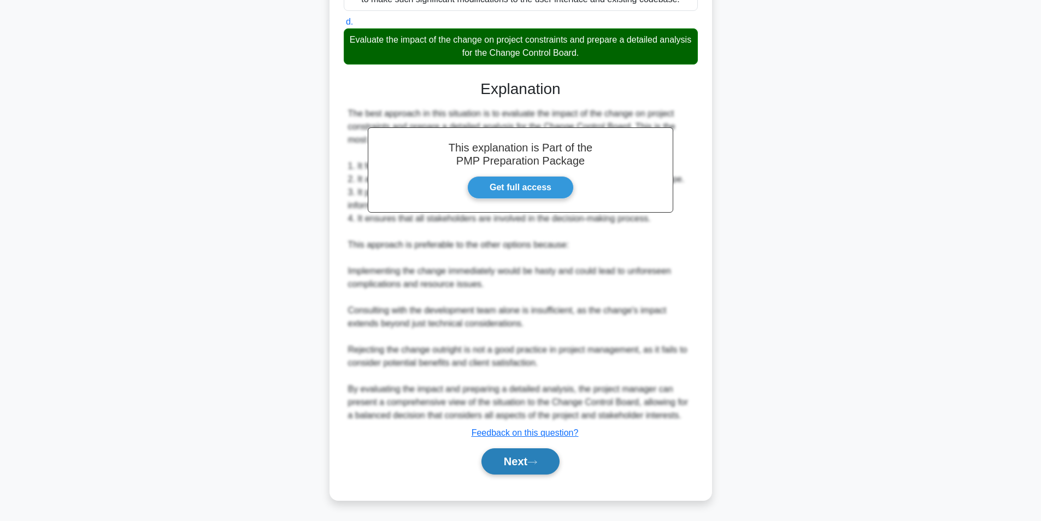
click at [525, 464] on button "Next" at bounding box center [520, 461] width 78 height 26
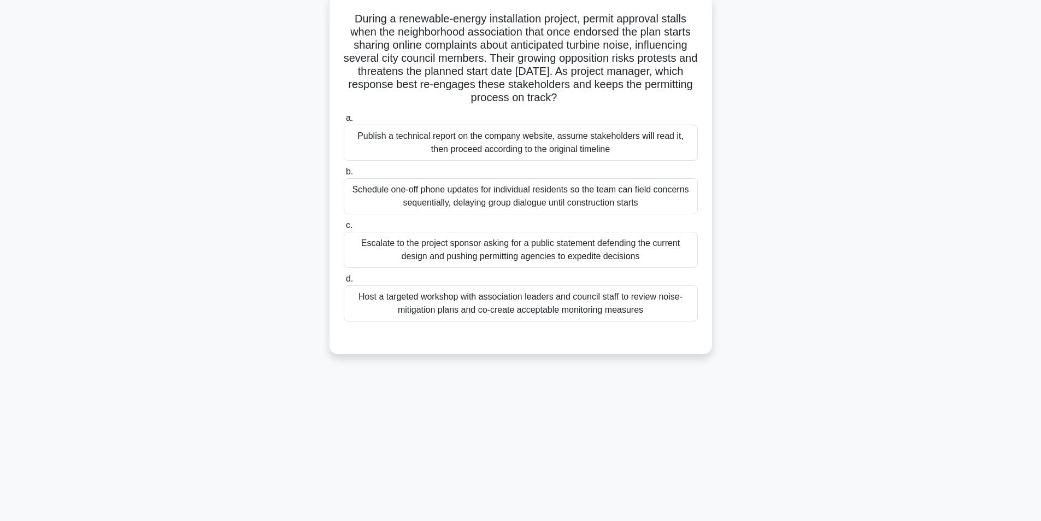
scroll to position [69, 0]
click at [529, 314] on div "Host a targeted workshop with association leaders and council staff to review n…" at bounding box center [521, 300] width 354 height 36
click at [344, 280] on input "d. Host a targeted workshop with association leaders and council staff to revie…" at bounding box center [344, 276] width 0 height 7
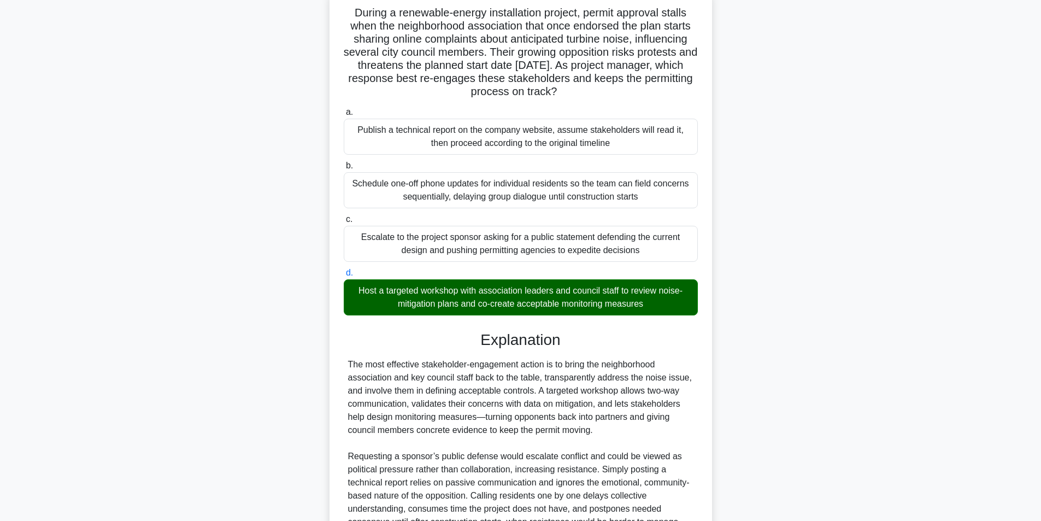
scroll to position [206, 0]
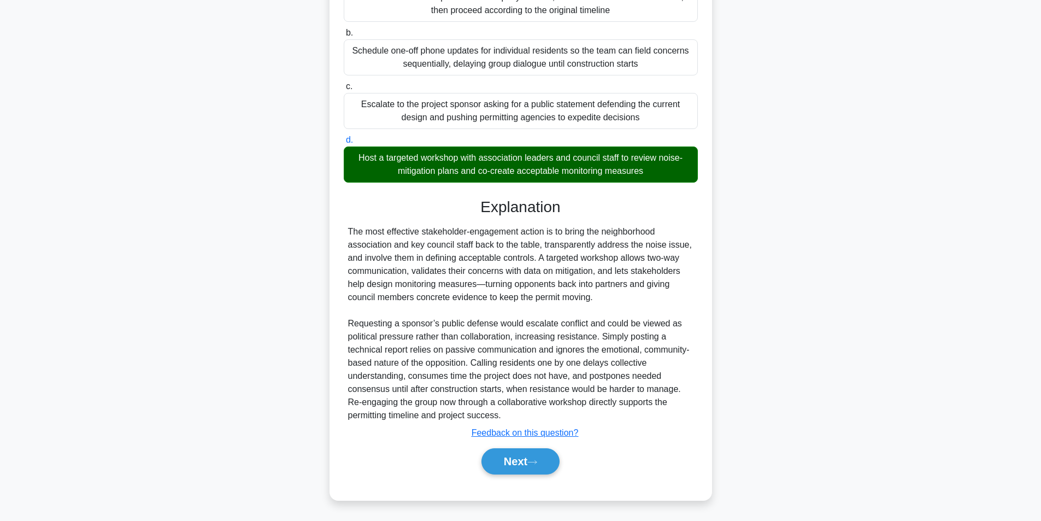
click at [532, 447] on div "Next" at bounding box center [521, 461] width 354 height 35
click at [531, 455] on button "Next" at bounding box center [520, 461] width 78 height 26
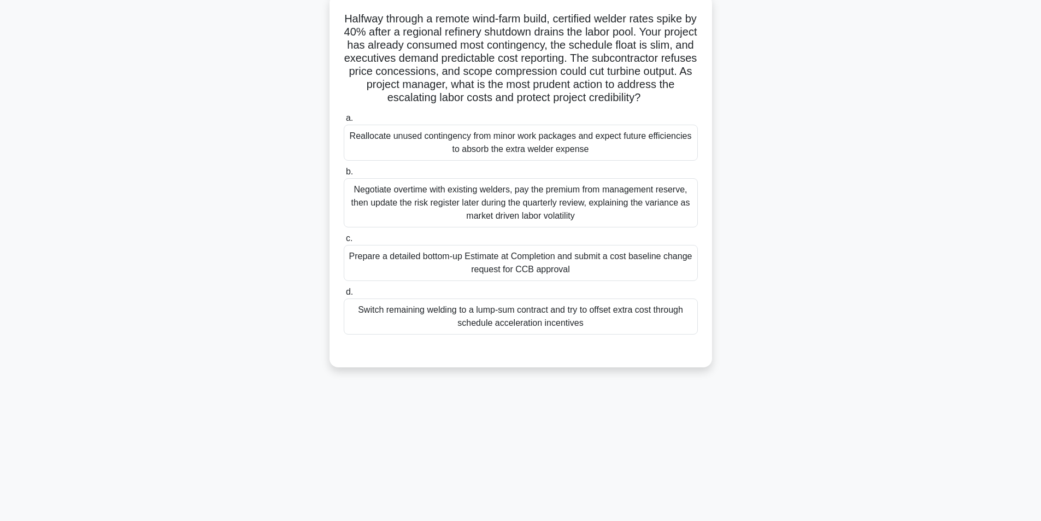
scroll to position [69, 0]
click at [556, 275] on div "Prepare a detailed bottom-up Estimate at Completion and submit a cost baseline …" at bounding box center [521, 260] width 354 height 36
click at [344, 239] on input "c. Prepare a detailed bottom-up Estimate at Completion and submit a cost baseli…" at bounding box center [344, 235] width 0 height 7
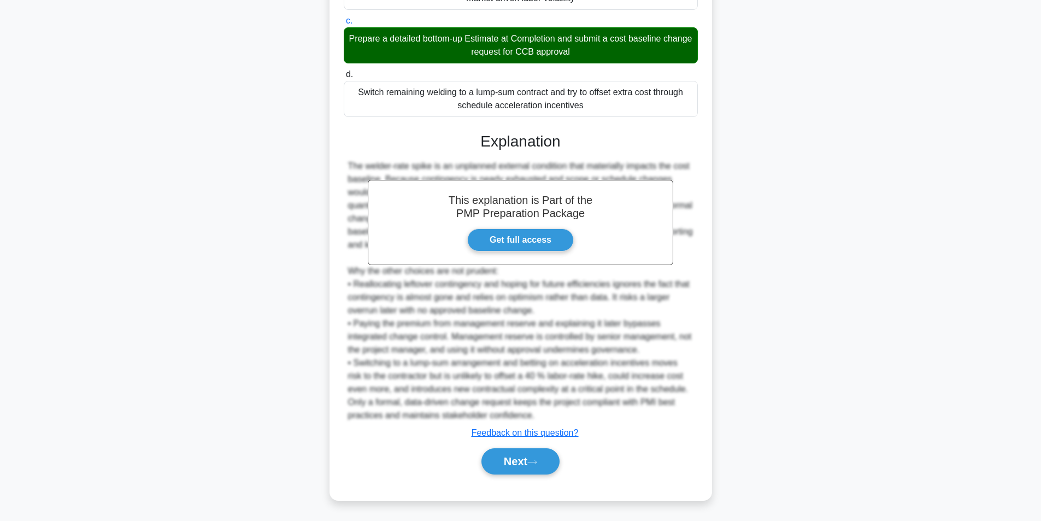
scroll to position [298, 0]
click at [519, 457] on button "Next" at bounding box center [520, 461] width 78 height 26
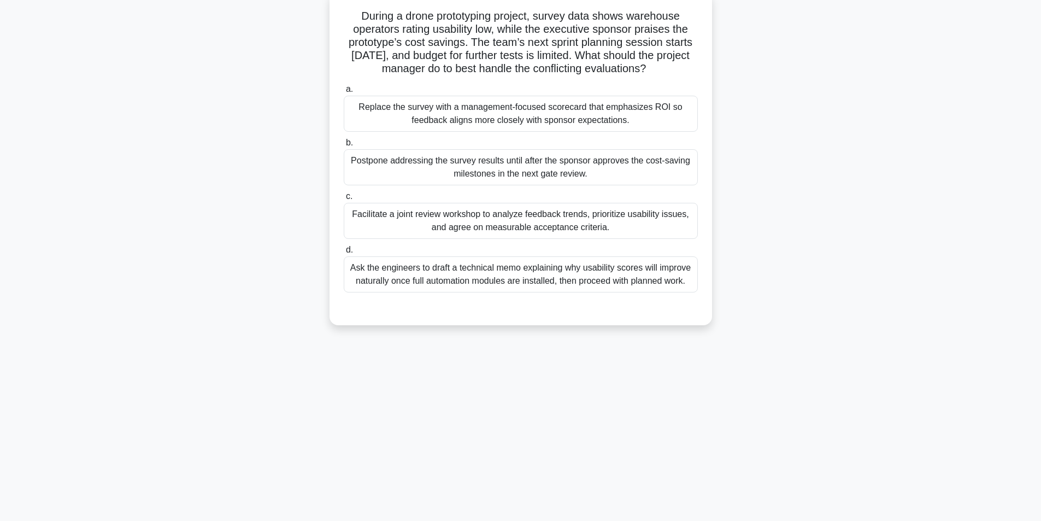
click at [492, 226] on div "Facilitate a joint review workshop to analyze feedback trends, prioritize usabi…" at bounding box center [521, 221] width 354 height 36
click at [344, 200] on input "c. Facilitate a joint review workshop to analyze feedback trends, prioritize us…" at bounding box center [344, 196] width 0 height 7
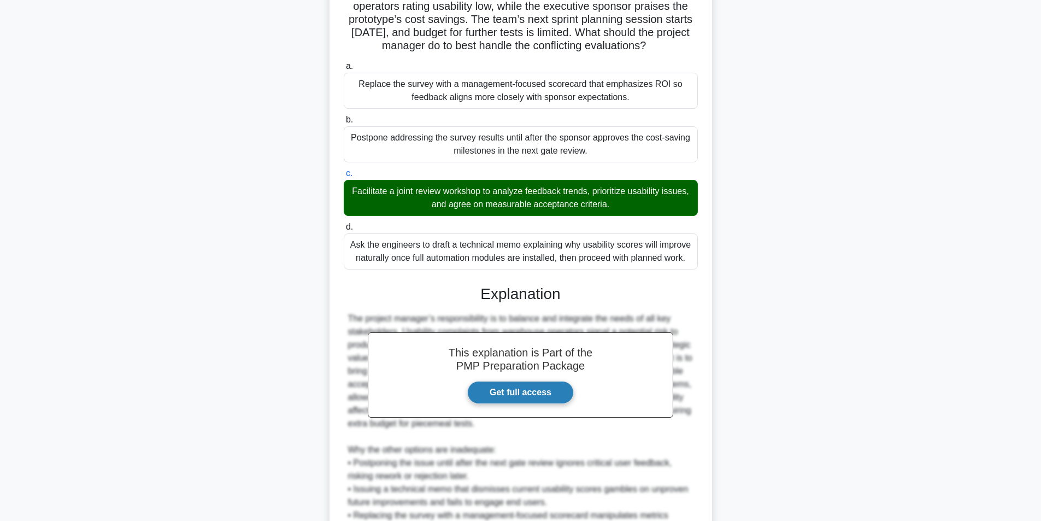
scroll to position [219, 0]
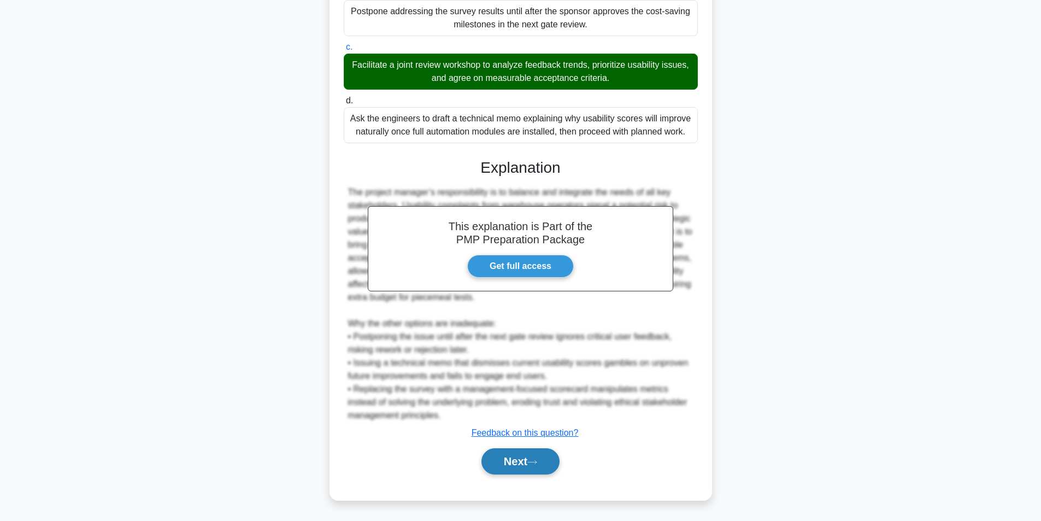
click at [514, 457] on button "Next" at bounding box center [520, 461] width 78 height 26
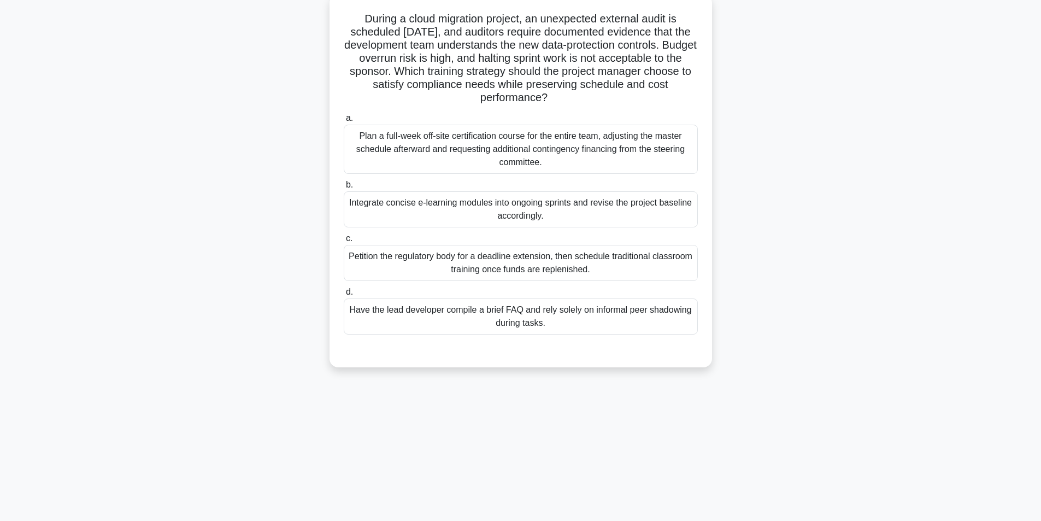
scroll to position [69, 0]
click at [486, 203] on div "Integrate concise e-learning modules into ongoing sprints and revise the projec…" at bounding box center [521, 206] width 354 height 36
click at [344, 186] on input "b. Integrate concise e-learning modules into ongoing sprints and revise the pro…" at bounding box center [344, 182] width 0 height 7
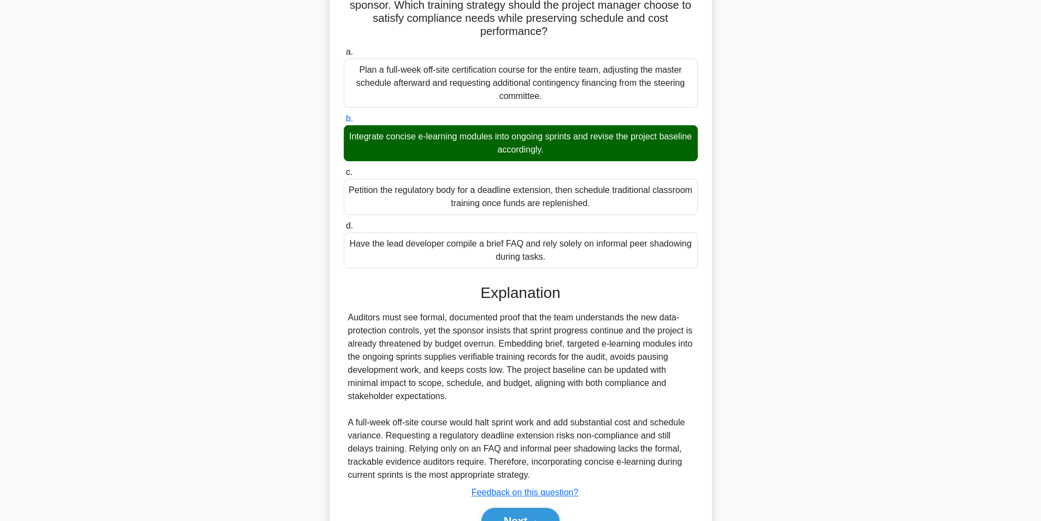
scroll to position [193, 0]
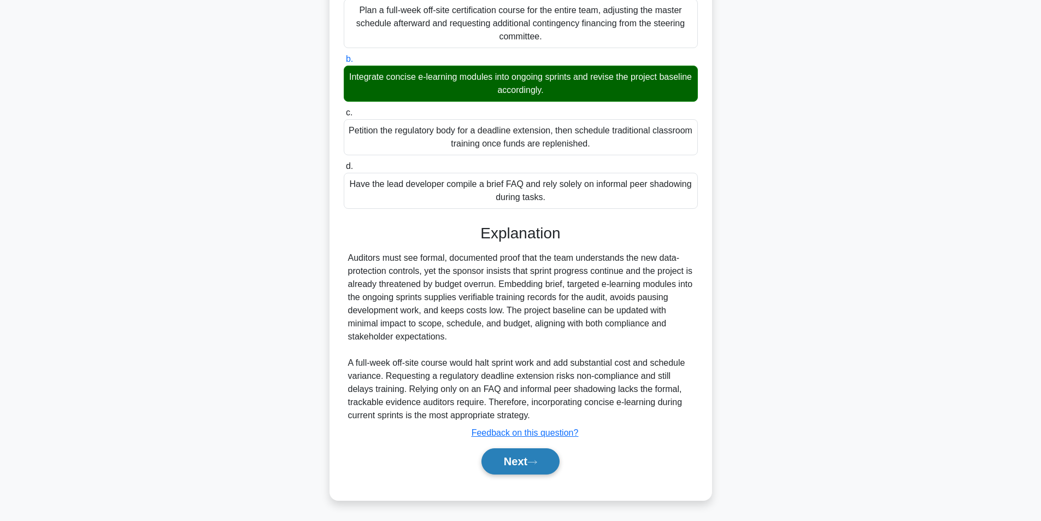
click at [525, 457] on button "Next" at bounding box center [520, 461] width 78 height 26
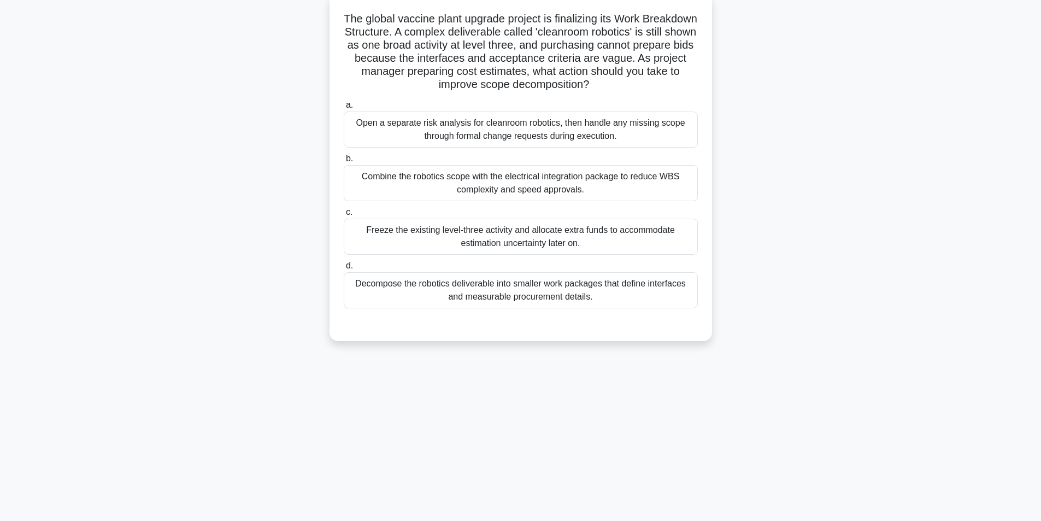
scroll to position [69, 0]
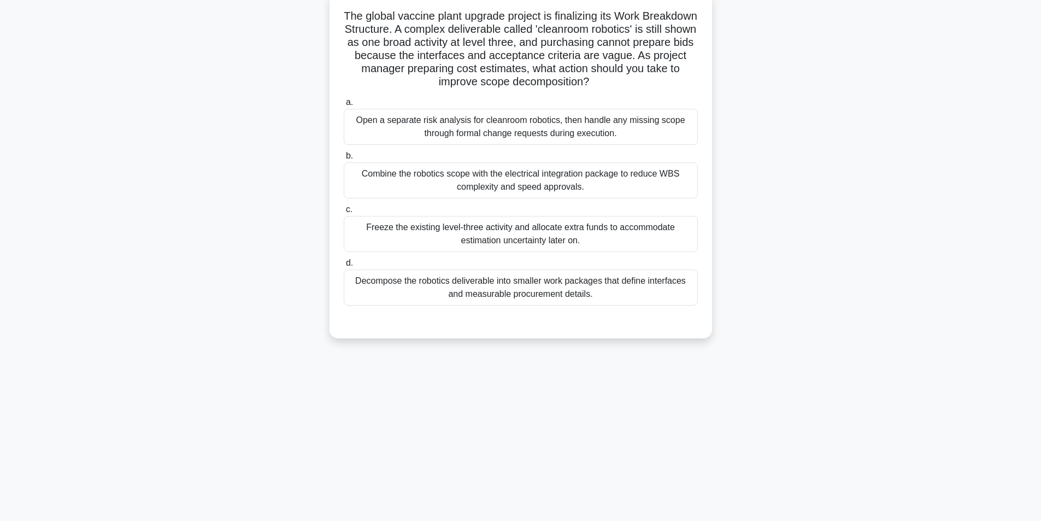
click at [498, 293] on div "Decompose the robotics deliverable into smaller work packages that define inter…" at bounding box center [521, 287] width 354 height 36
click at [344, 267] on input "d. Decompose the robotics deliverable into smaller work packages that define in…" at bounding box center [344, 262] width 0 height 7
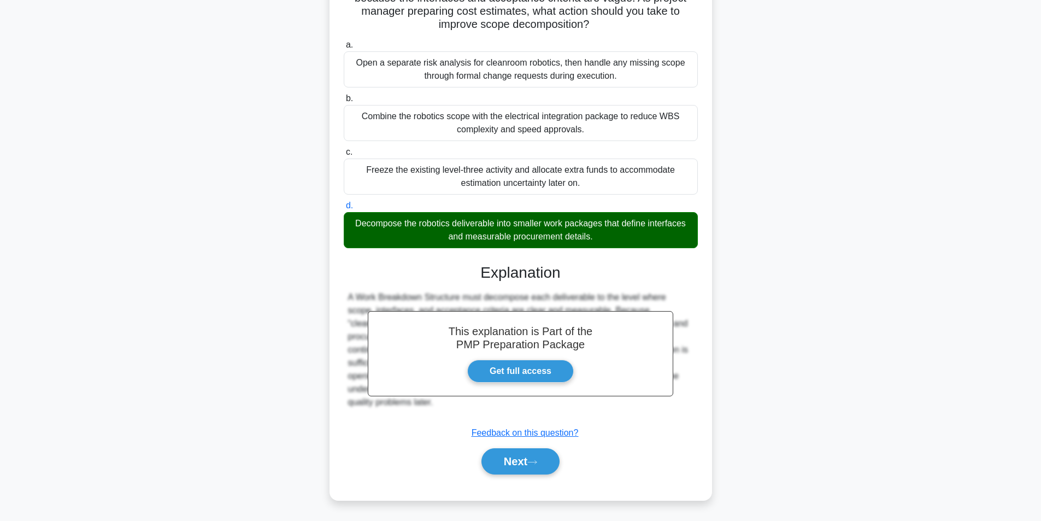
scroll to position [127, 0]
click at [516, 458] on button "Next" at bounding box center [520, 461] width 78 height 26
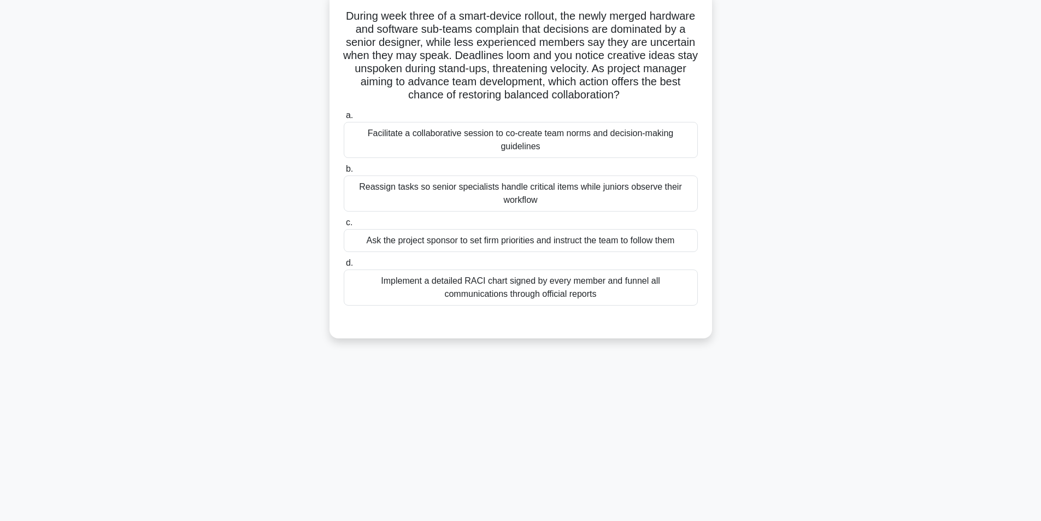
click at [553, 135] on div "Facilitate a collaborative session to co-create team norms and decision-making …" at bounding box center [521, 140] width 354 height 36
click at [344, 119] on input "a. Facilitate a collaborative session to co-create team norms and decision-maki…" at bounding box center [344, 115] width 0 height 7
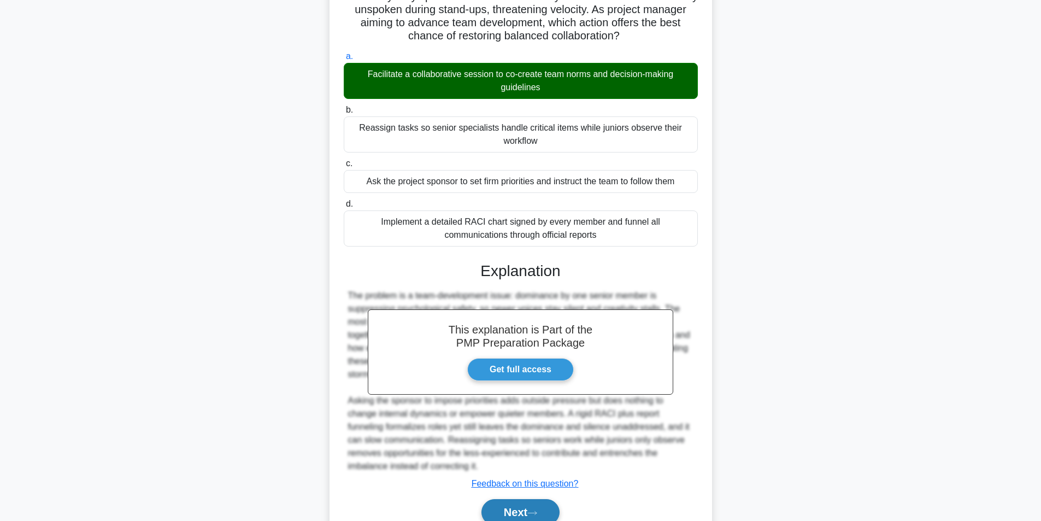
scroll to position [193, 0]
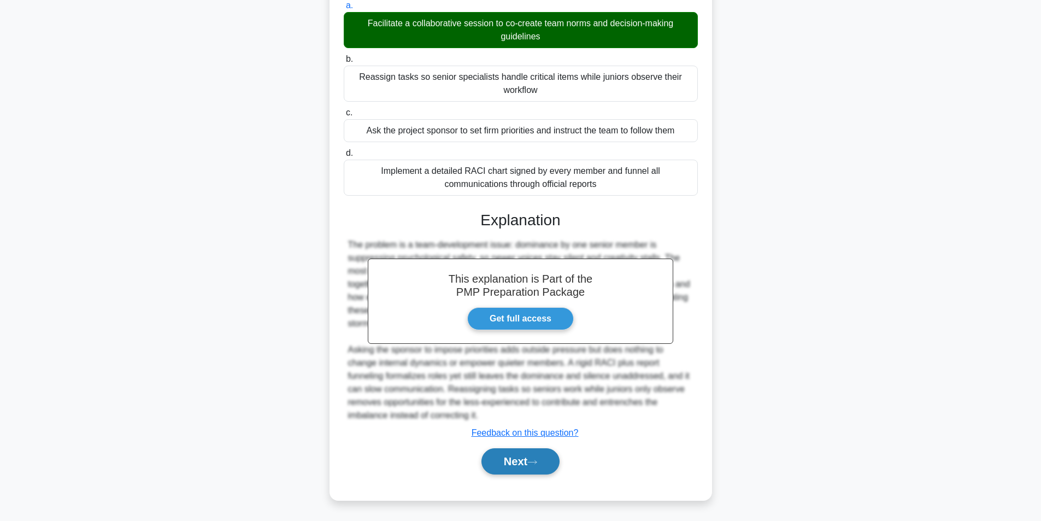
click at [521, 455] on button "Next" at bounding box center [520, 461] width 78 height 26
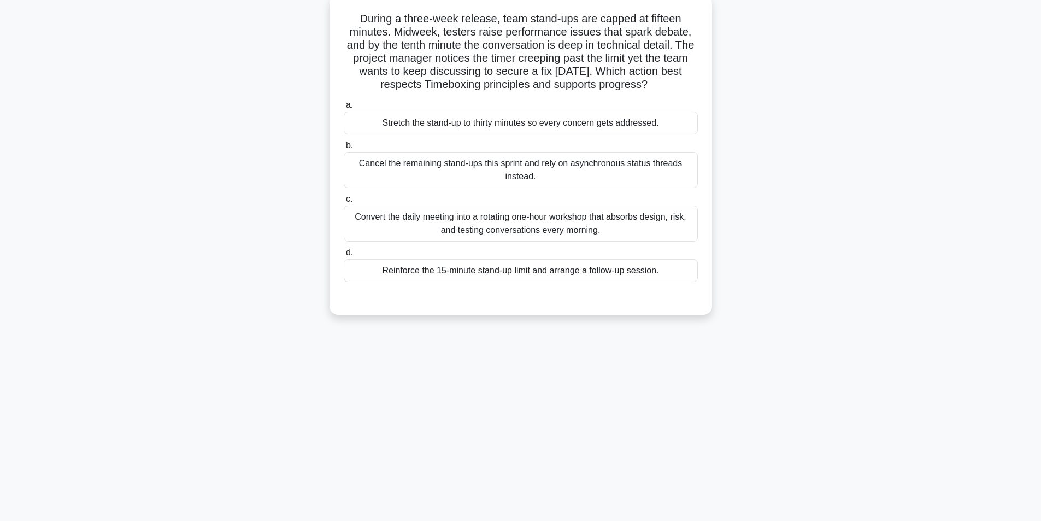
scroll to position [69, 0]
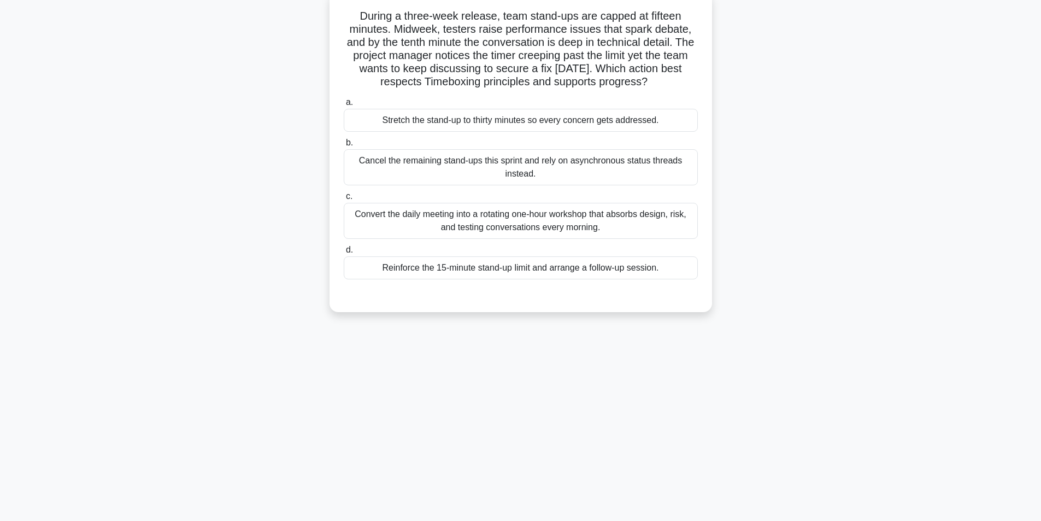
click at [485, 275] on div "Reinforce the 15-minute stand-up limit and arrange a follow-up session." at bounding box center [521, 267] width 354 height 23
click at [344, 253] on input "d. Reinforce the 15-minute stand-up limit and arrange a follow-up session." at bounding box center [344, 249] width 0 height 7
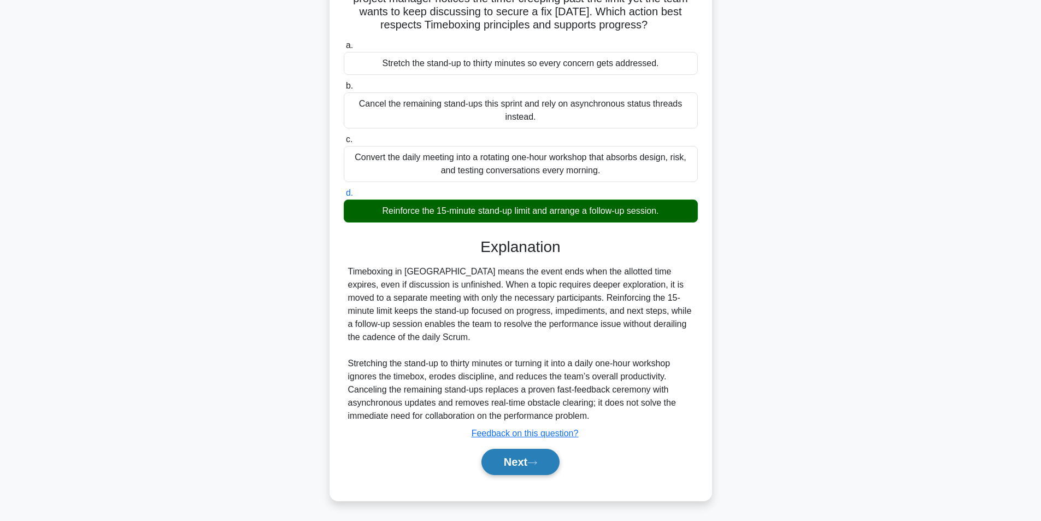
scroll to position [127, 0]
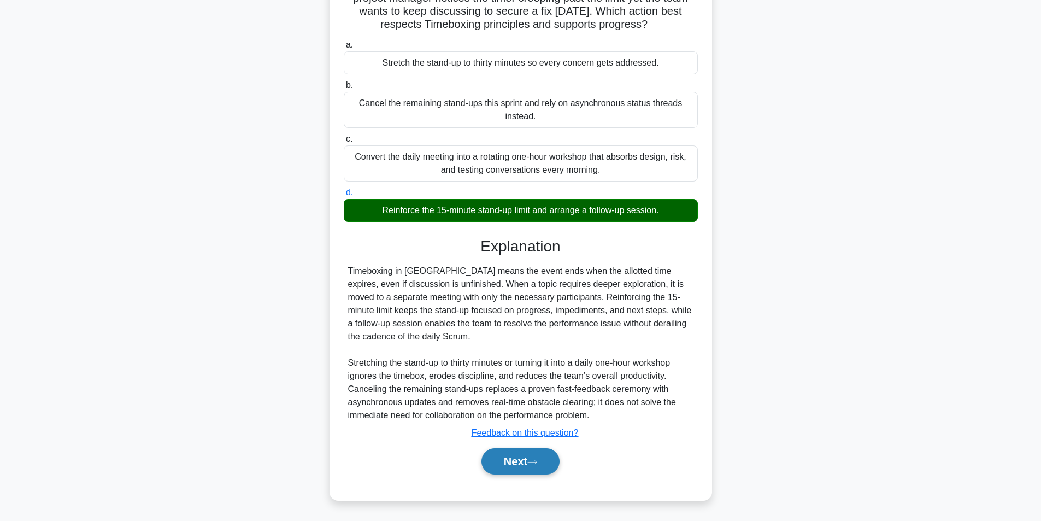
click at [494, 465] on button "Next" at bounding box center [520, 461] width 78 height 26
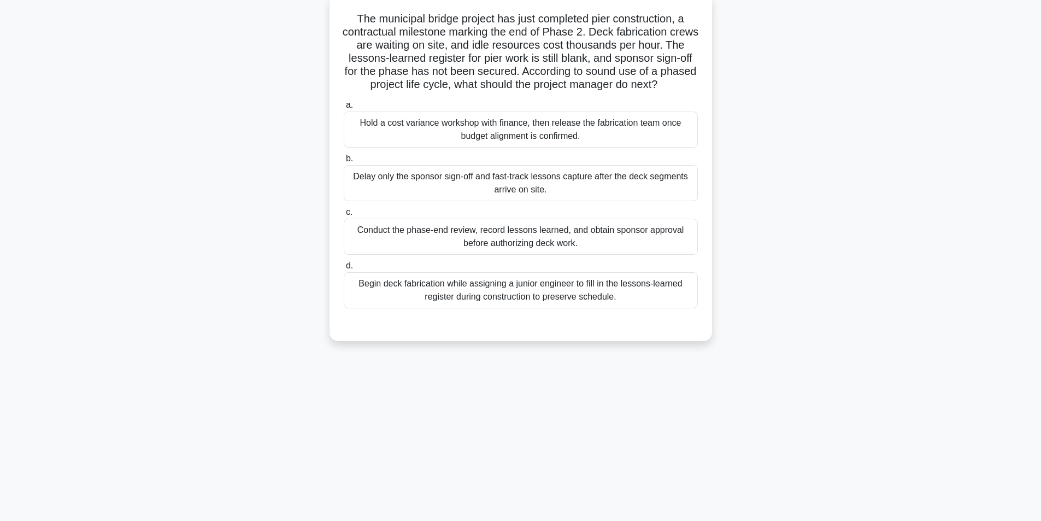
scroll to position [69, 0]
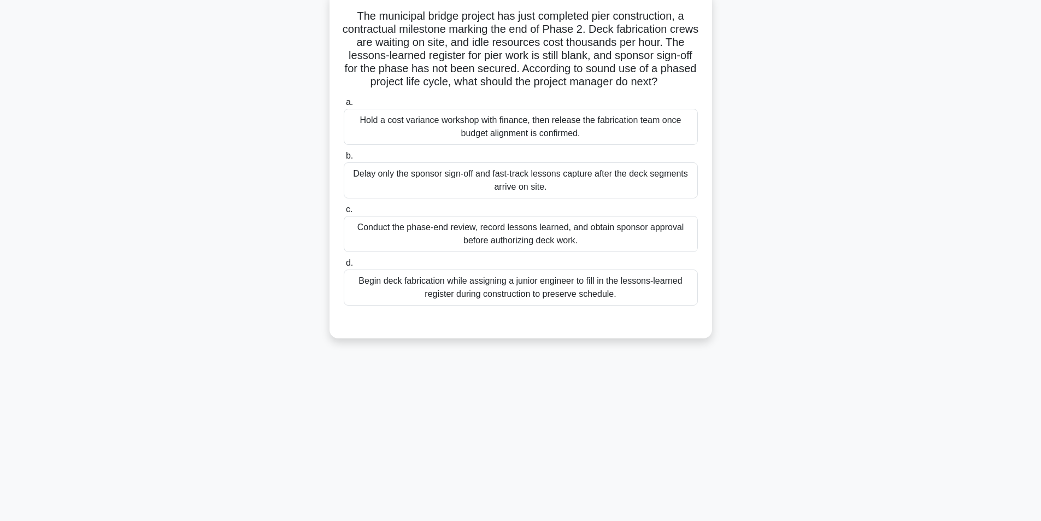
click at [553, 250] on div "Conduct the phase-end review, record lessons learned, and obtain sponsor approv…" at bounding box center [521, 234] width 354 height 36
click at [344, 213] on input "c. Conduct the phase-end review, record lessons learned, and obtain sponsor app…" at bounding box center [344, 209] width 0 height 7
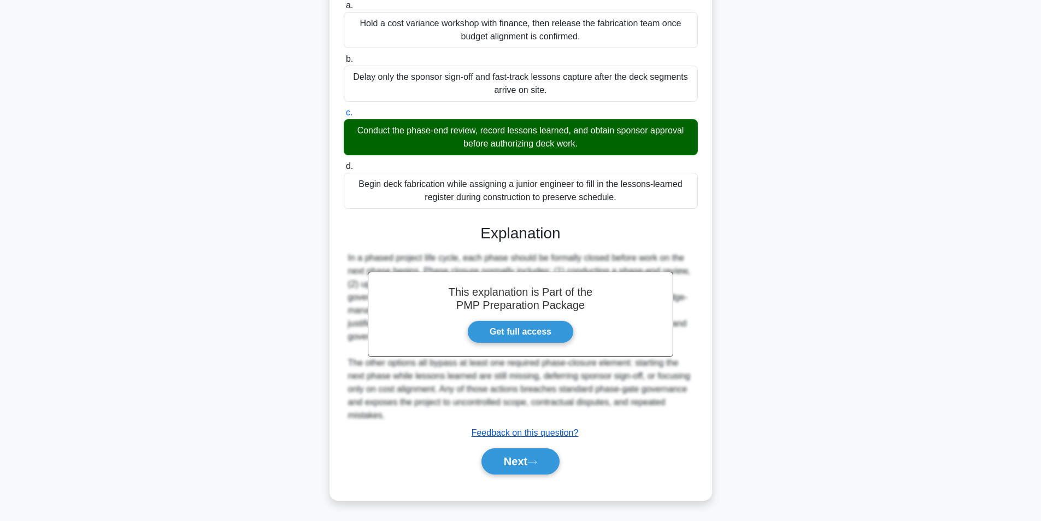
scroll to position [180, 0]
click at [518, 462] on button "Next" at bounding box center [520, 461] width 78 height 26
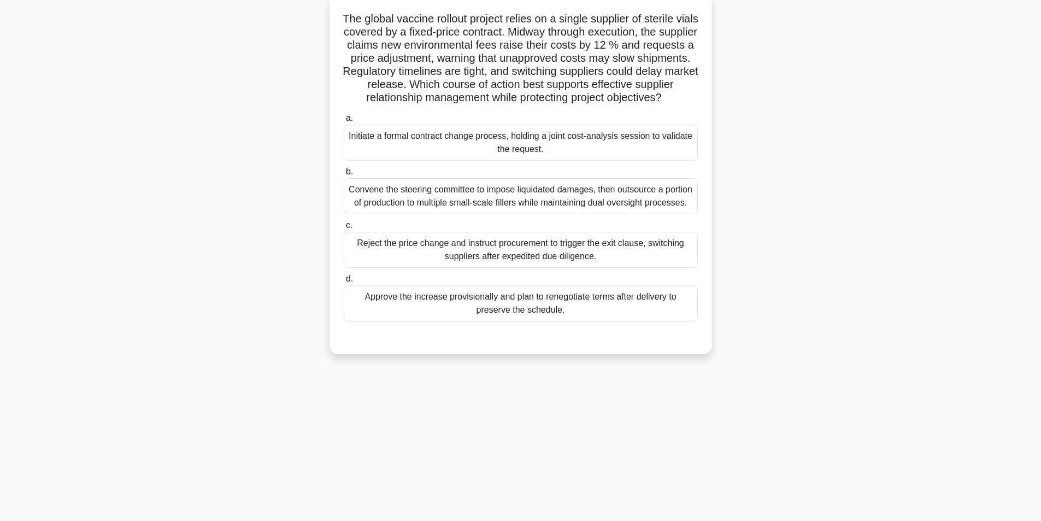
scroll to position [69, 0]
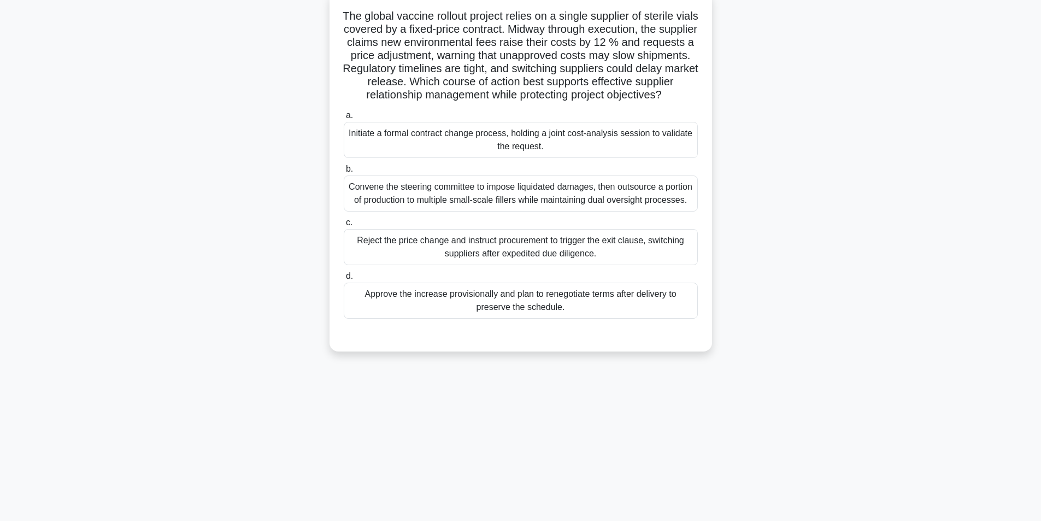
click at [541, 156] on div "Initiate a formal contract change process, holding a joint cost-analysis sessio…" at bounding box center [521, 140] width 354 height 36
click at [344, 119] on input "a. Initiate a formal contract change process, holding a joint cost-analysis ses…" at bounding box center [344, 115] width 0 height 7
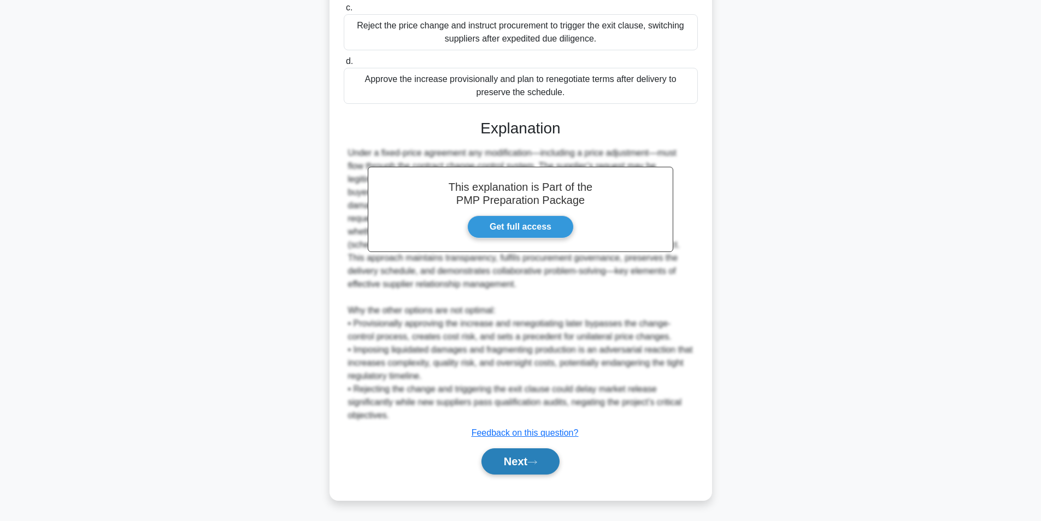
scroll to position [311, 0]
click at [510, 459] on button "Next" at bounding box center [520, 461] width 78 height 26
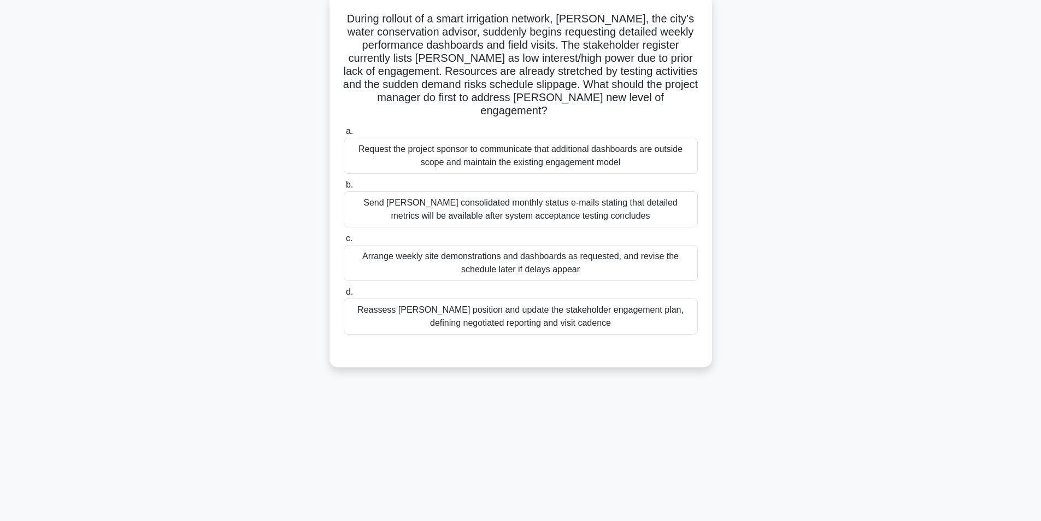
scroll to position [69, 0]
click at [490, 305] on div "Reassess Terry’s position and update the stakeholder engagement plan, defining …" at bounding box center [521, 313] width 354 height 36
click at [344, 293] on input "d. Reassess Terry’s position and update the stakeholder engagement plan, defini…" at bounding box center [344, 289] width 0 height 7
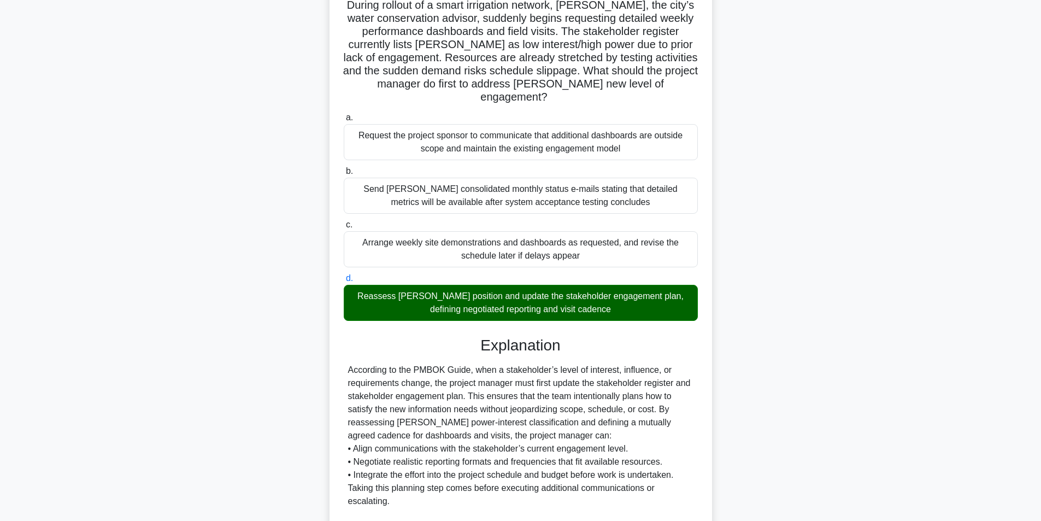
scroll to position [258, 0]
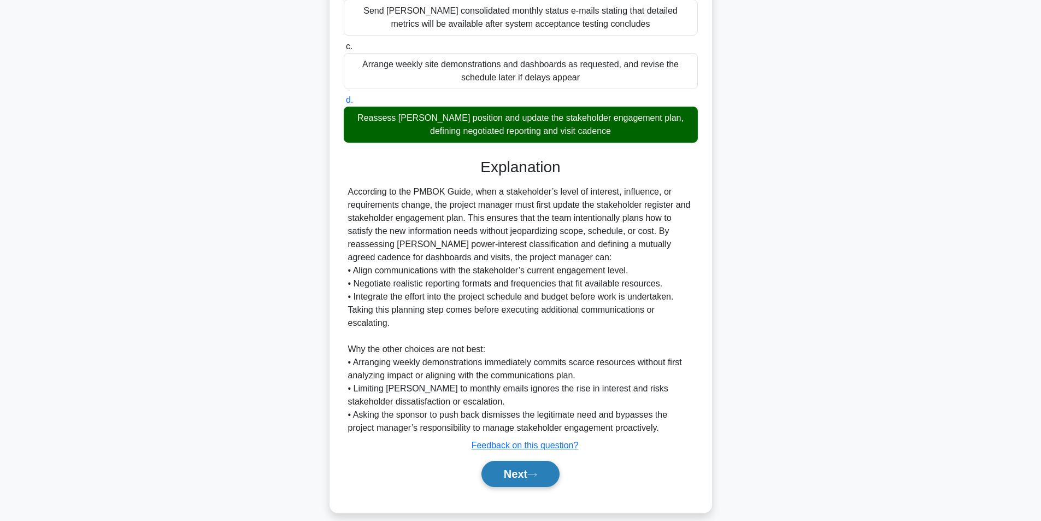
click at [506, 460] on button "Next" at bounding box center [520, 473] width 78 height 26
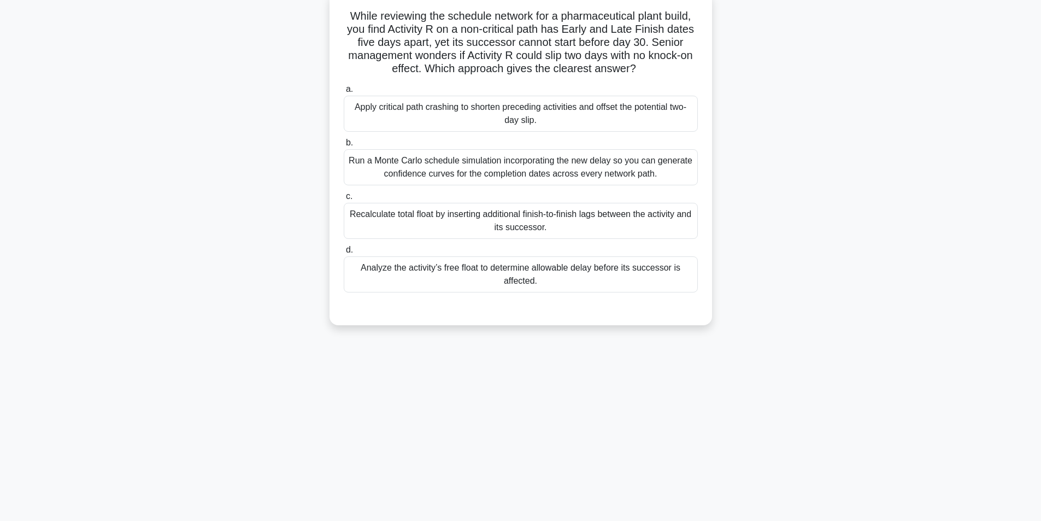
scroll to position [0, 0]
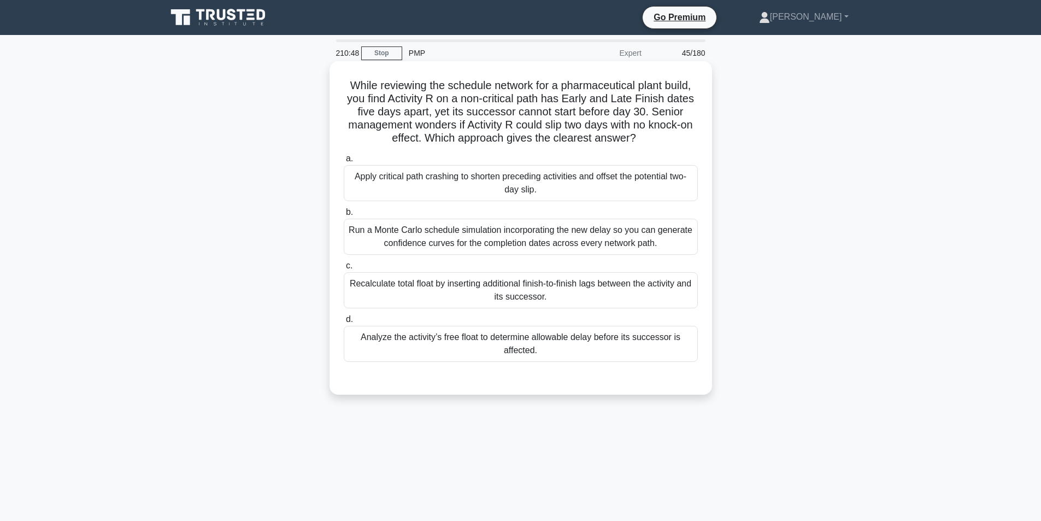
click at [584, 347] on div "Analyze the activity’s free float to determine allowable delay before its succe…" at bounding box center [521, 344] width 354 height 36
click at [344, 323] on input "d. Analyze the activity’s free float to determine allowable delay before its su…" at bounding box center [344, 319] width 0 height 7
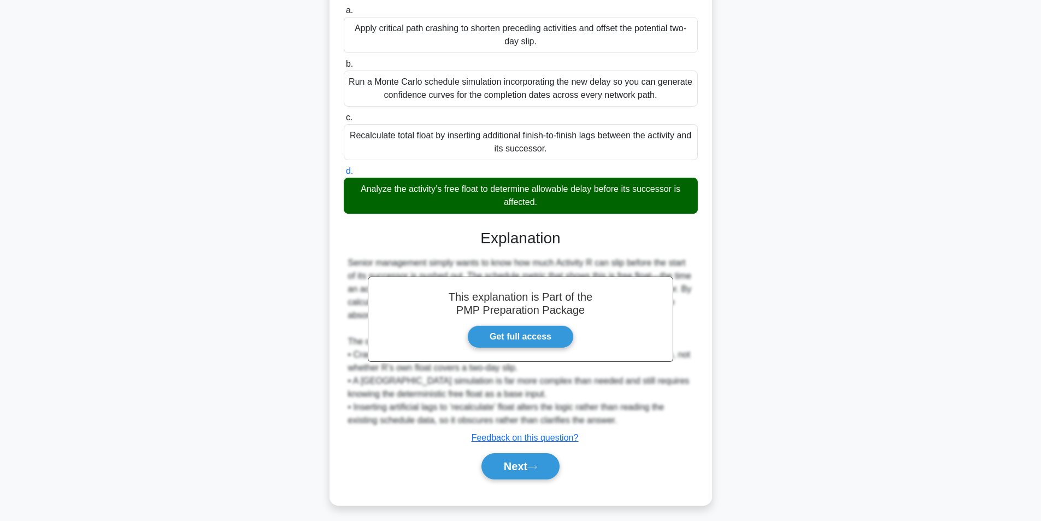
scroll to position [153, 0]
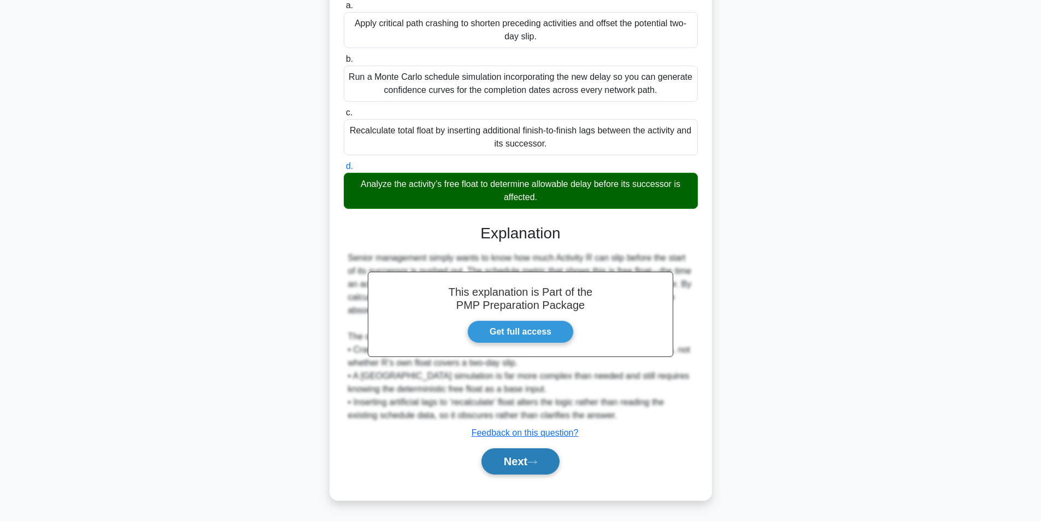
click at [543, 468] on button "Next" at bounding box center [520, 461] width 78 height 26
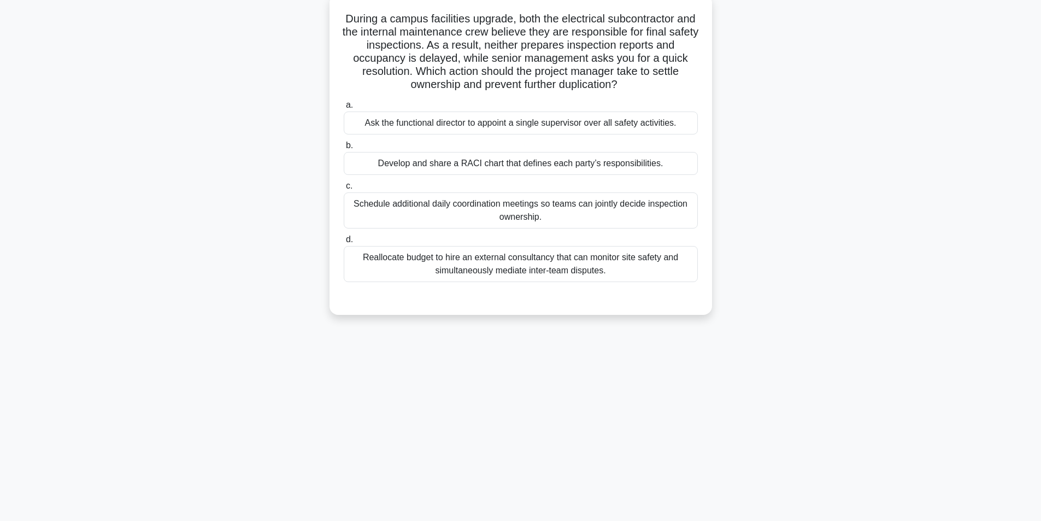
scroll to position [69, 0]
click at [466, 167] on div "Develop and share a RACI chart that defines each party’s responsibilities." at bounding box center [521, 160] width 354 height 23
click at [344, 146] on input "b. Develop and share a RACI chart that defines each party’s responsibilities." at bounding box center [344, 142] width 0 height 7
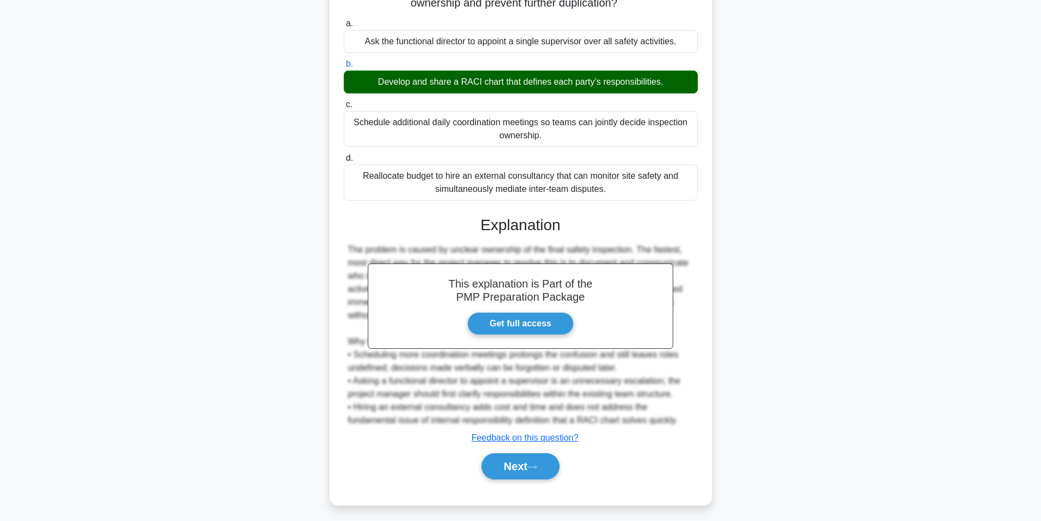
scroll to position [153, 0]
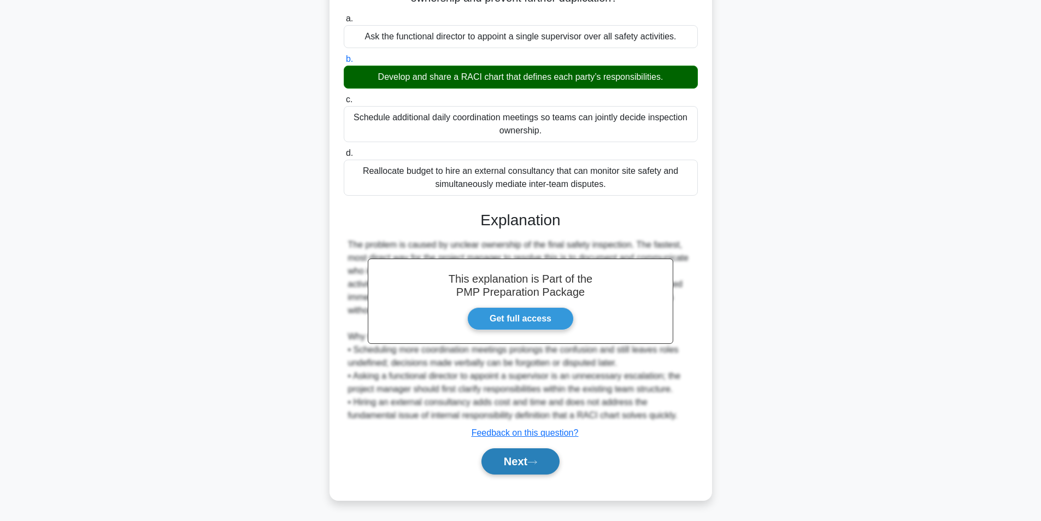
click at [518, 458] on button "Next" at bounding box center [520, 461] width 78 height 26
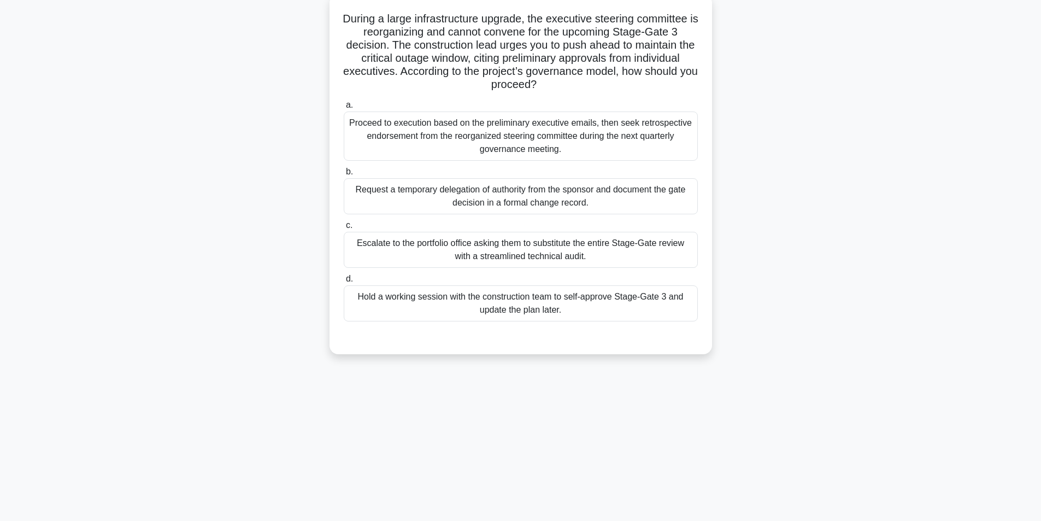
scroll to position [69, 0]
click at [443, 195] on div "Request a temporary delegation of authority from the sponsor and document the g…" at bounding box center [521, 193] width 354 height 36
click at [344, 173] on input "b. Request a temporary delegation of authority from the sponsor and document th…" at bounding box center [344, 168] width 0 height 7
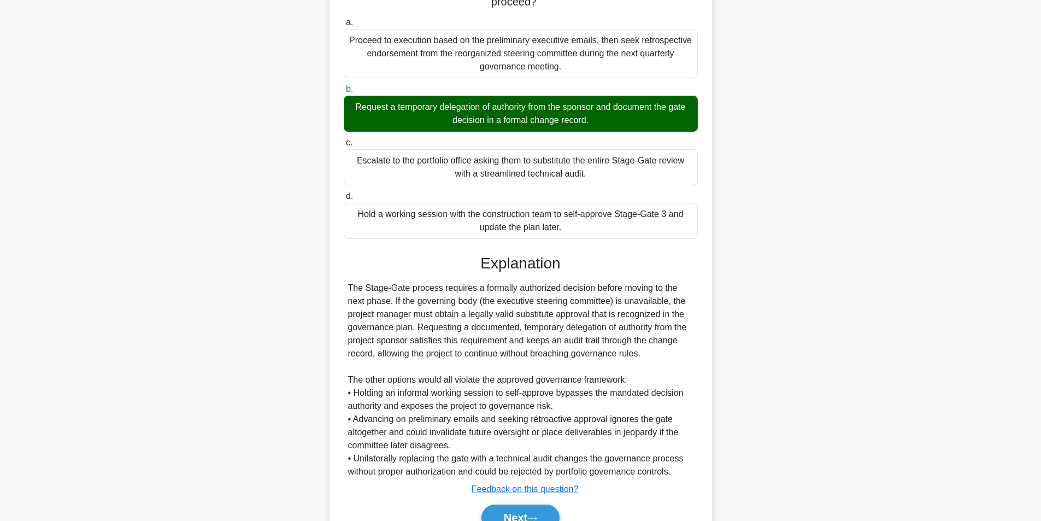
scroll to position [206, 0]
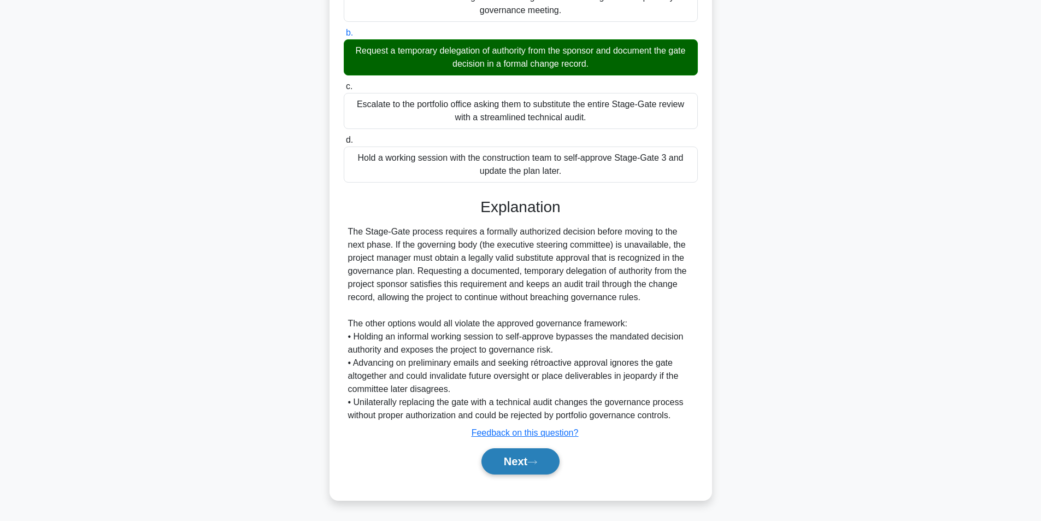
click at [534, 466] on button "Next" at bounding box center [520, 461] width 78 height 26
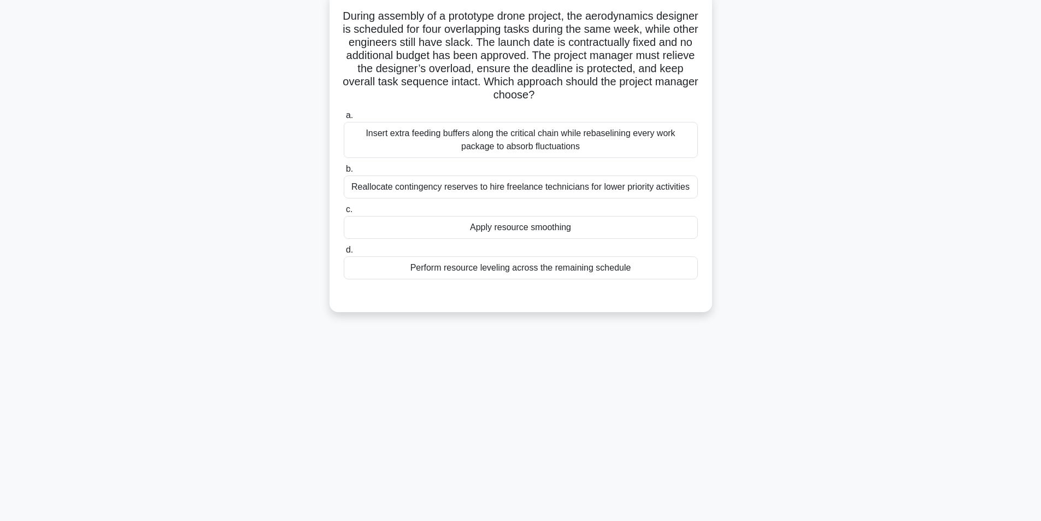
click at [499, 229] on div "Apply resource smoothing" at bounding box center [521, 227] width 354 height 23
click at [344, 213] on input "c. Apply resource smoothing" at bounding box center [344, 209] width 0 height 7
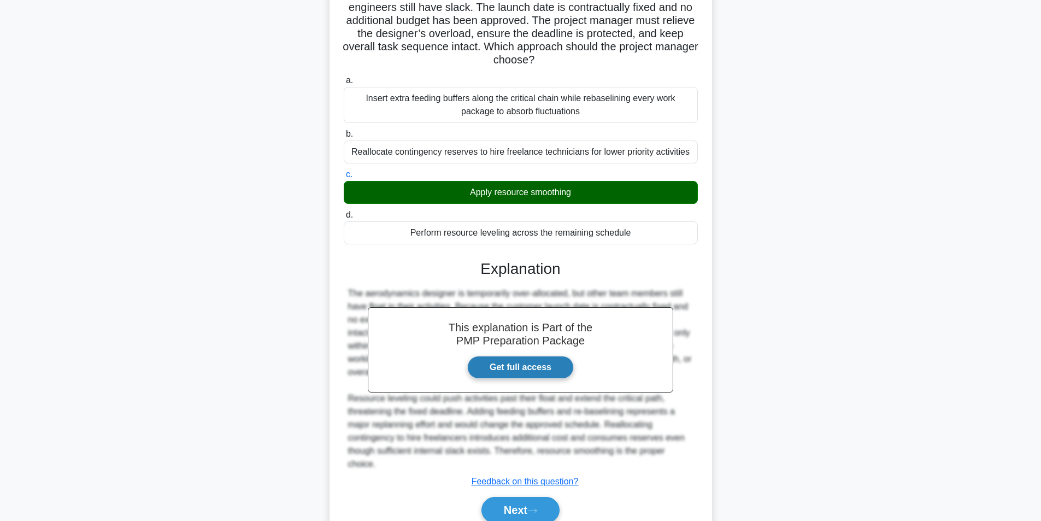
scroll to position [140, 0]
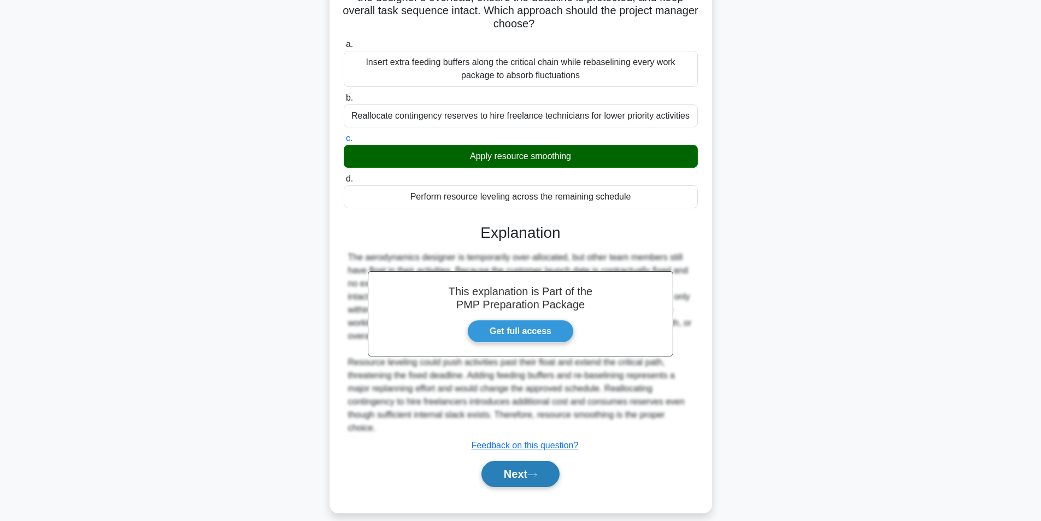
click at [509, 467] on button "Next" at bounding box center [520, 473] width 78 height 26
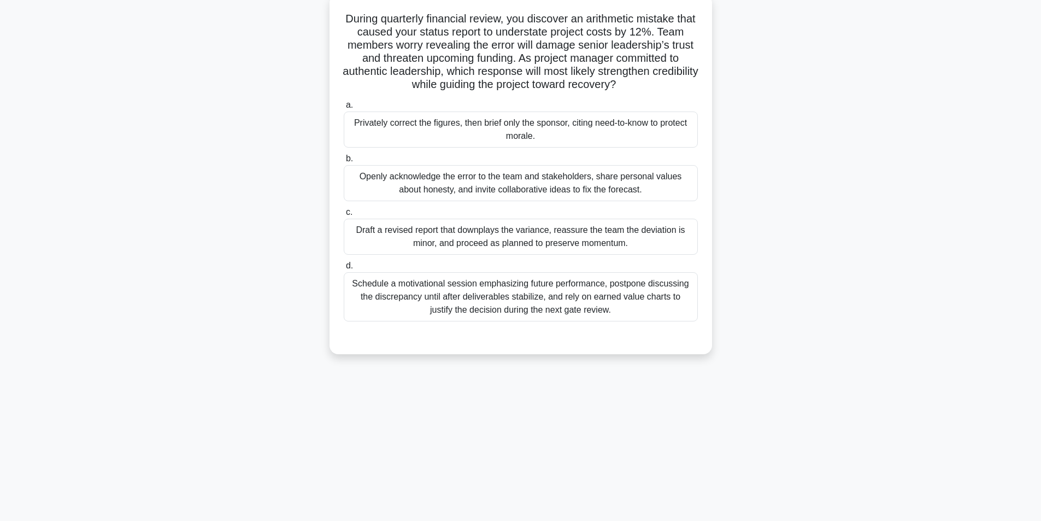
scroll to position [69, 0]
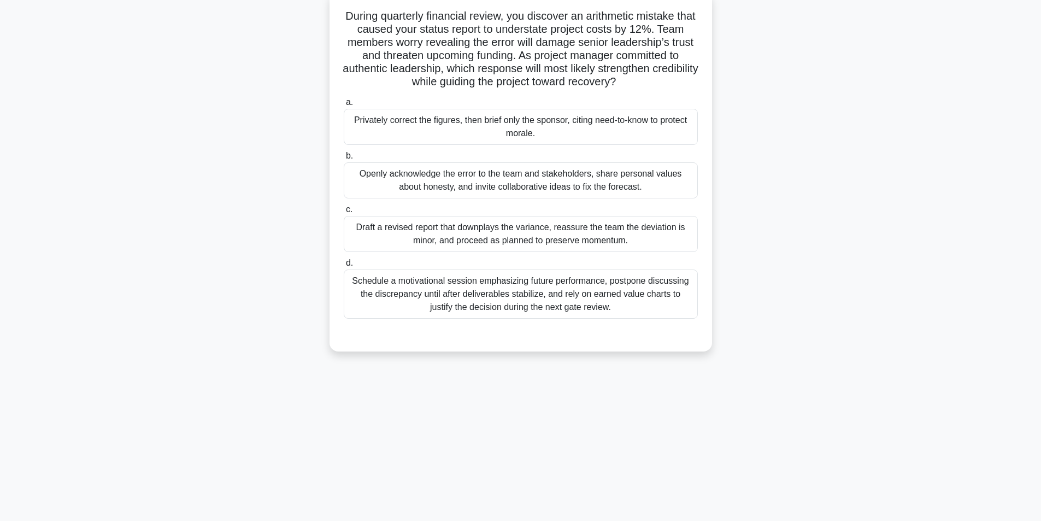
click at [517, 180] on div "Openly acknowledge the error to the team and stakeholders, share personal value…" at bounding box center [521, 180] width 354 height 36
click at [344, 159] on input "b. Openly acknowledge the error to the team and stakeholders, share personal va…" at bounding box center [344, 155] width 0 height 7
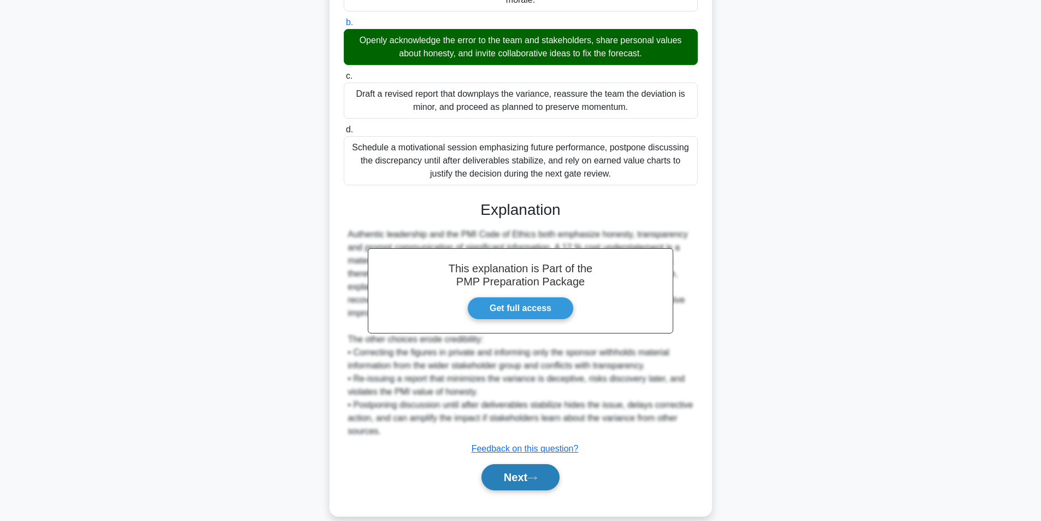
scroll to position [219, 0]
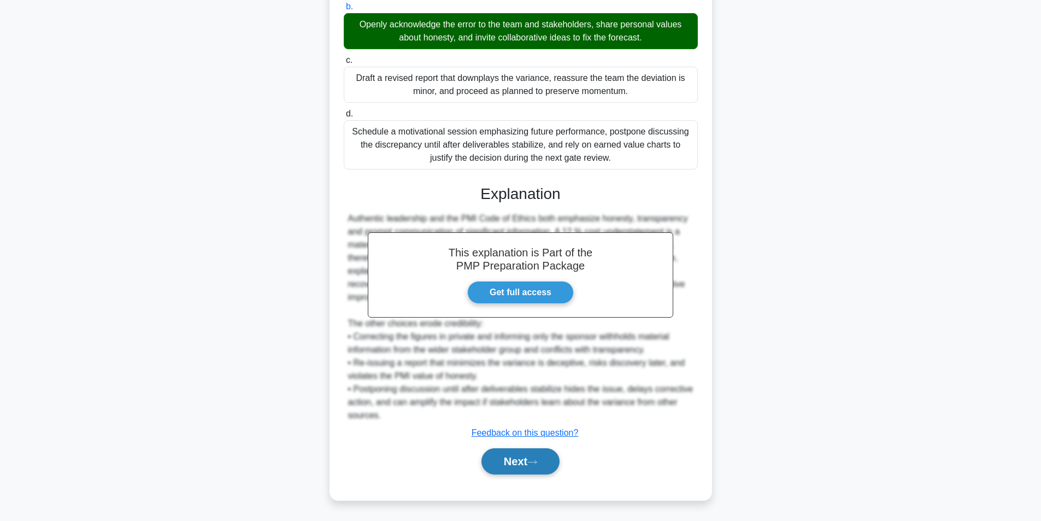
click at [526, 460] on button "Next" at bounding box center [520, 461] width 78 height 26
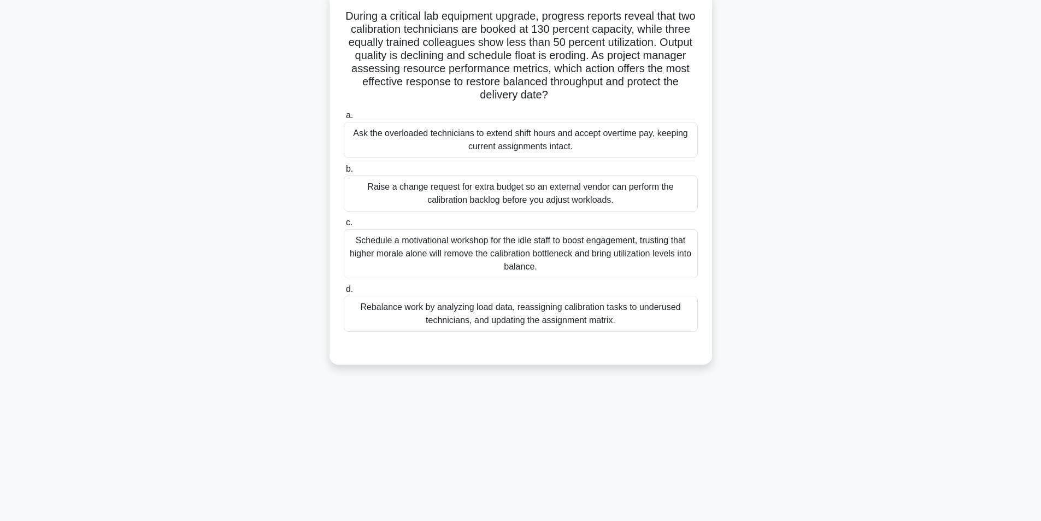
click at [555, 320] on div "Rebalance work by analyzing load data, reassigning calibration tasks to underus…" at bounding box center [521, 313] width 354 height 36
click at [344, 293] on input "d. Rebalance work by analyzing load data, reassigning calibration tasks to unde…" at bounding box center [344, 289] width 0 height 7
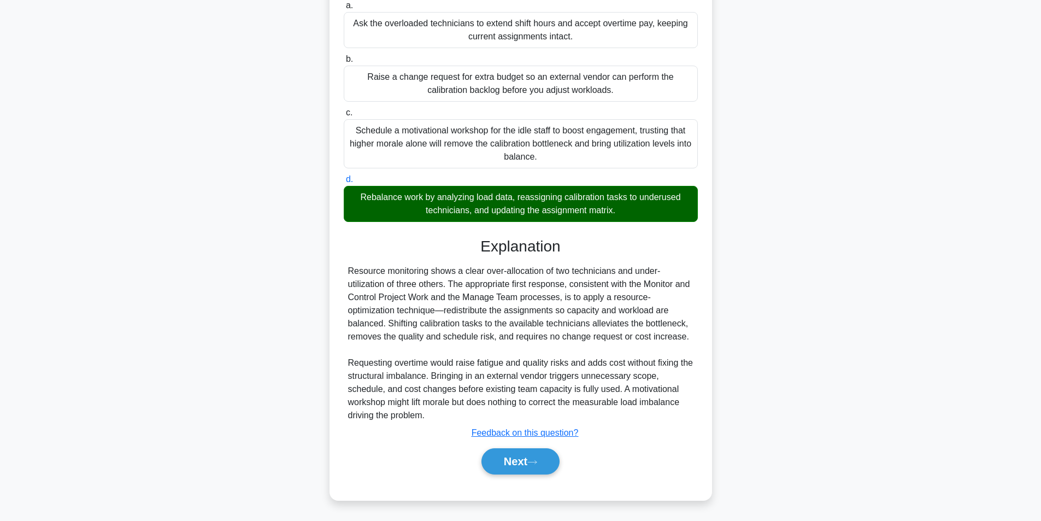
scroll to position [180, 0]
click at [519, 458] on button "Next" at bounding box center [520, 461] width 78 height 26
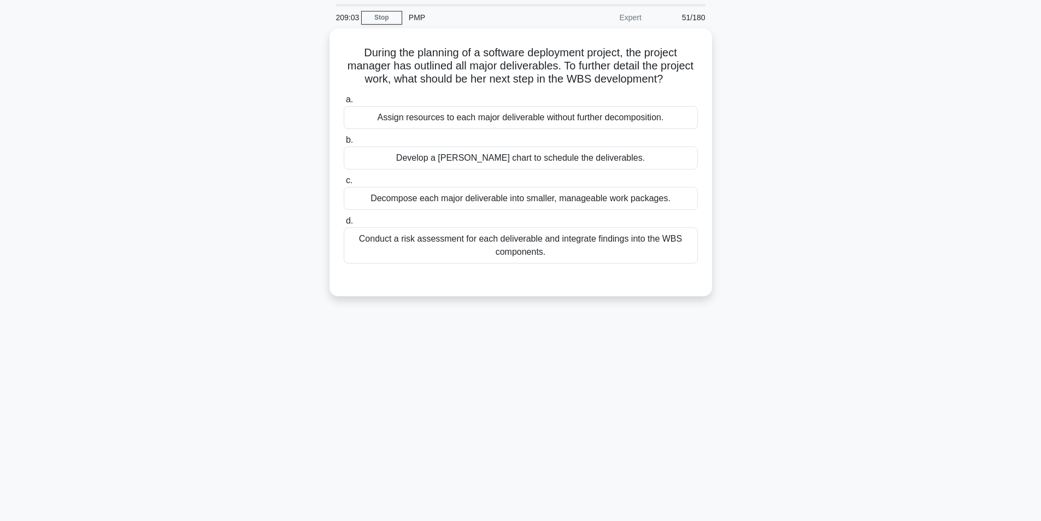
scroll to position [0, 0]
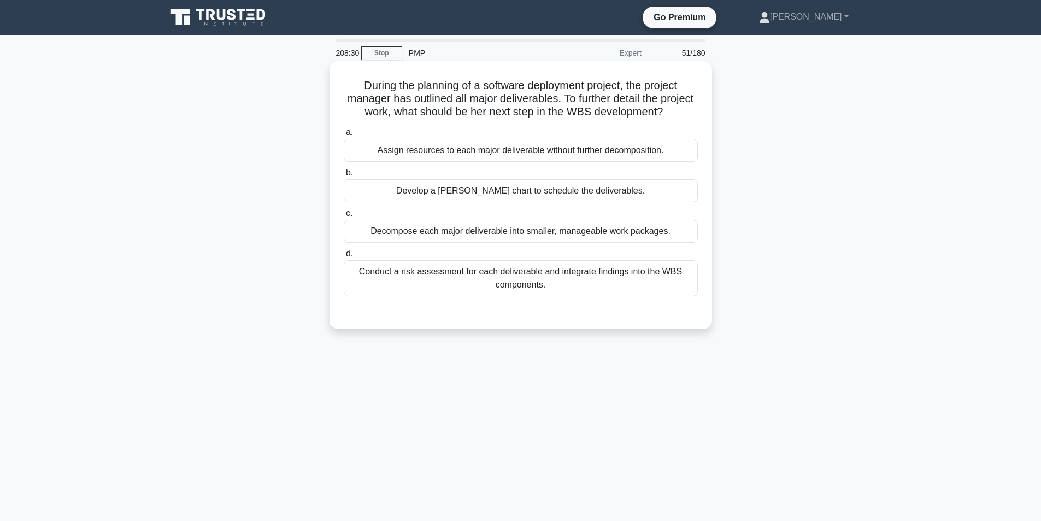
click at [464, 243] on div "Decompose each major deliverable into smaller, manageable work packages." at bounding box center [521, 231] width 354 height 23
click at [344, 217] on input "c. Decompose each major deliverable into smaller, manageable work packages." at bounding box center [344, 213] width 0 height 7
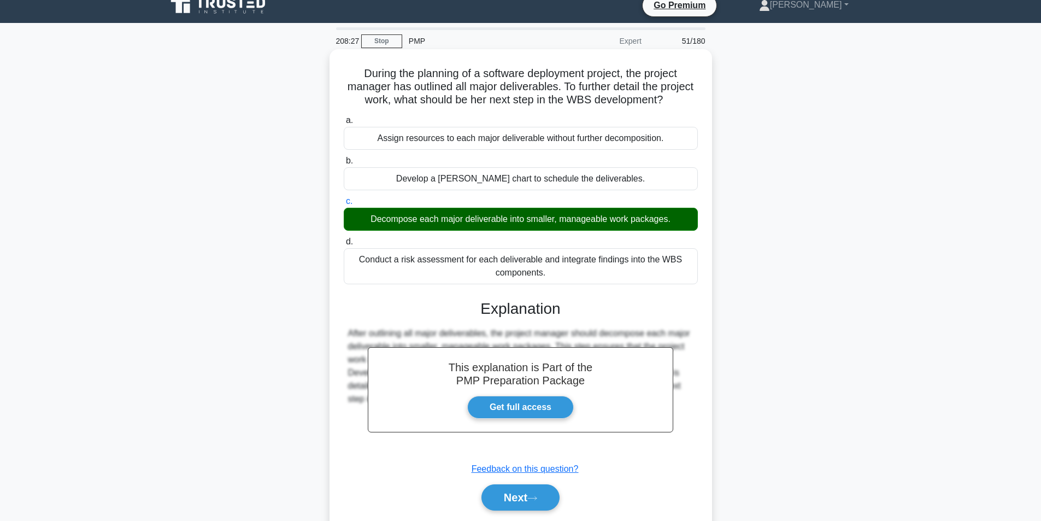
scroll to position [69, 0]
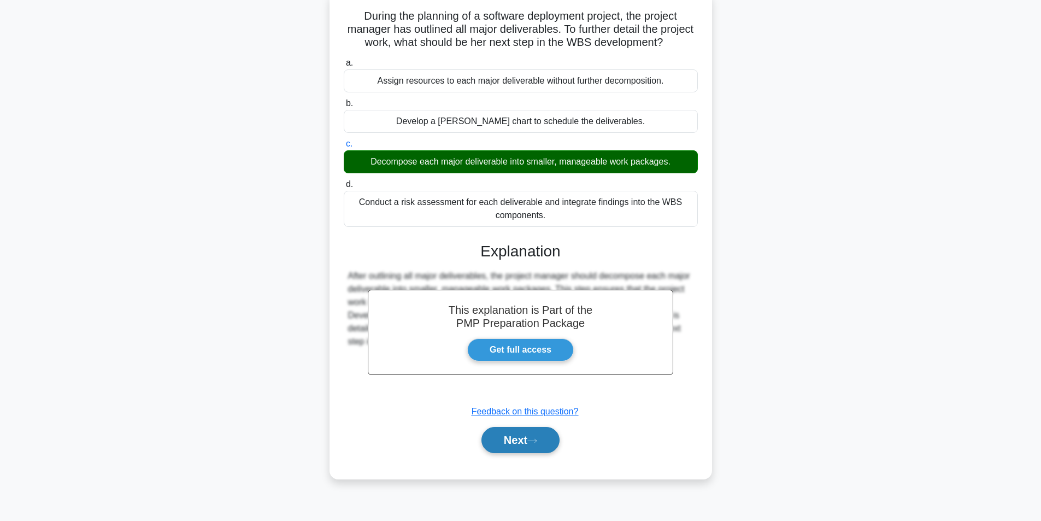
click at [522, 453] on button "Next" at bounding box center [520, 440] width 78 height 26
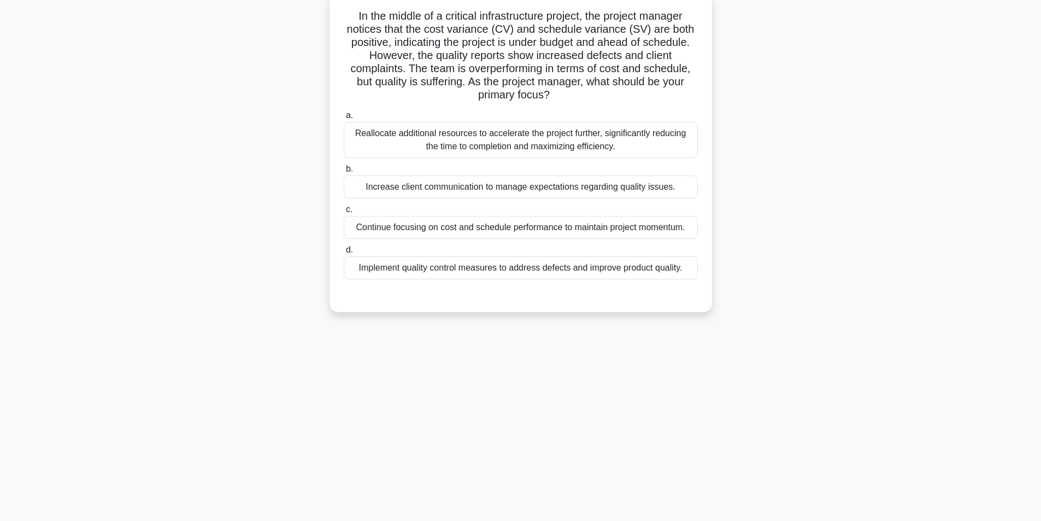
click at [500, 272] on div "Implement quality control measures to address defects and improve product quali…" at bounding box center [521, 267] width 354 height 23
click at [344, 253] on input "d. Implement quality control measures to address defects and improve product qu…" at bounding box center [344, 249] width 0 height 7
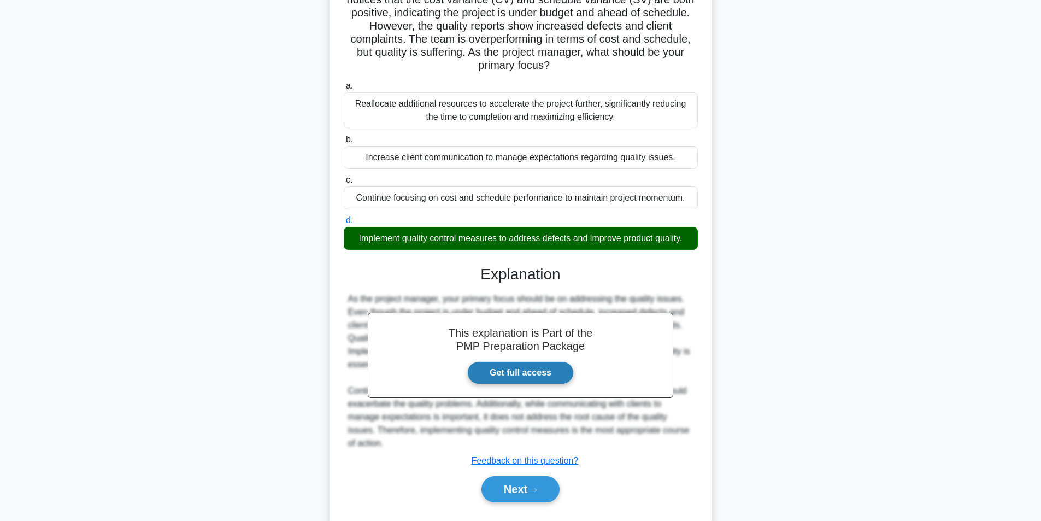
scroll to position [127, 0]
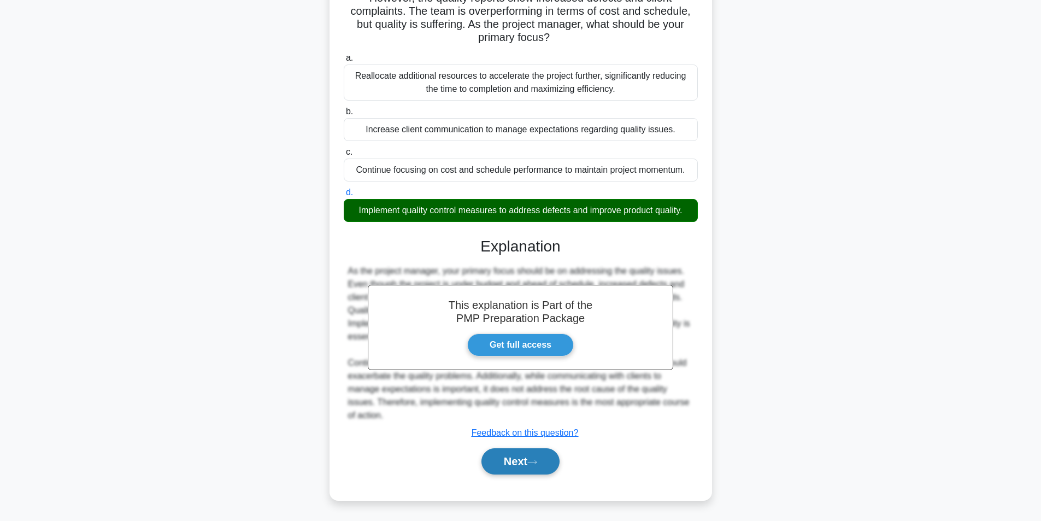
click at [515, 460] on button "Next" at bounding box center [520, 461] width 78 height 26
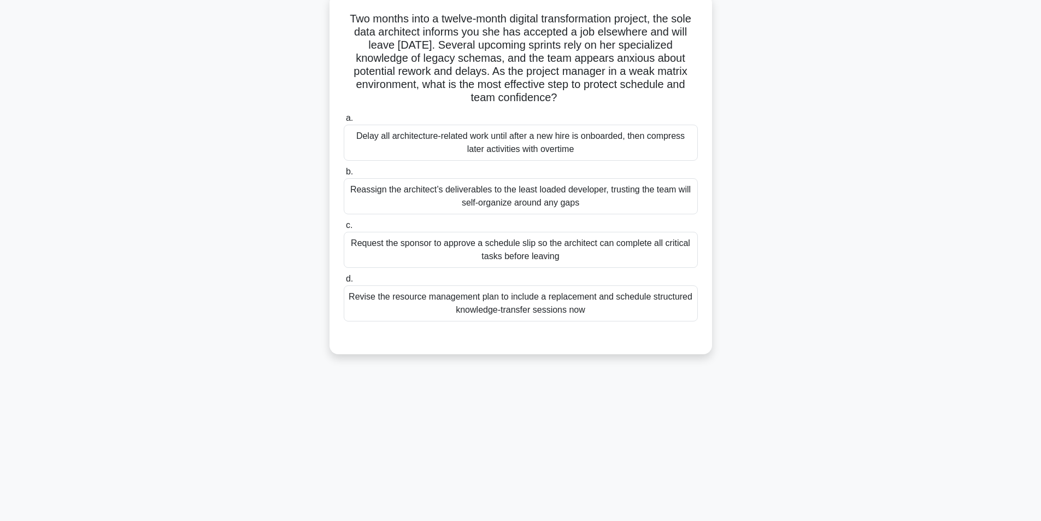
scroll to position [69, 0]
click at [448, 302] on div "Revise the resource management plan to include a replacement and schedule struc…" at bounding box center [521, 300] width 354 height 36
click at [344, 280] on input "d. Revise the resource management plan to include a replacement and schedule st…" at bounding box center [344, 276] width 0 height 7
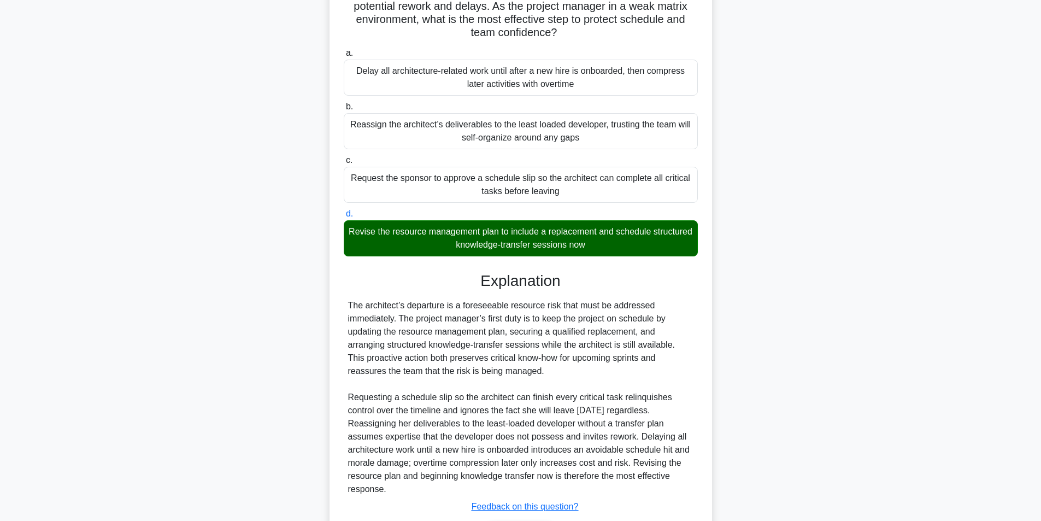
scroll to position [206, 0]
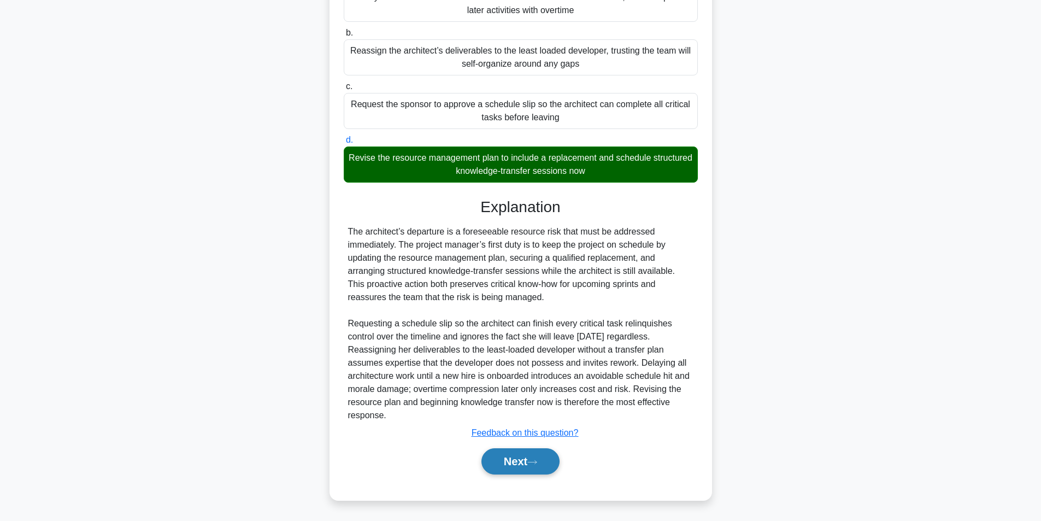
click at [544, 459] on button "Next" at bounding box center [520, 461] width 78 height 26
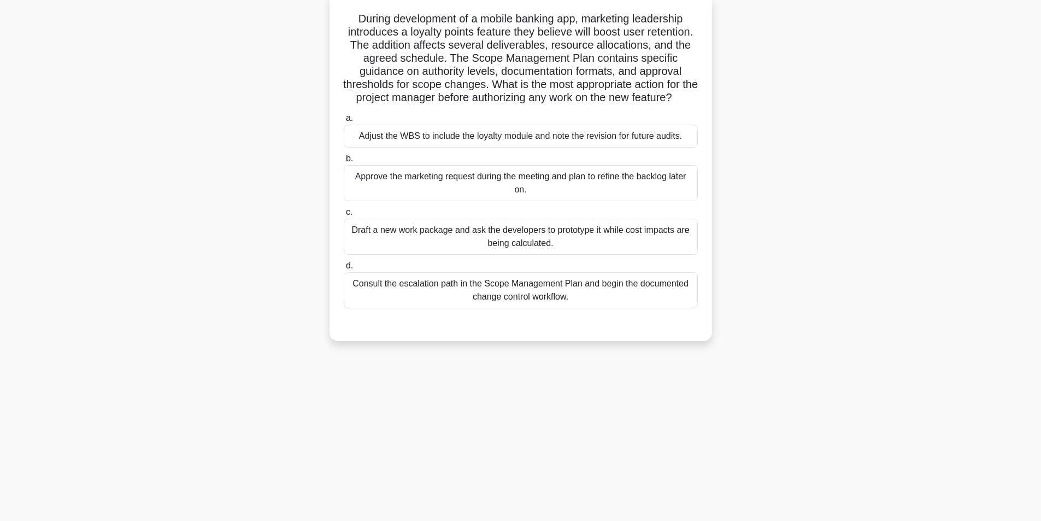
scroll to position [69, 0]
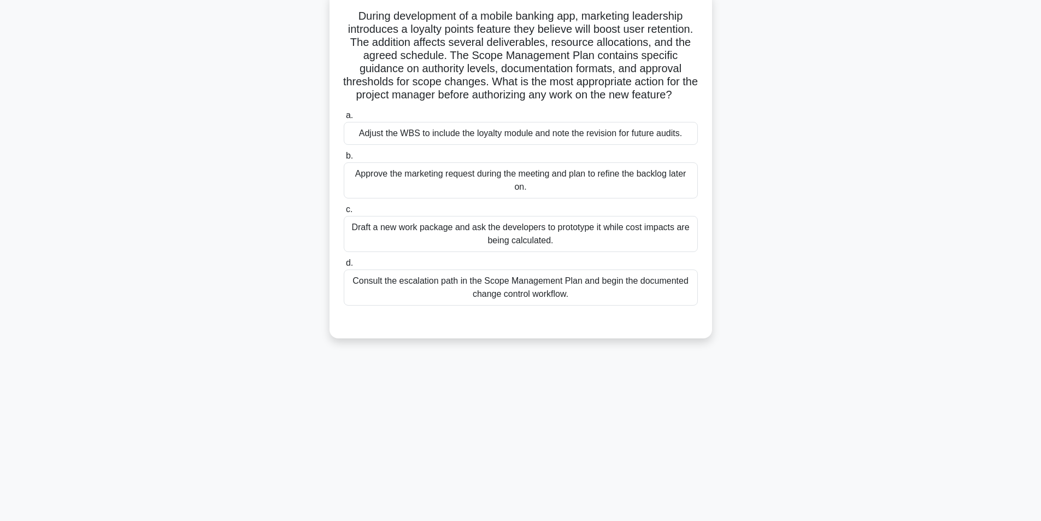
click at [525, 305] on div "Consult the escalation path in the Scope Management Plan and begin the document…" at bounding box center [521, 287] width 354 height 36
click at [344, 267] on input "d. Consult the escalation path in the Scope Management Plan and begin the docum…" at bounding box center [344, 262] width 0 height 7
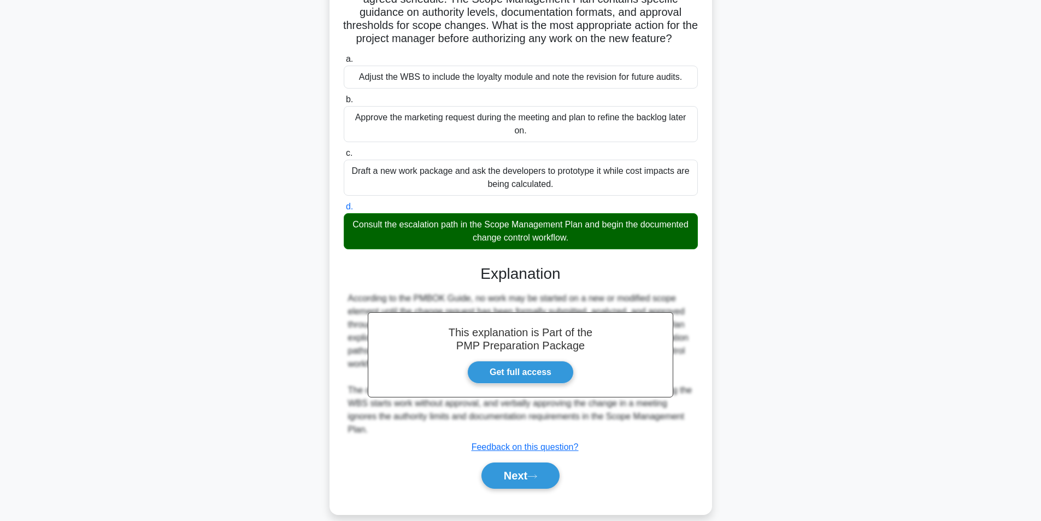
scroll to position [153, 0]
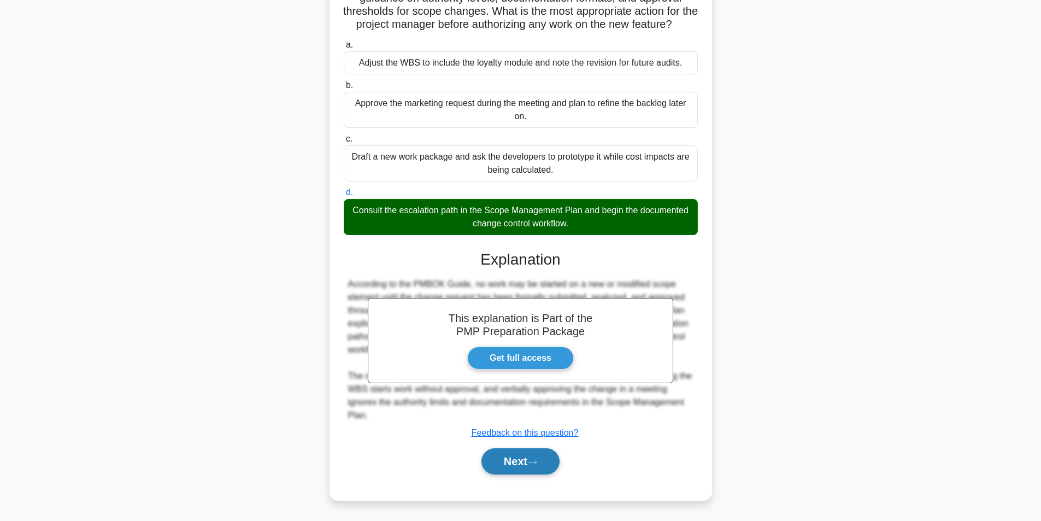
click at [537, 467] on button "Next" at bounding box center [520, 461] width 78 height 26
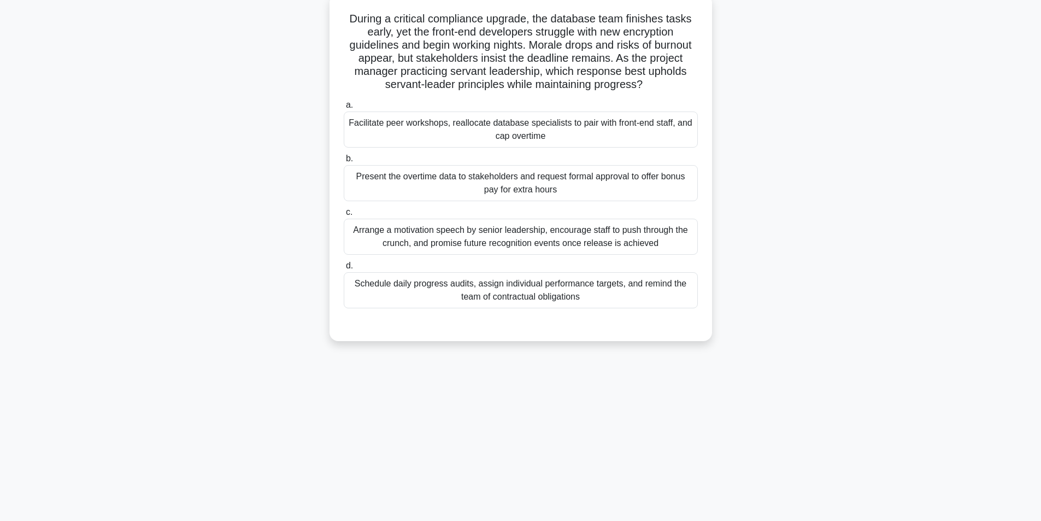
scroll to position [69, 0]
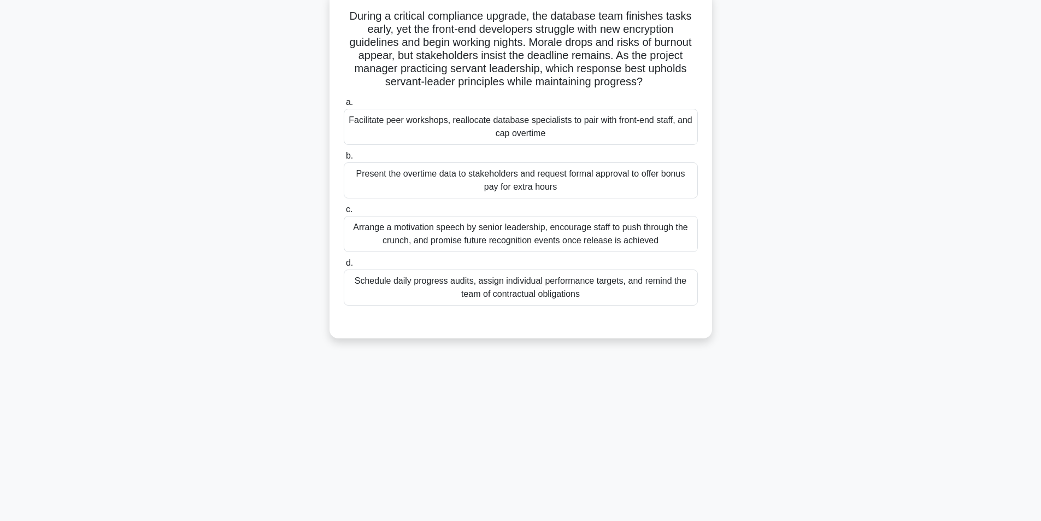
click at [507, 121] on div "Facilitate peer workshops, reallocate database specialists to pair with front-e…" at bounding box center [521, 127] width 354 height 36
click at [344, 106] on input "a. Facilitate peer workshops, reallocate database specialists to pair with fron…" at bounding box center [344, 102] width 0 height 7
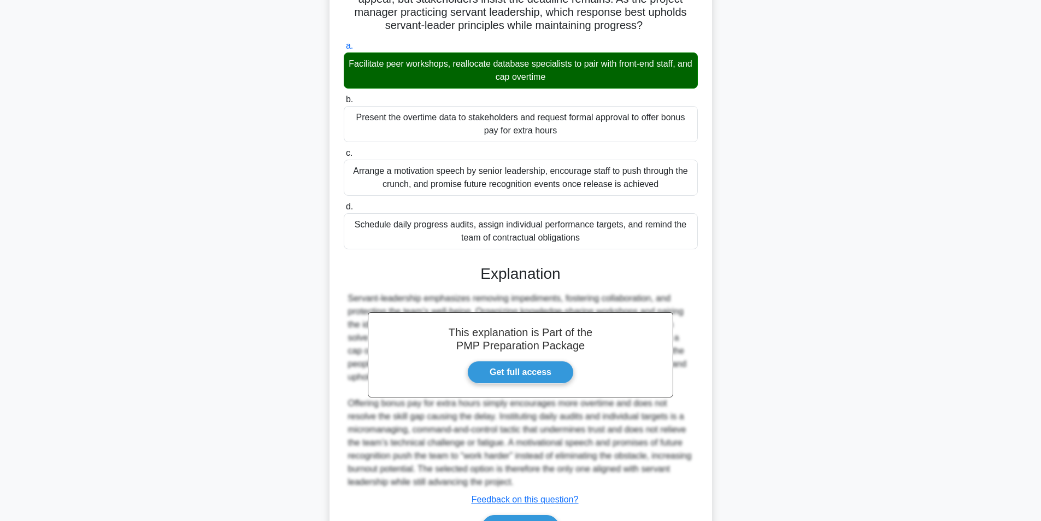
scroll to position [193, 0]
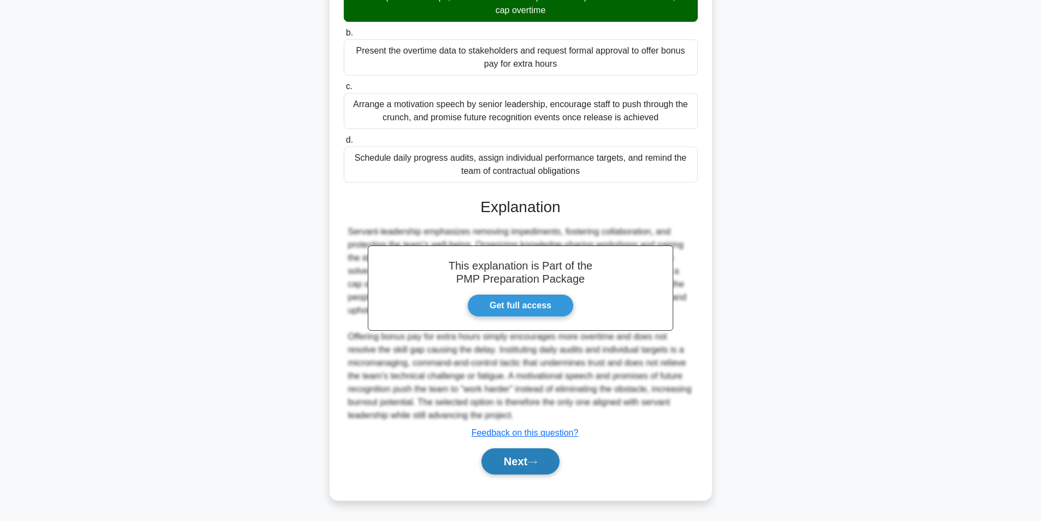
click at [510, 460] on button "Next" at bounding box center [520, 461] width 78 height 26
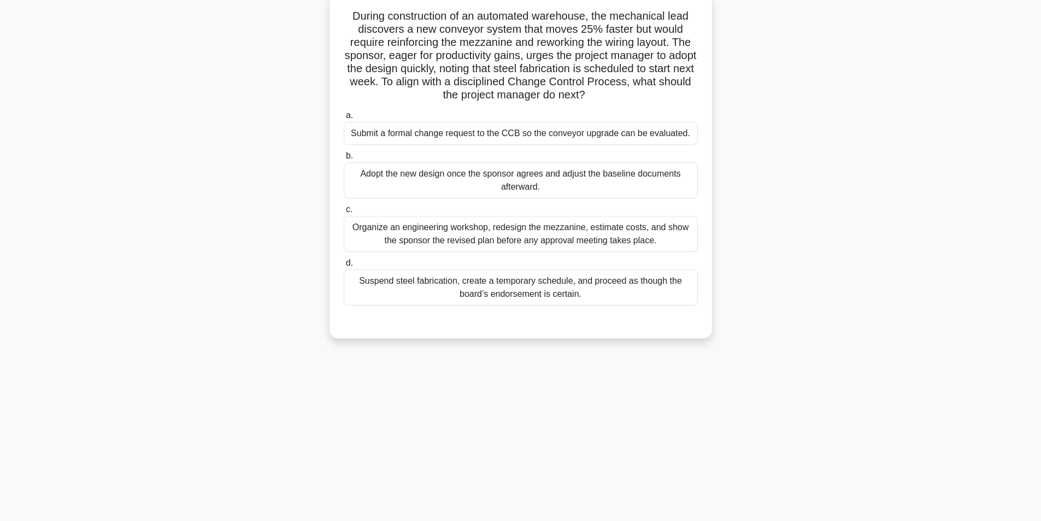
click at [504, 127] on div "Submit a formal change request to the CCB so the conveyor upgrade can be evalua…" at bounding box center [521, 133] width 354 height 23
click at [344, 119] on input "a. Submit a formal change request to the CCB so the conveyor upgrade can be eva…" at bounding box center [344, 115] width 0 height 7
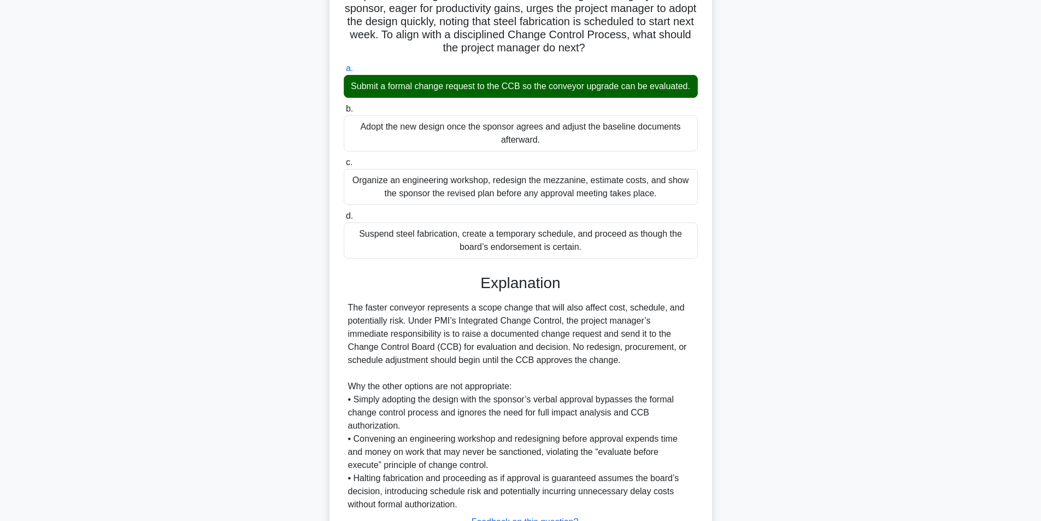
scroll to position [206, 0]
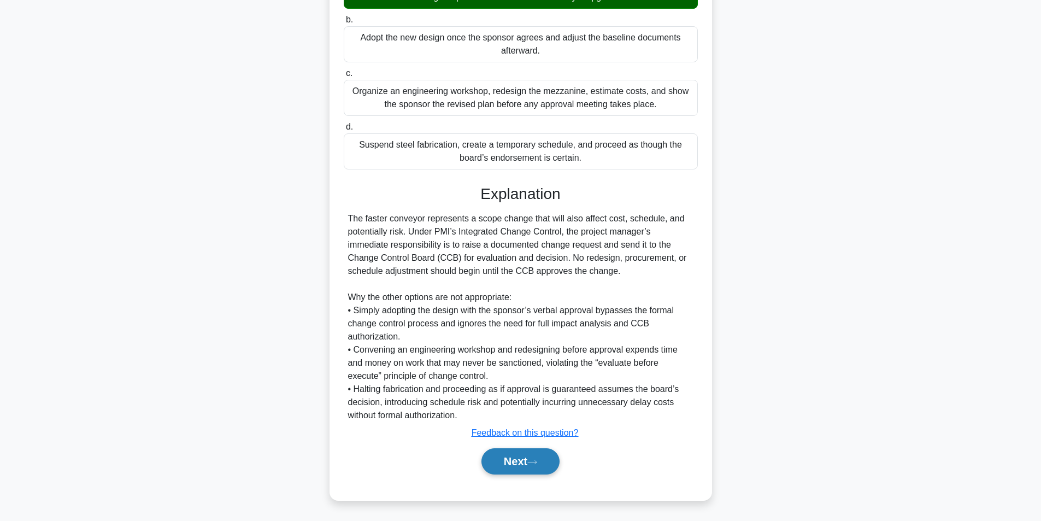
click at [487, 469] on button "Next" at bounding box center [520, 461] width 78 height 26
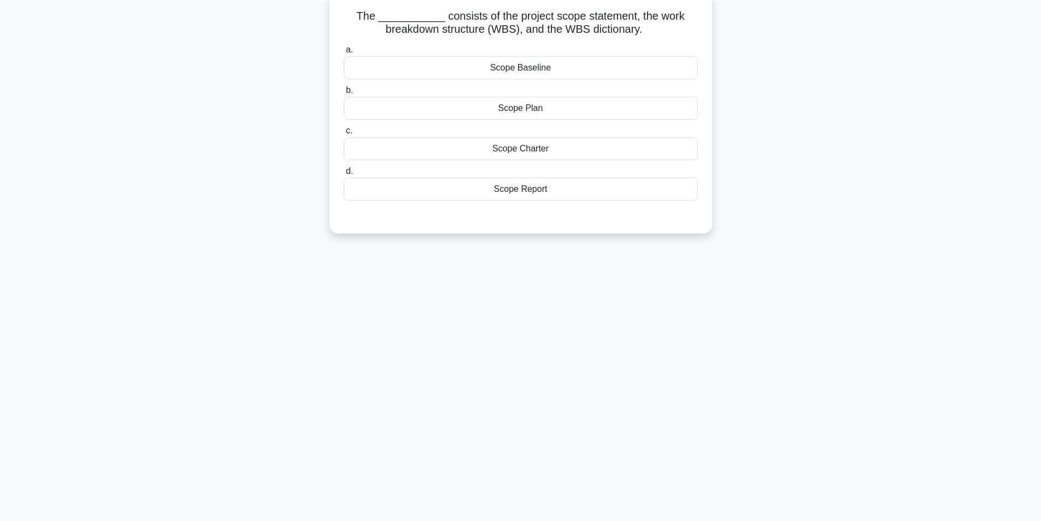
click at [529, 67] on div "Scope Baseline" at bounding box center [521, 67] width 354 height 23
click at [511, 75] on div "Scope Baseline" at bounding box center [521, 67] width 354 height 23
click at [344, 54] on input "a. Scope Baseline" at bounding box center [344, 49] width 0 height 7
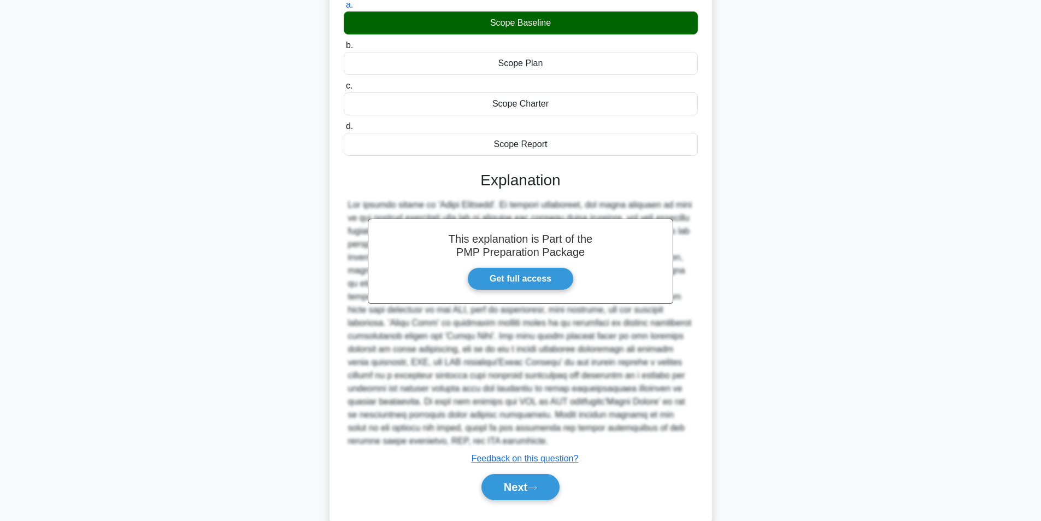
scroll to position [140, 0]
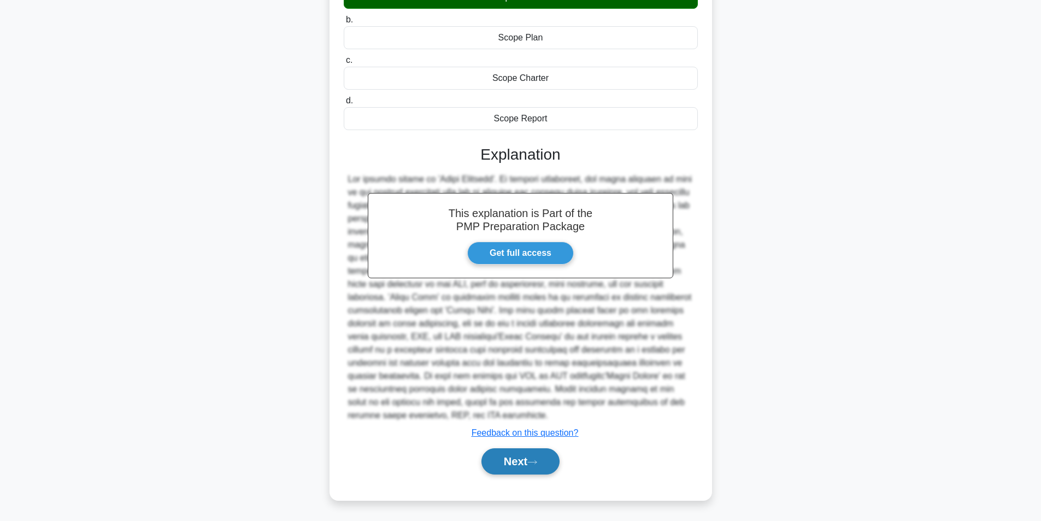
click at [524, 471] on button "Next" at bounding box center [520, 461] width 78 height 26
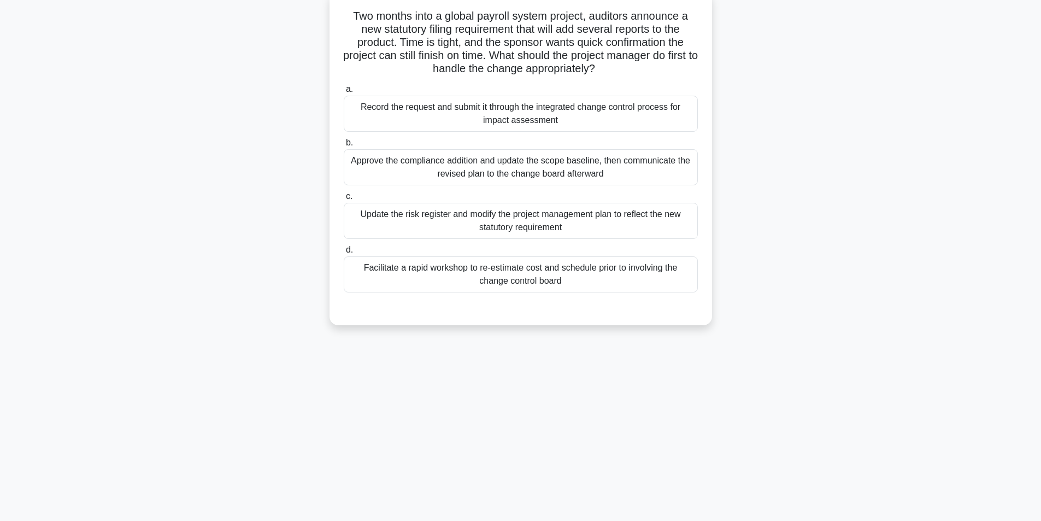
click at [558, 270] on div "Facilitate a rapid workshop to re-estimate cost and schedule prior to involving…" at bounding box center [521, 274] width 354 height 36
click at [344, 253] on input "d. Facilitate a rapid workshop to re-estimate cost and schedule prior to involv…" at bounding box center [344, 249] width 0 height 7
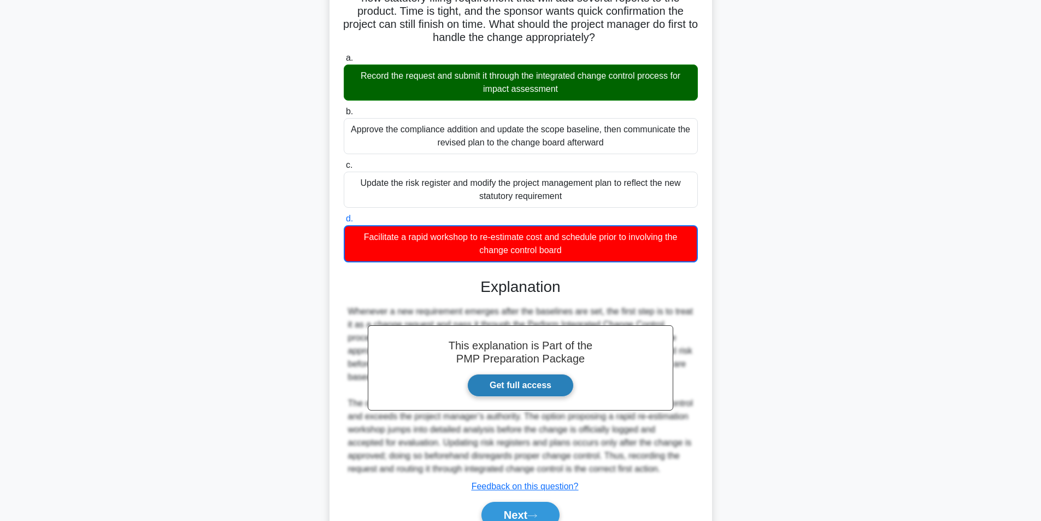
scroll to position [155, 0]
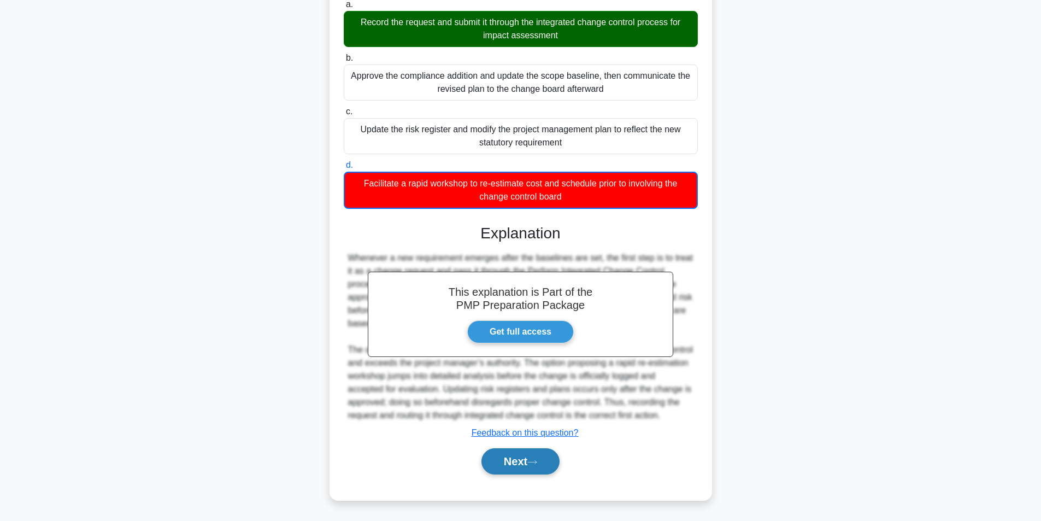
click at [498, 465] on button "Next" at bounding box center [520, 461] width 78 height 26
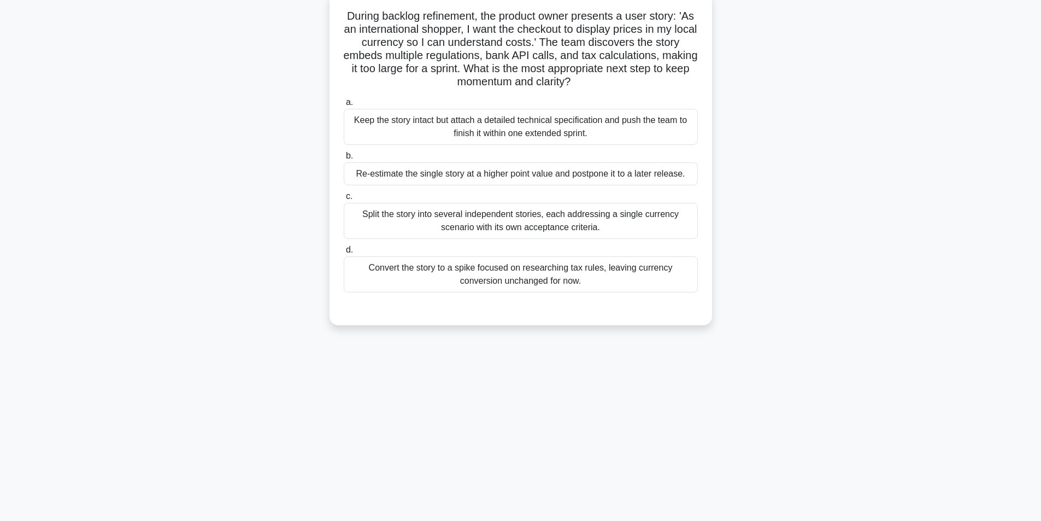
click at [497, 179] on div "Re-estimate the single story at a higher point value and postpone it to a later…" at bounding box center [521, 173] width 354 height 23
click at [344, 159] on input "b. Re-estimate the single story at a higher point value and postpone it to a la…" at bounding box center [344, 155] width 0 height 7
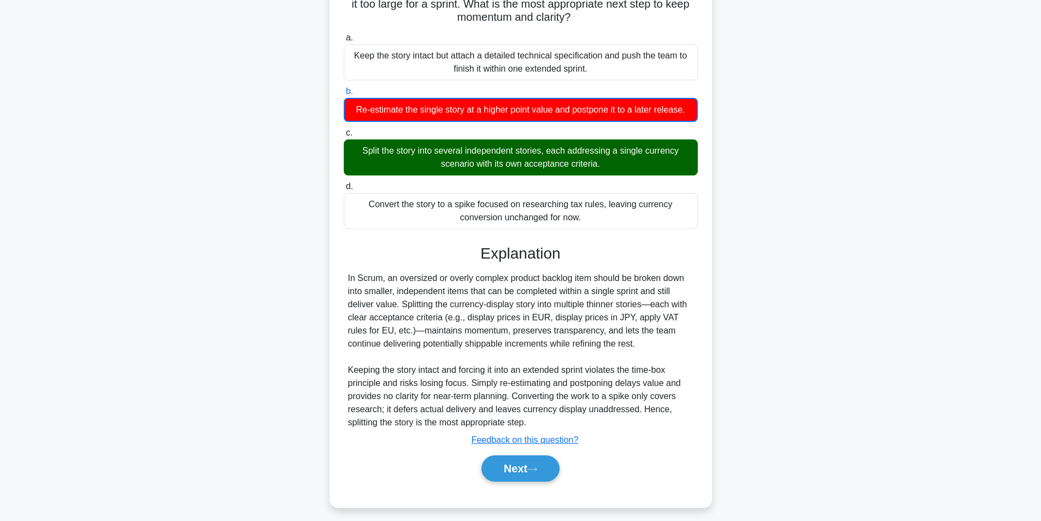
scroll to position [141, 0]
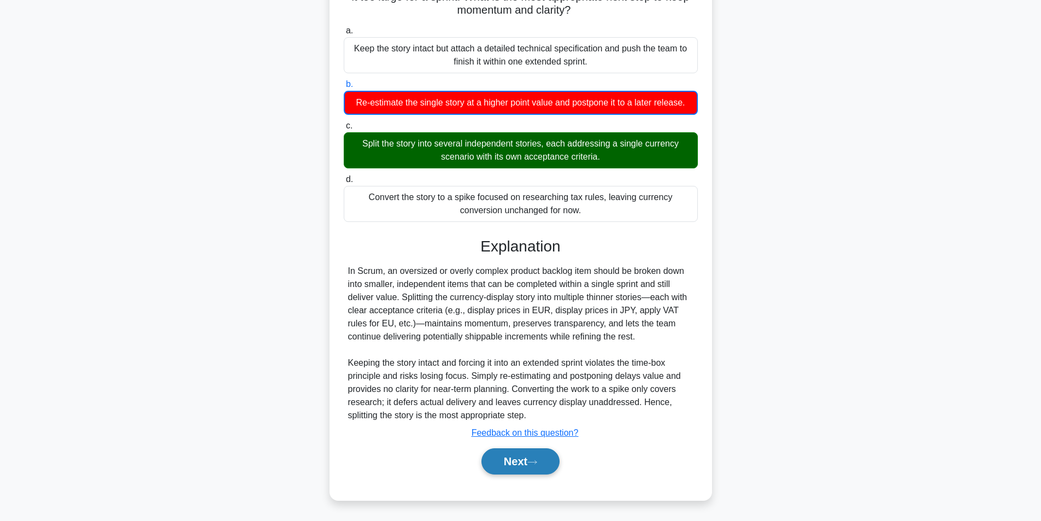
click at [503, 464] on button "Next" at bounding box center [520, 461] width 78 height 26
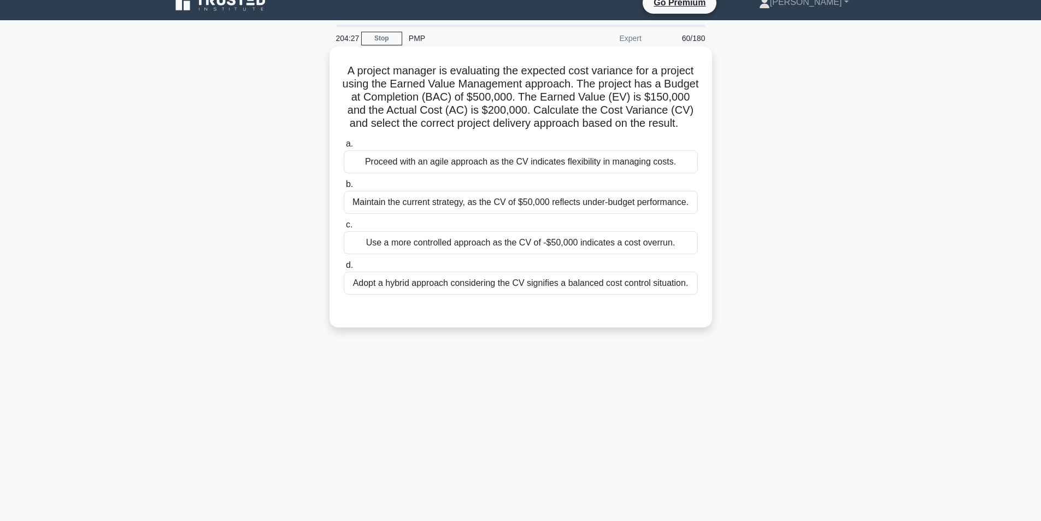
scroll to position [0, 0]
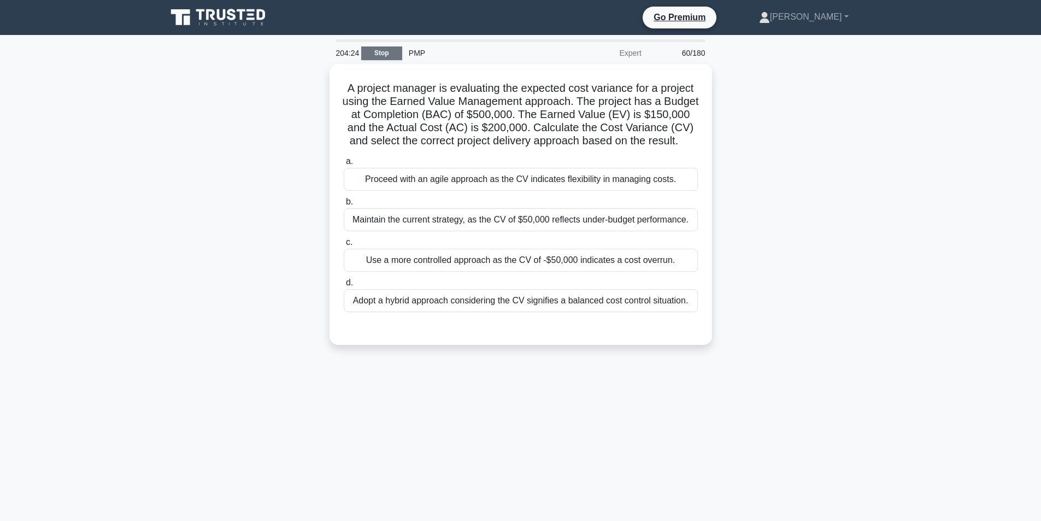
click at [368, 53] on link "Stop" at bounding box center [381, 53] width 41 height 14
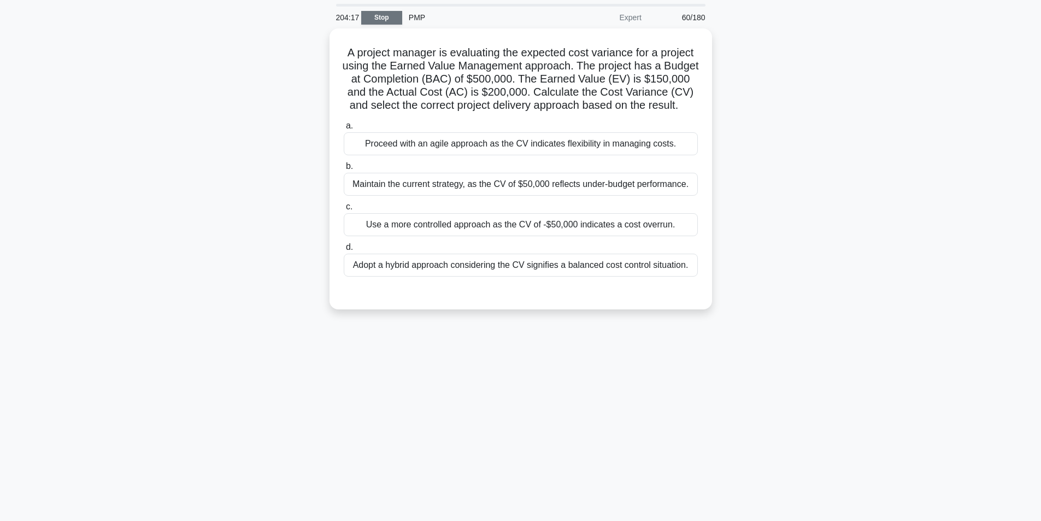
scroll to position [55, 0]
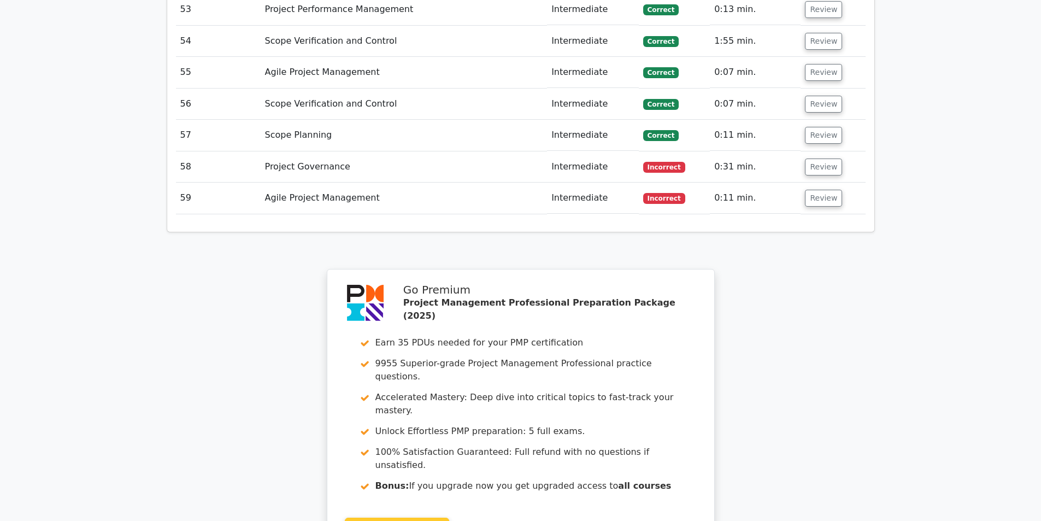
scroll to position [3769, 0]
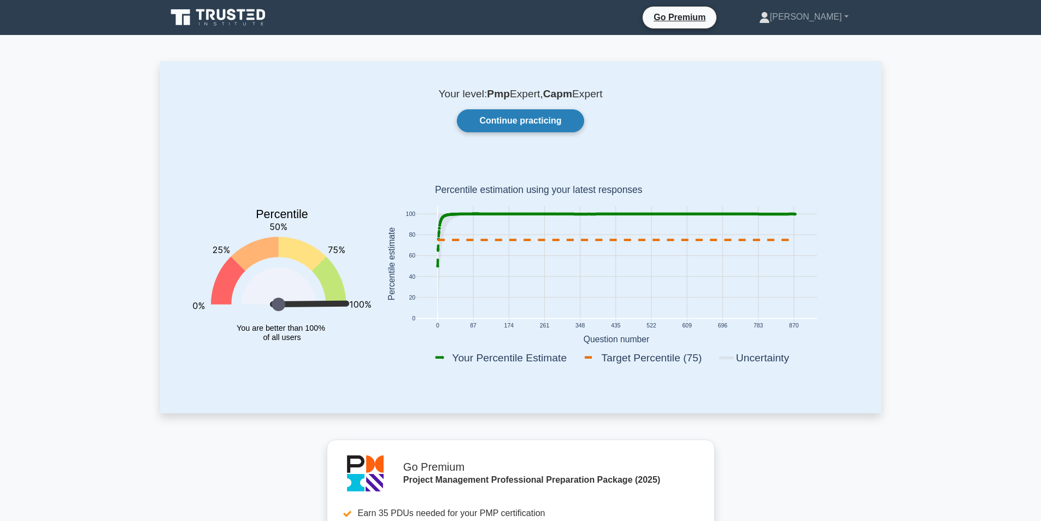
click at [540, 110] on link "Continue practicing" at bounding box center [520, 120] width 127 height 23
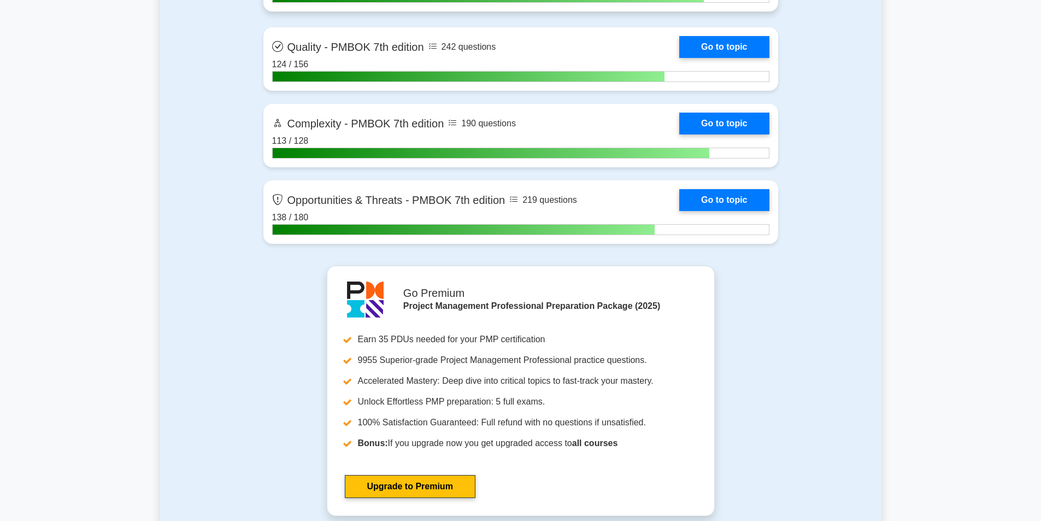
scroll to position [3605, 0]
